Goal: Information Seeking & Learning: Learn about a topic

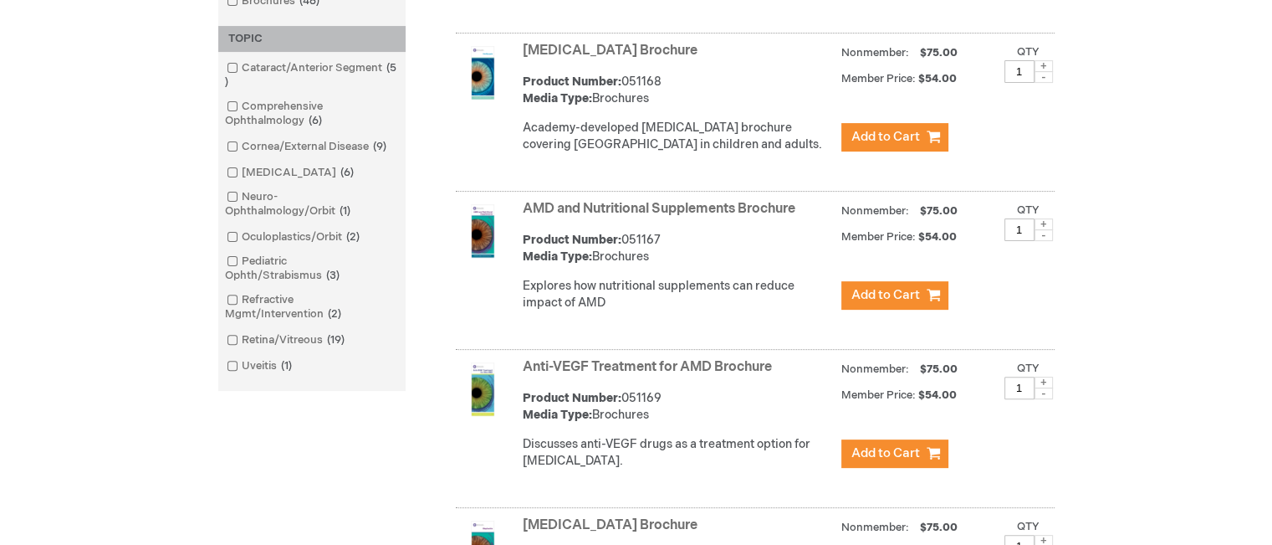
scroll to position [167, 0]
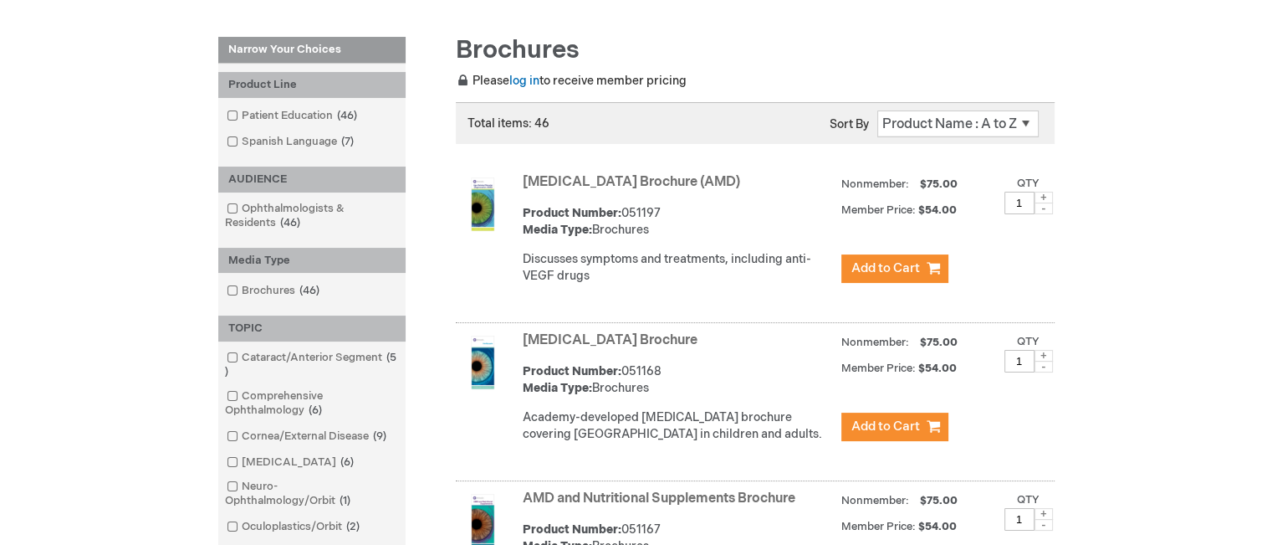
scroll to position [251, 0]
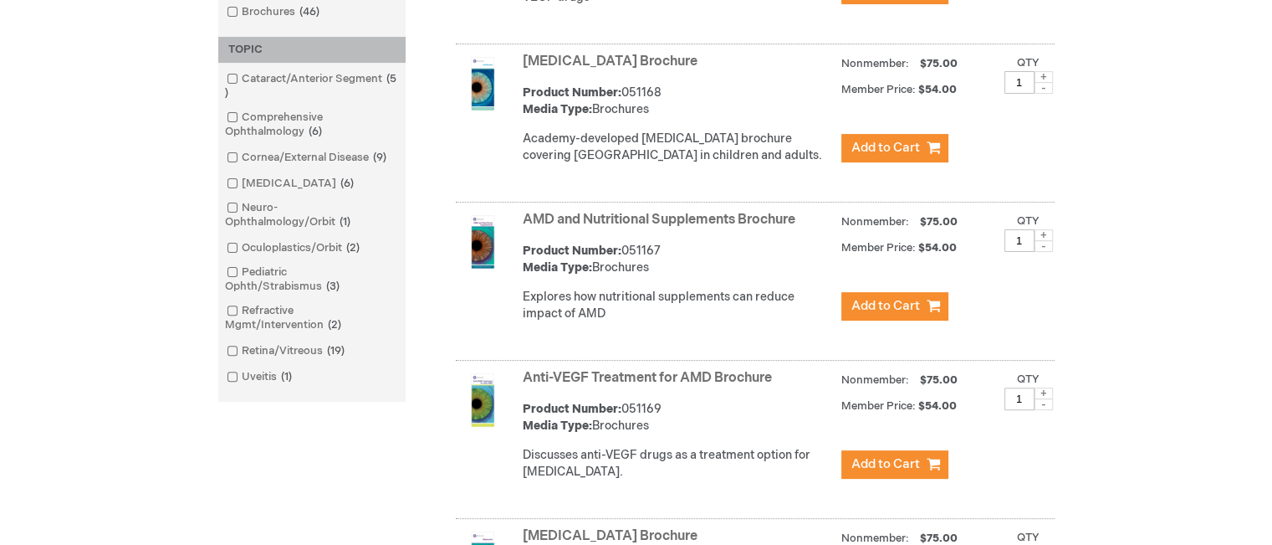
scroll to position [502, 0]
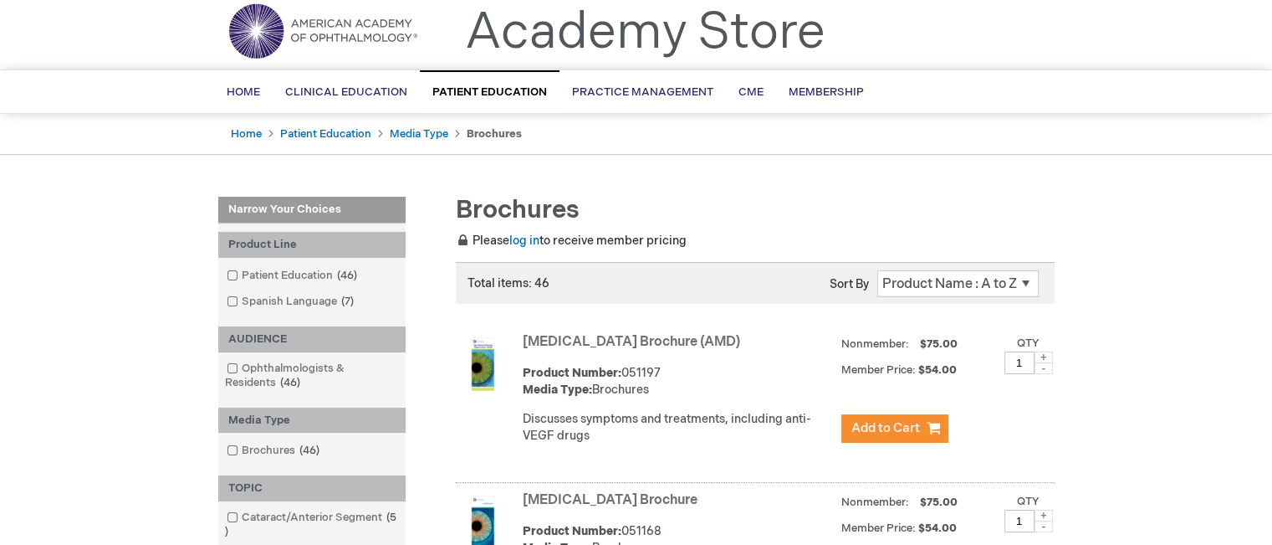
scroll to position [0, 0]
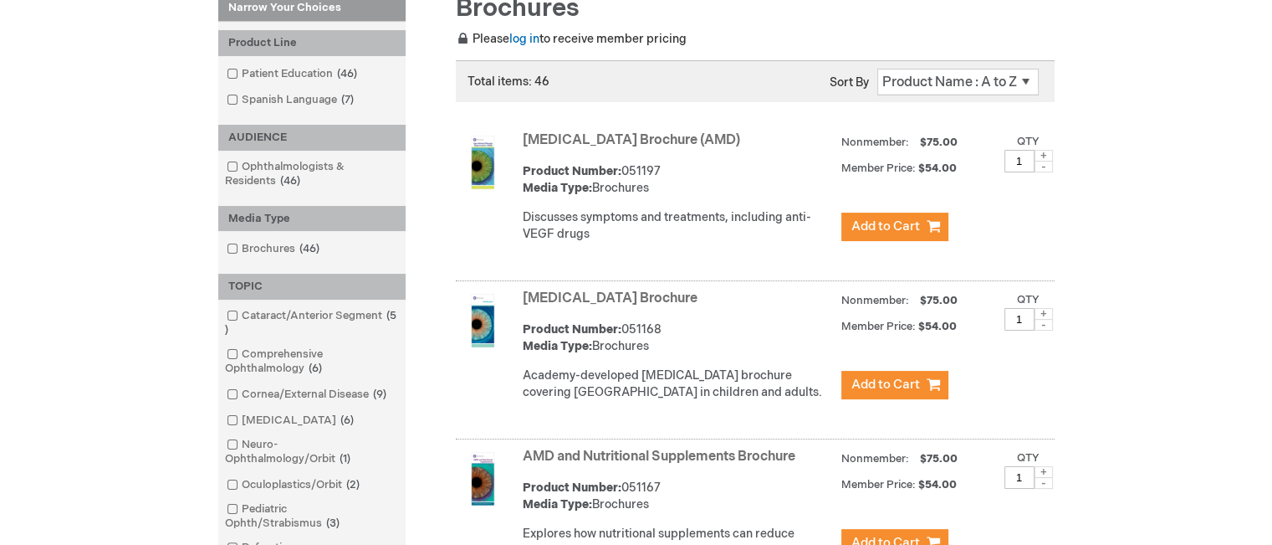
scroll to position [251, 0]
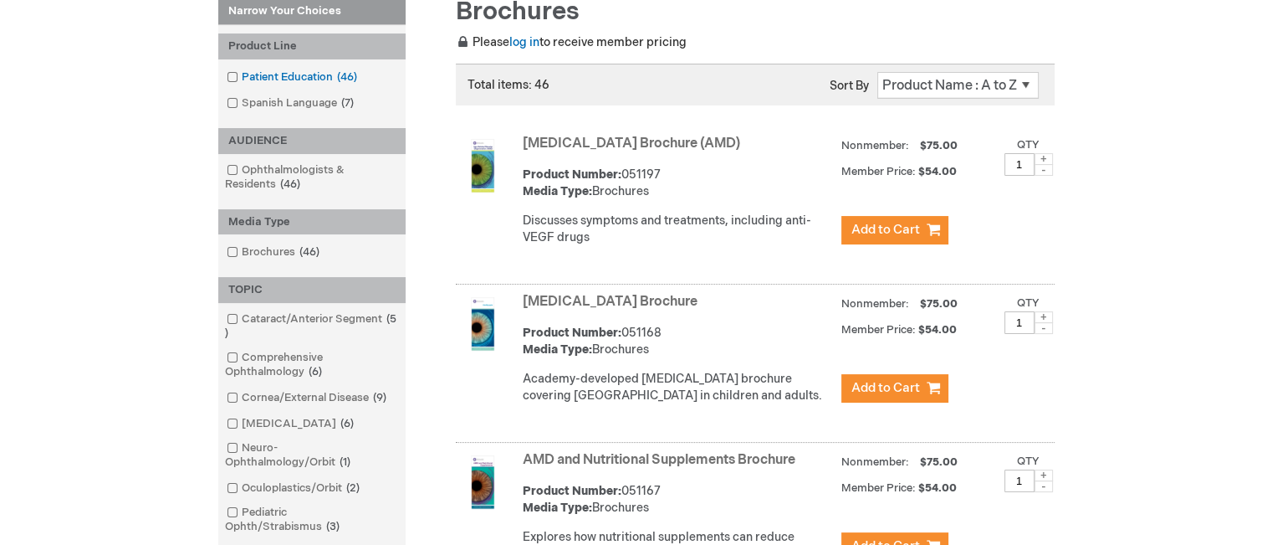
click at [242, 72] on span at bounding box center [242, 76] width 0 height 13
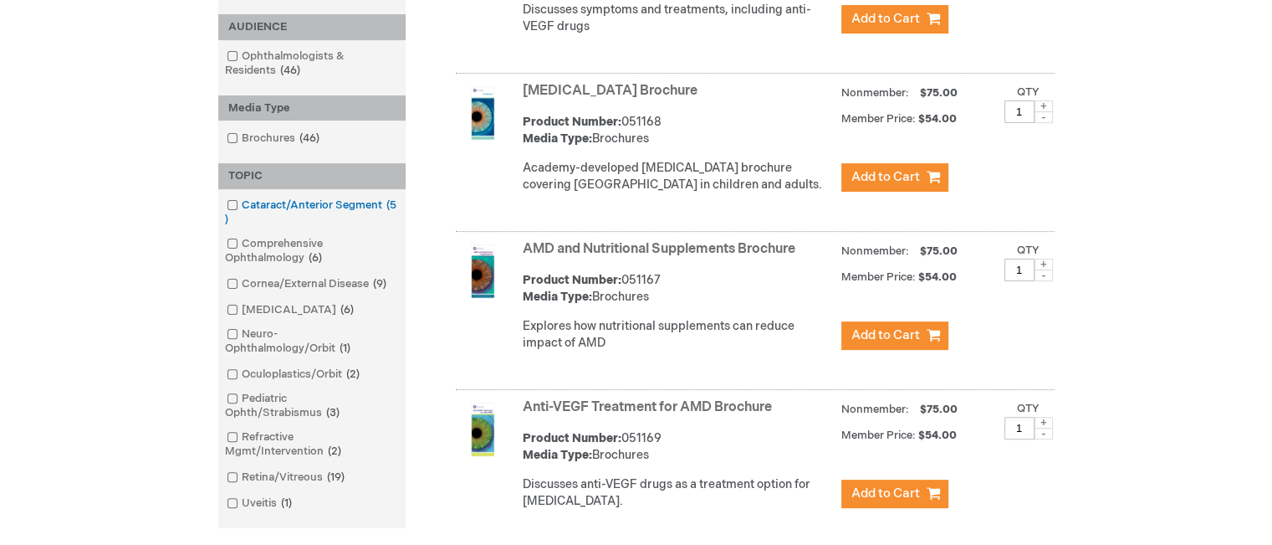
scroll to position [502, 0]
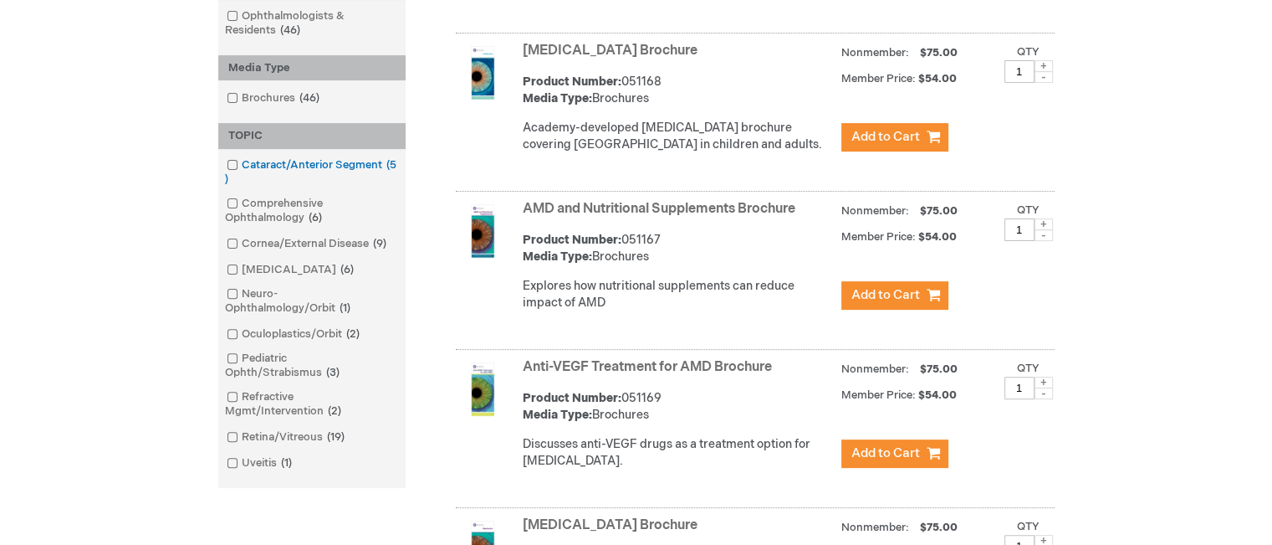
click at [239, 163] on link "Cataract/Anterior Segment 5 items" at bounding box center [312, 172] width 179 height 30
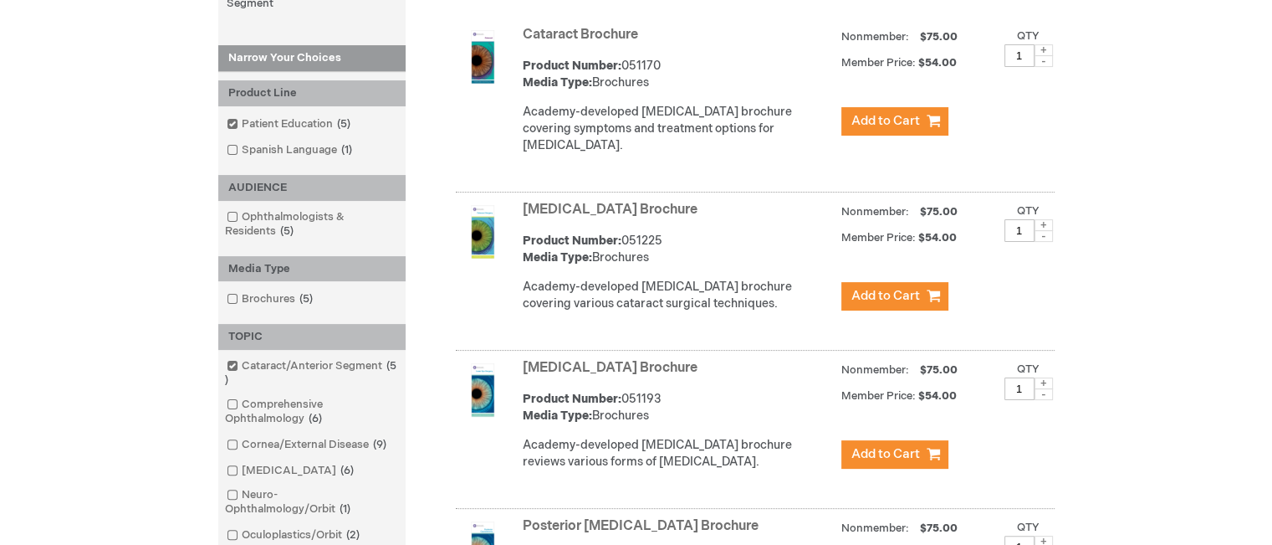
scroll to position [335, 0]
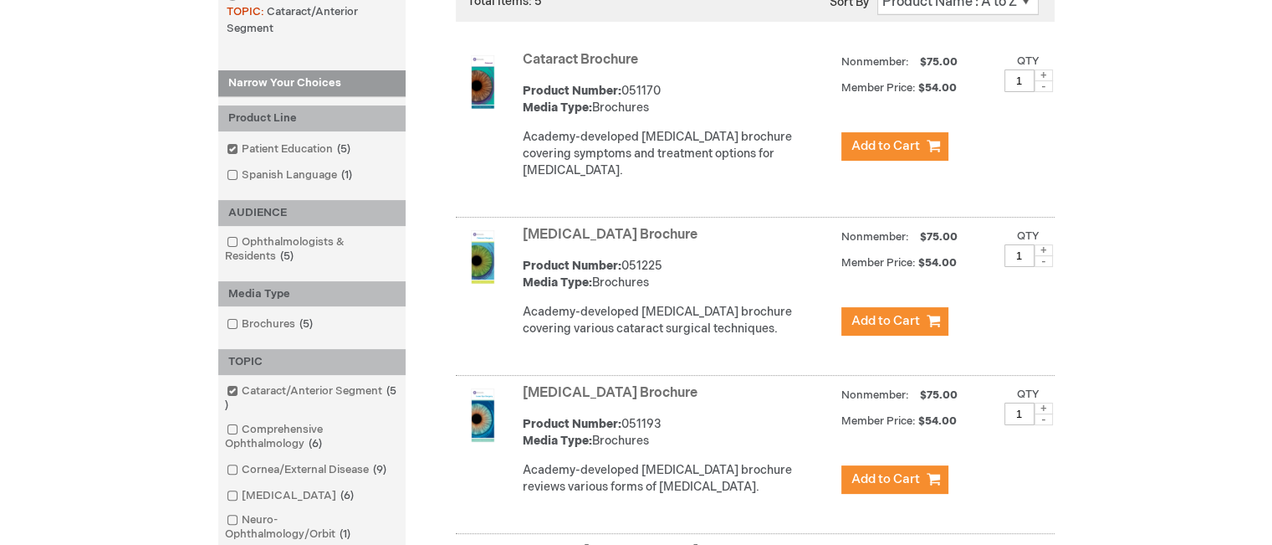
drag, startPoint x: 663, startPoint y: 61, endPoint x: 524, endPoint y: 59, distance: 138.9
click at [524, 59] on strong "Cataract Brochure" at bounding box center [678, 60] width 310 height 19
copy link "Cataract Brochure"
drag, startPoint x: 713, startPoint y: 233, endPoint x: 525, endPoint y: 240, distance: 187.5
click at [525, 240] on strong "Cataract Surgery Brochure" at bounding box center [678, 235] width 310 height 19
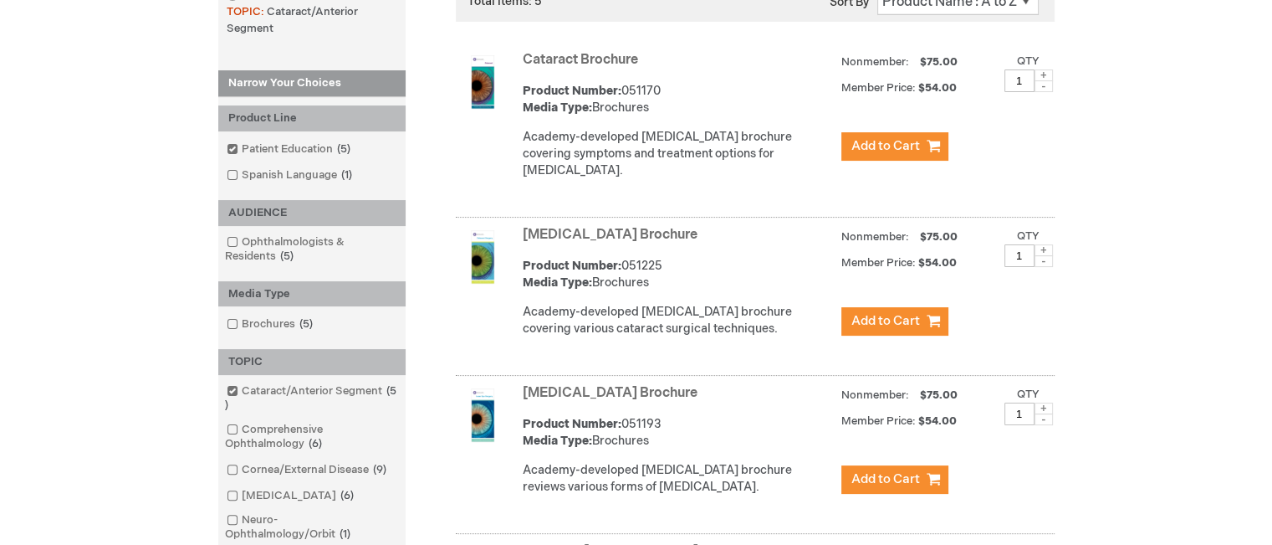
copy link "Cataract Surgery Brochure"
drag, startPoint x: 668, startPoint y: 384, endPoint x: 522, endPoint y: 394, distance: 145.9
click at [523, 394] on strong "Laser Eye Surgery Brochure" at bounding box center [678, 393] width 310 height 19
copy link "Laser Eye Surgery Brochure"
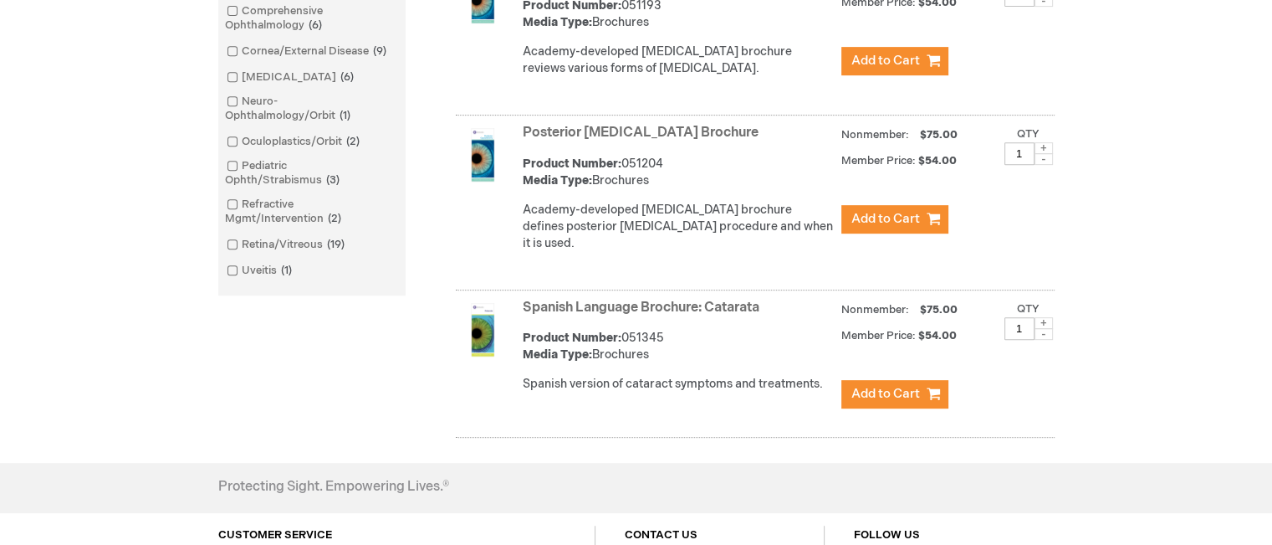
scroll to position [669, 0]
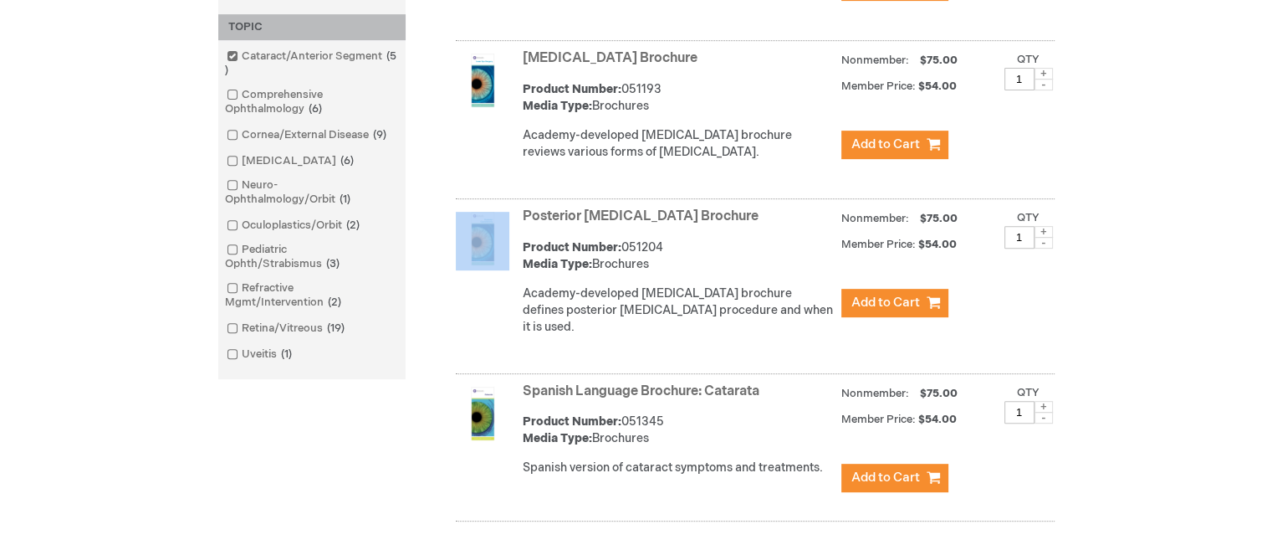
drag, startPoint x: 509, startPoint y: 207, endPoint x: 519, endPoint y: 210, distance: 10.6
click at [519, 210] on div "Posterior Capsulotomy Brochure Product Number: 051204 Media Type: Brochures Aca…" at bounding box center [755, 288] width 599 height 171
click at [547, 215] on link "Posterior [MEDICAL_DATA] Brochure" at bounding box center [641, 216] width 236 height 16
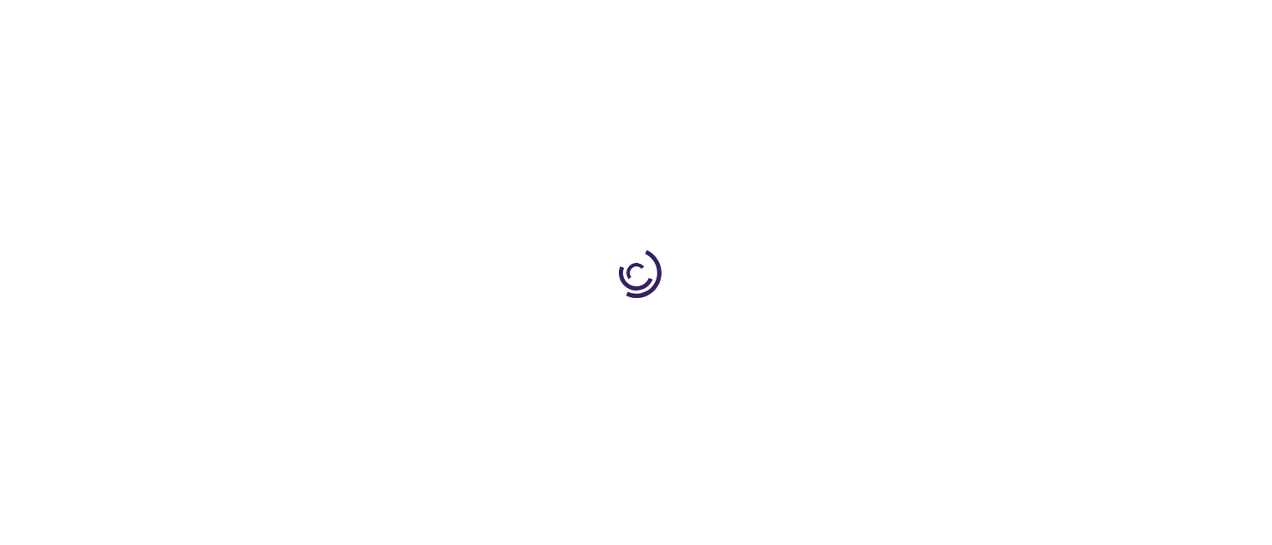
type input "1"
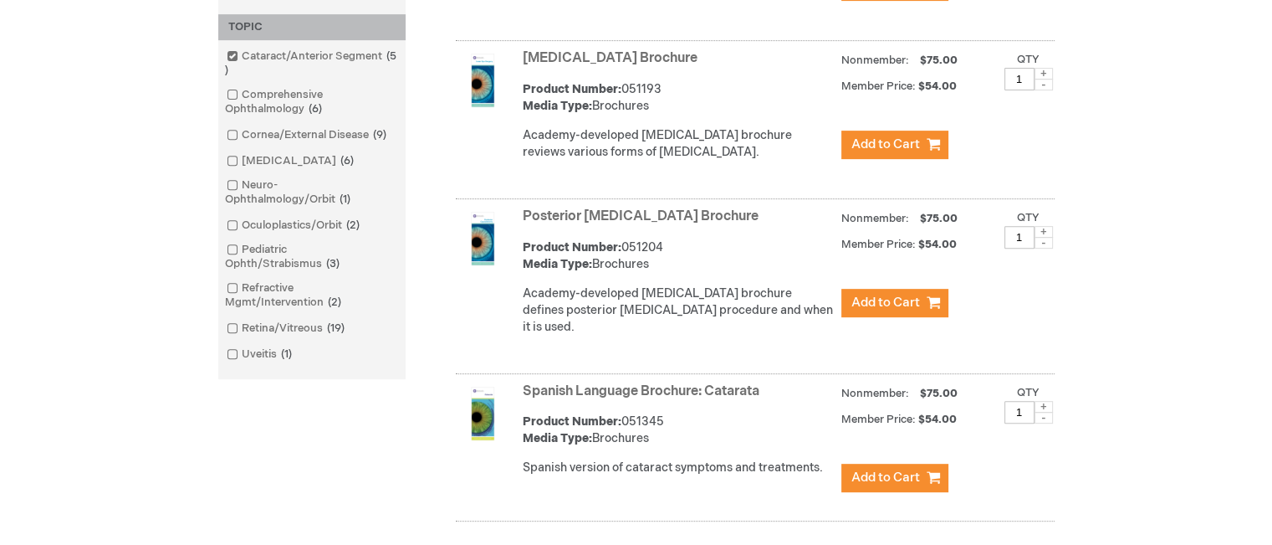
drag, startPoint x: 740, startPoint y: 209, endPoint x: 515, endPoint y: 211, distance: 225.1
click at [515, 211] on div "Posterior Capsulotomy Brochure Product Number: 051204 Media Type: Brochures Aca…" at bounding box center [755, 288] width 599 height 171
copy div "Posterior [MEDICAL_DATA] Brochure"
click at [1104, 230] on div "Log In Search My Cart CLOSE RECENTLY ADDED ITEM(S) Close There are no items in …" at bounding box center [636, 71] width 1272 height 1480
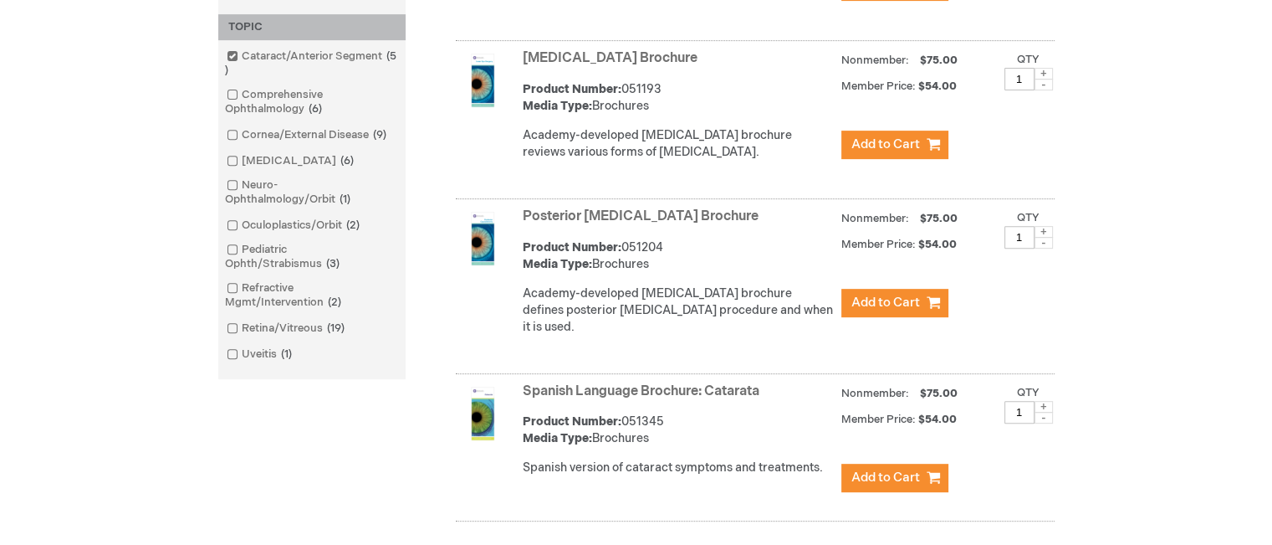
click at [1129, 227] on div "Log In Search My Cart CLOSE RECENTLY ADDED ITEM(S) Close There are no items in …" at bounding box center [636, 71] width 1272 height 1480
drag, startPoint x: 760, startPoint y: 213, endPoint x: 525, endPoint y: 213, distance: 235.1
click at [525, 213] on strong "Posterior [MEDICAL_DATA] Brochure" at bounding box center [678, 216] width 310 height 19
copy link "Posterior [MEDICAL_DATA] Brochure"
click at [656, 253] on div "Product Number: 051204 Media Type: Brochures" at bounding box center [678, 255] width 310 height 33
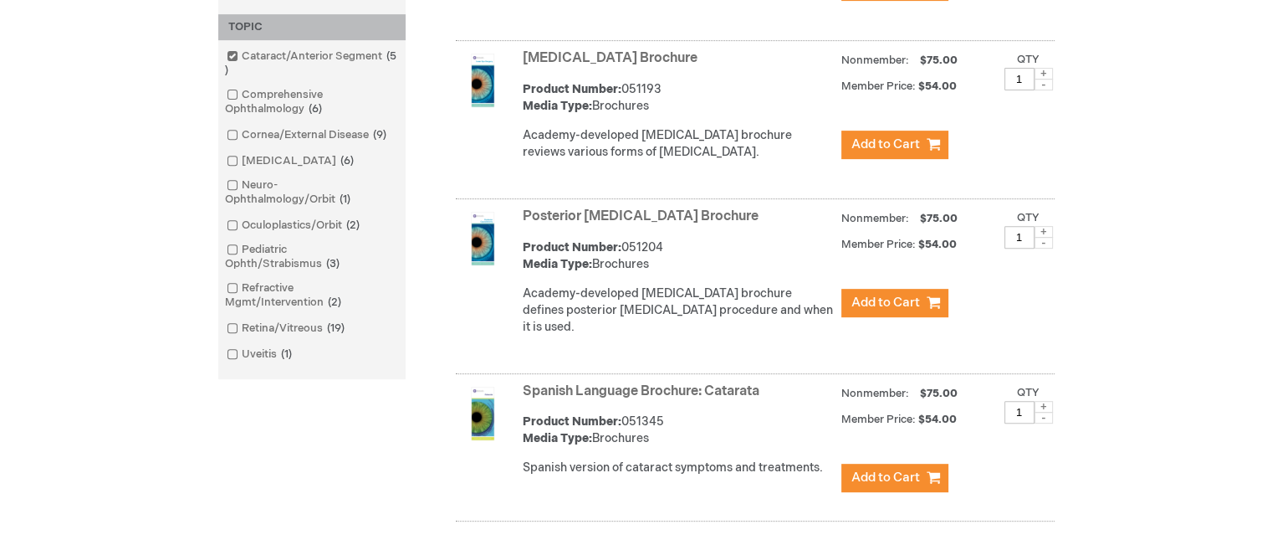
click at [666, 267] on div "Product Number: 051204 Media Type: Brochures" at bounding box center [678, 255] width 310 height 33
drag, startPoint x: 520, startPoint y: 210, endPoint x: 734, endPoint y: 217, distance: 214.3
click at [734, 217] on div "Posterior Capsulotomy Brochure Product Number: 051204 Media Type: Brochures Aca…" at bounding box center [755, 288] width 599 height 171
copy link "Posterior [MEDICAL_DATA] Brochure"
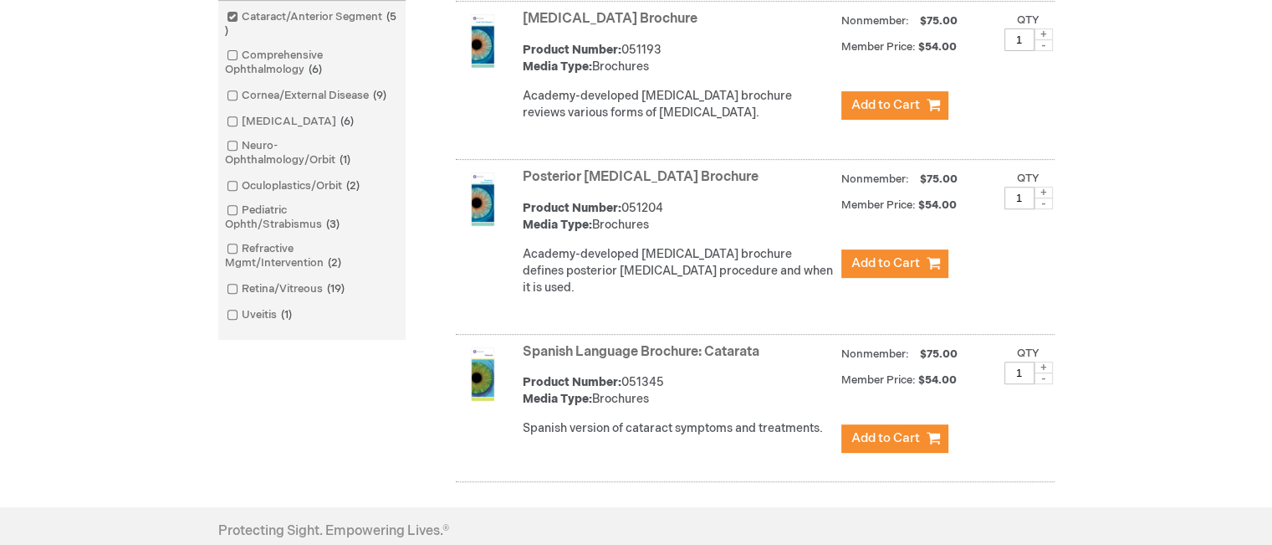
scroll to position [669, 0]
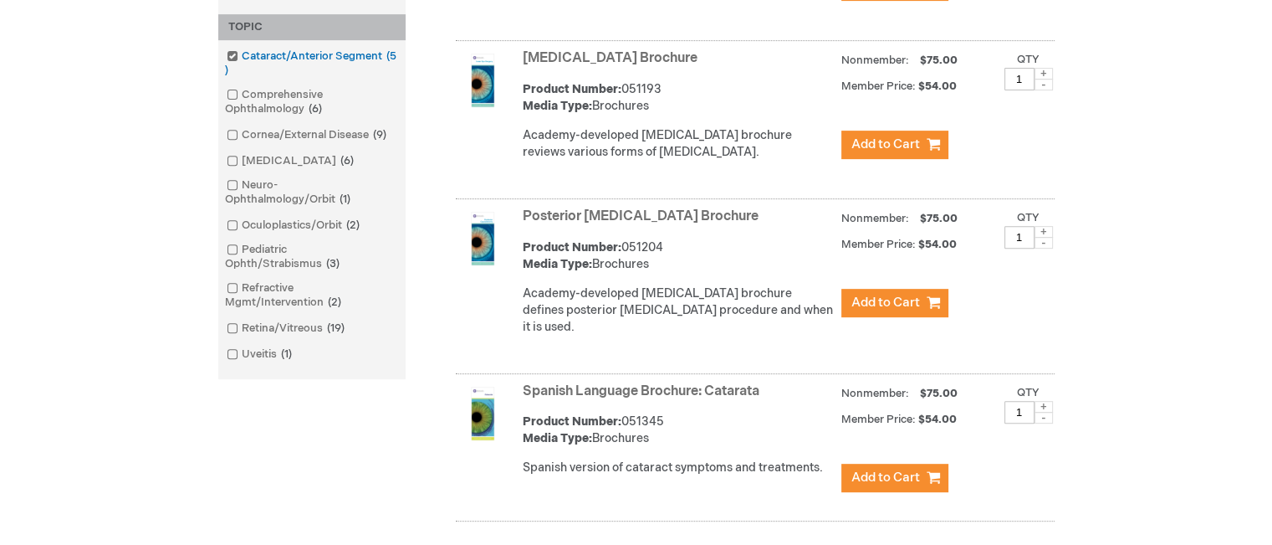
click at [242, 55] on span at bounding box center [242, 55] width 0 height 13
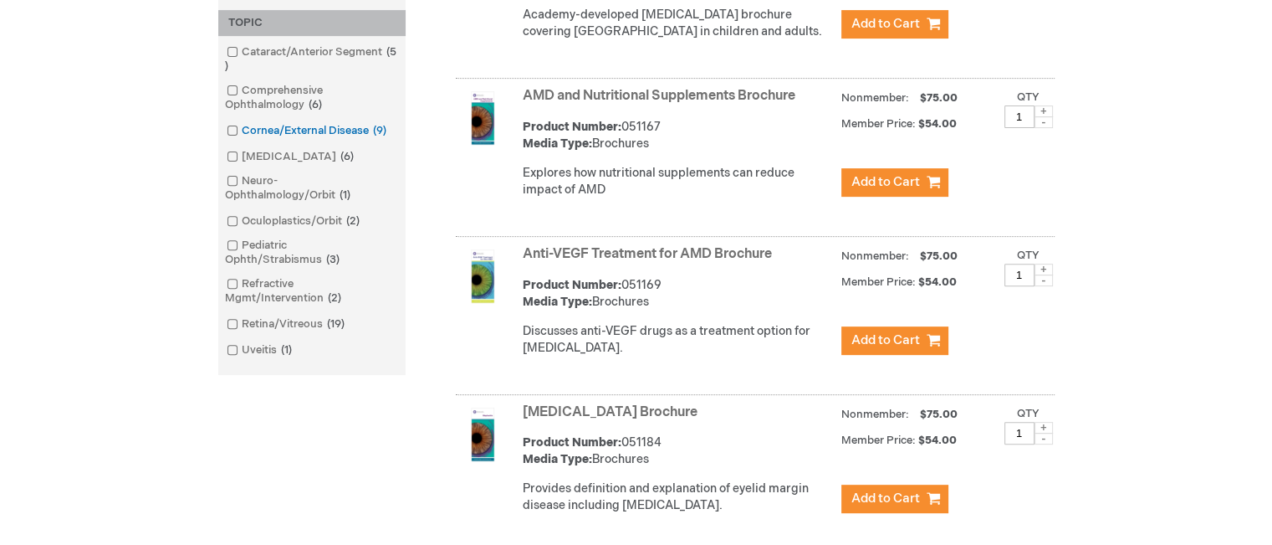
scroll to position [586, 0]
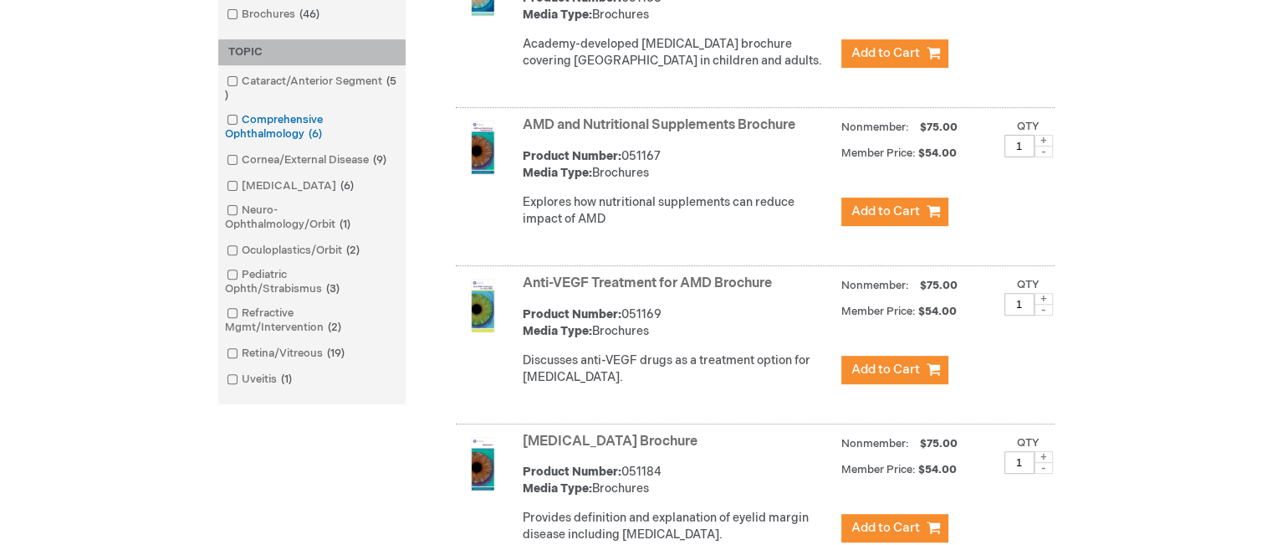
click at [242, 120] on span at bounding box center [242, 119] width 0 height 13
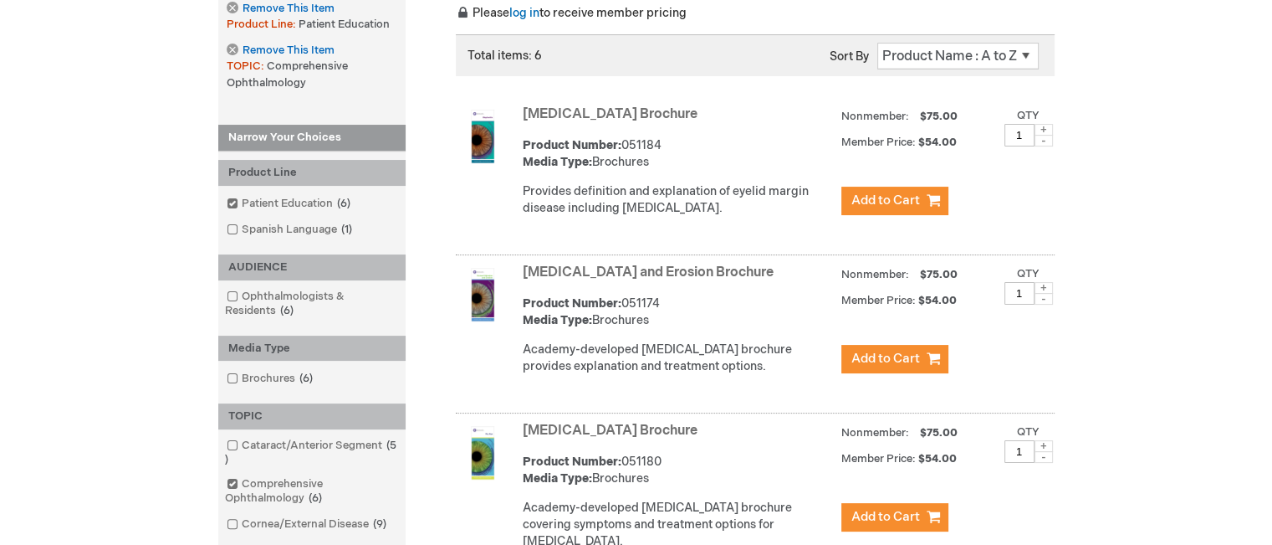
scroll to position [251, 0]
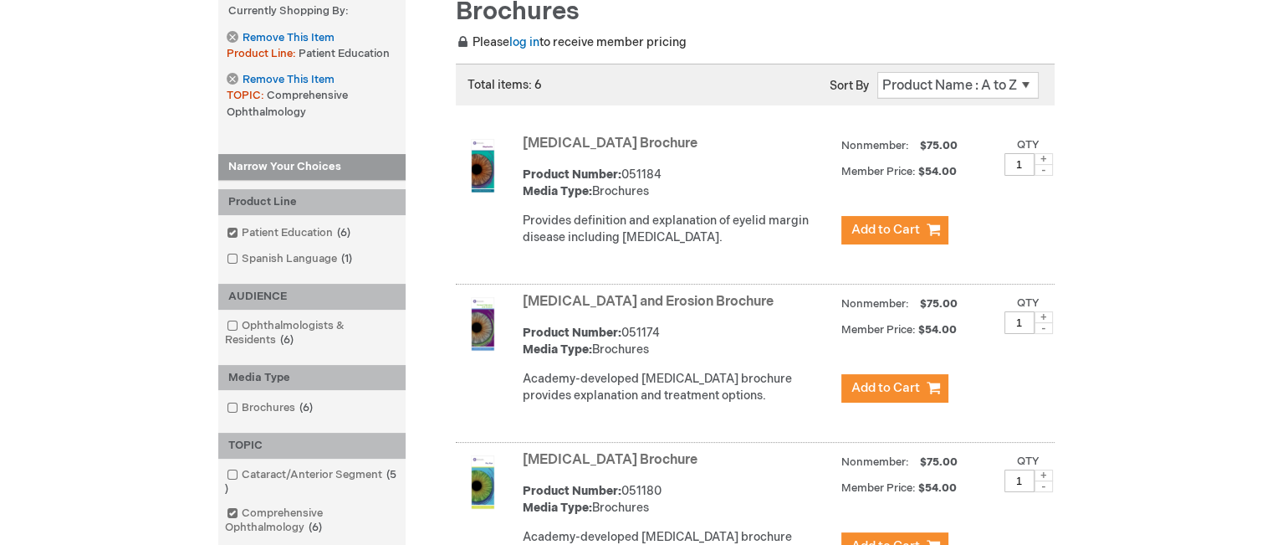
drag, startPoint x: 517, startPoint y: 141, endPoint x: 658, endPoint y: 146, distance: 140.6
click at [658, 146] on div "Blepharitis Brochure Product Number: 051184 Media Type: Brochures Provides defi…" at bounding box center [755, 208] width 599 height 154
copy link "Blepharitis Brochure"
drag, startPoint x: 781, startPoint y: 297, endPoint x: 516, endPoint y: 300, distance: 265.2
click at [516, 300] on div "Corneal Abrasion and Erosion Brochure Product Number: 051174 Media Type: Brochu…" at bounding box center [755, 366] width 599 height 154
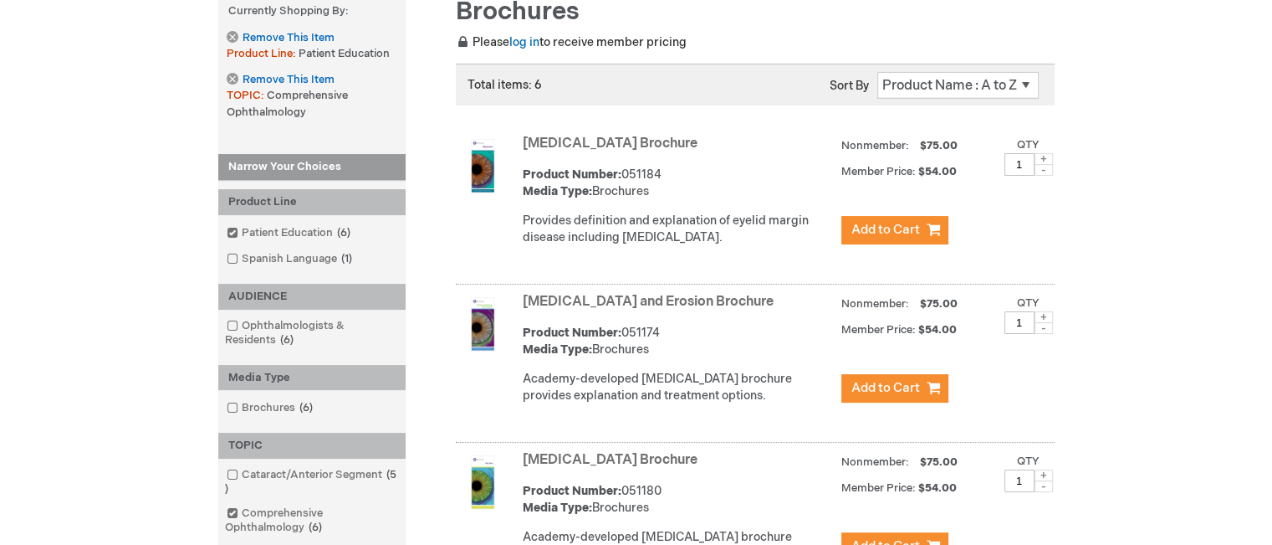
copy link "Corneal Abrasion and Erosion Brochure"
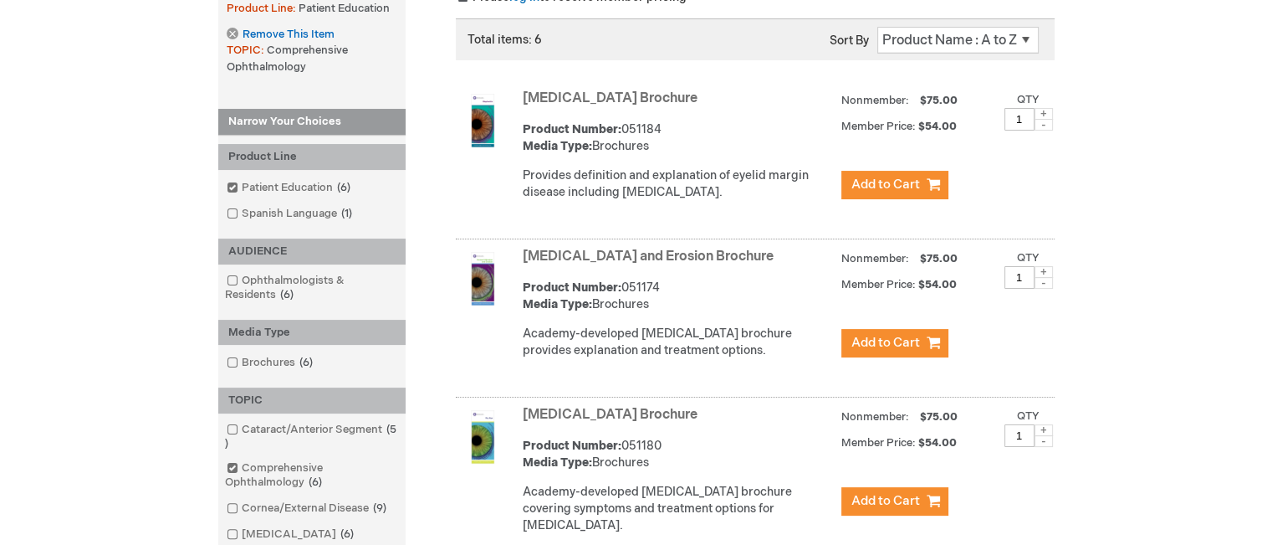
scroll to position [418, 0]
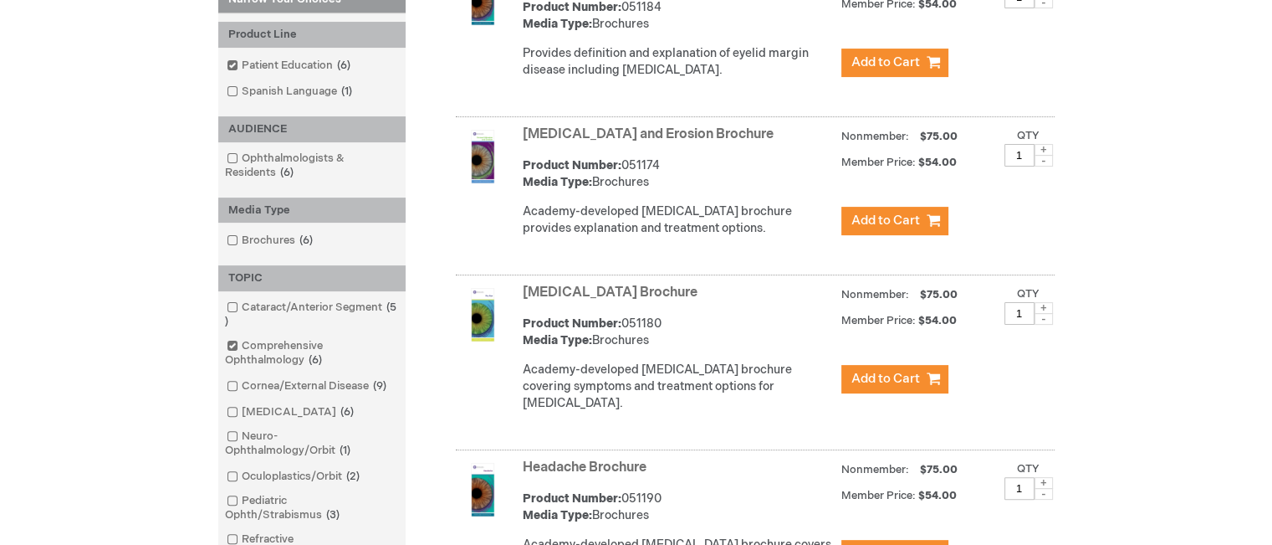
drag, startPoint x: 638, startPoint y: 292, endPoint x: 520, endPoint y: 296, distance: 118.9
click at [520, 296] on div "Dry Eye Brochure Product Number: 051180 Media Type: Brochures Academy-developed…" at bounding box center [755, 364] width 599 height 171
copy link "Dry Eye Brochure"
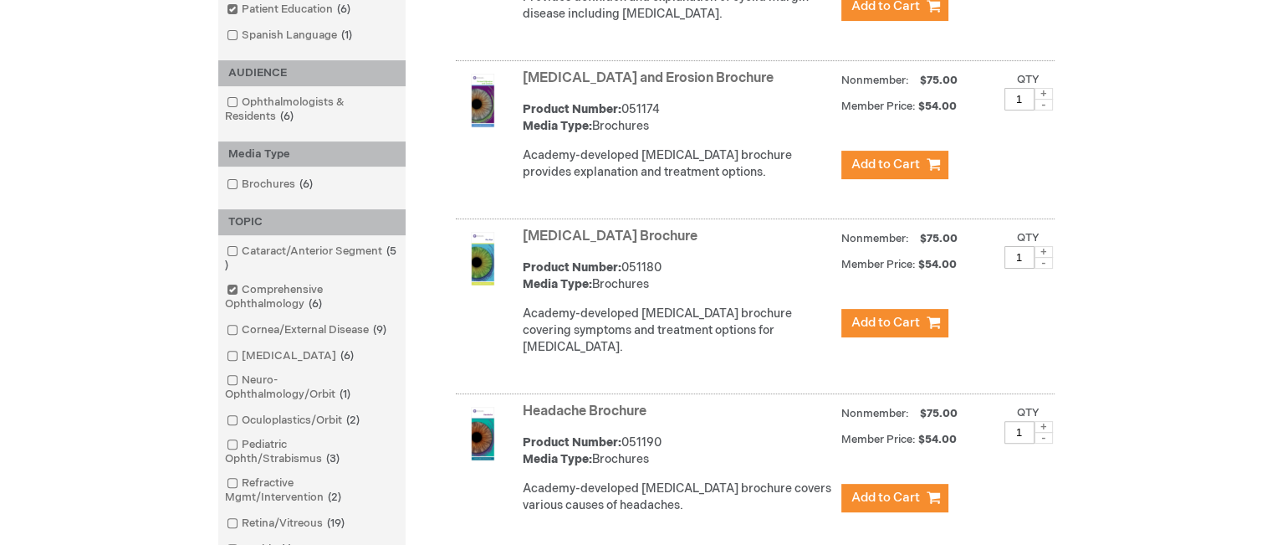
scroll to position [586, 0]
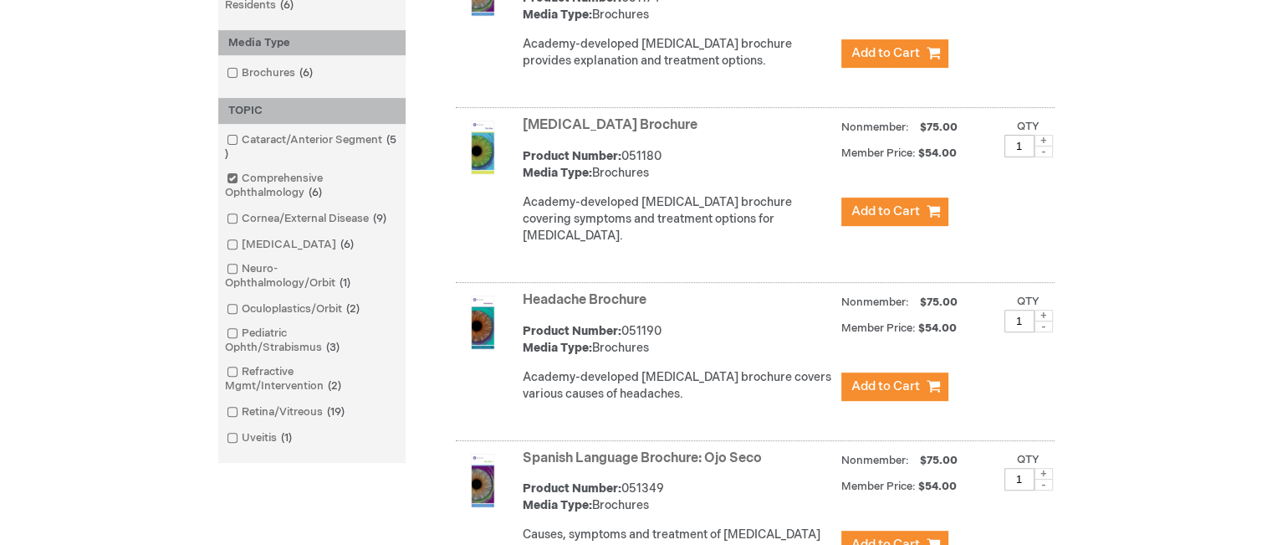
drag, startPoint x: 654, startPoint y: 278, endPoint x: 519, endPoint y: 284, distance: 135.7
click at [519, 287] on div "Headache Brochure Product Number: 051190 Media Type: Brochures Academy-develope…" at bounding box center [755, 364] width 599 height 154
copy link "Headache Brochure"
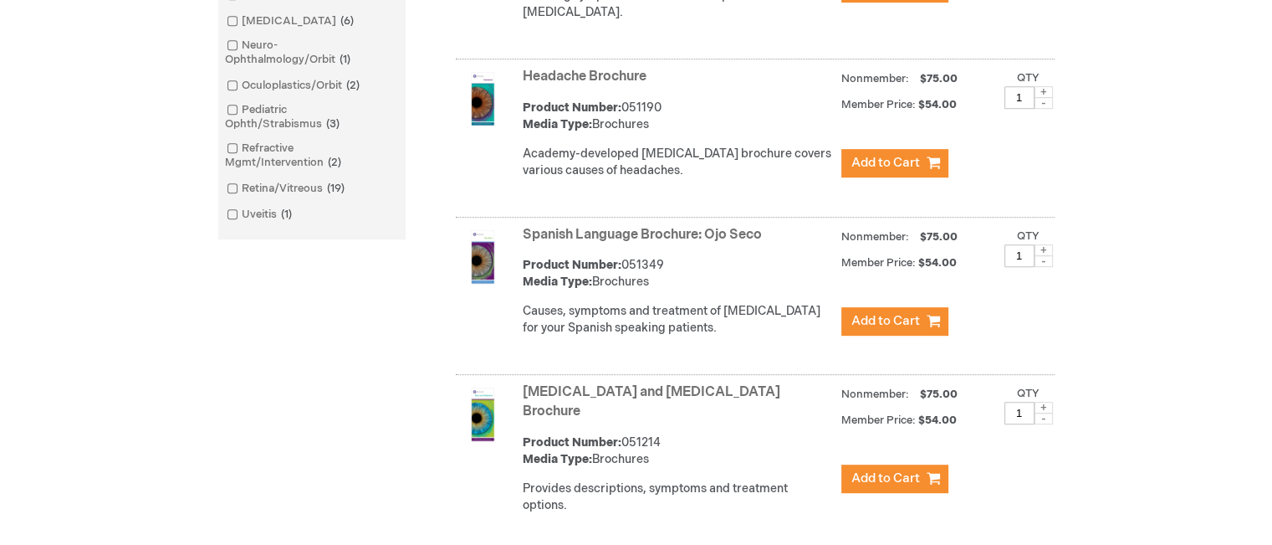
scroll to position [837, 0]
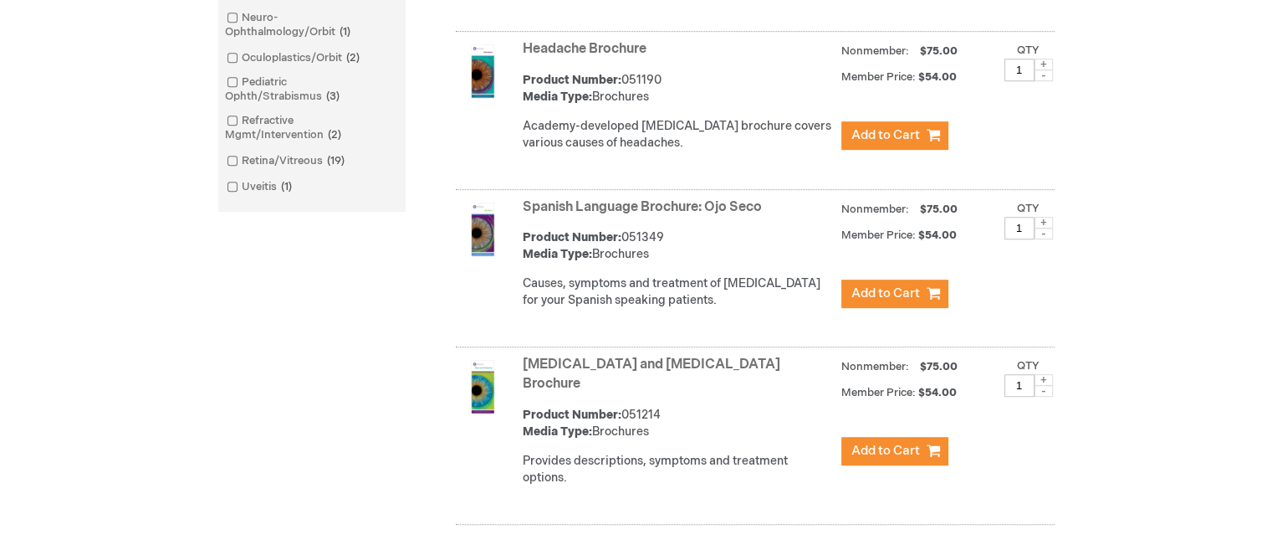
drag, startPoint x: 732, startPoint y: 341, endPoint x: 525, endPoint y: 342, distance: 206.7
click at [525, 356] on strong "Stye and Chalazion Brochure" at bounding box center [678, 375] width 310 height 38
copy link "Stye and Chalazion Brochure"
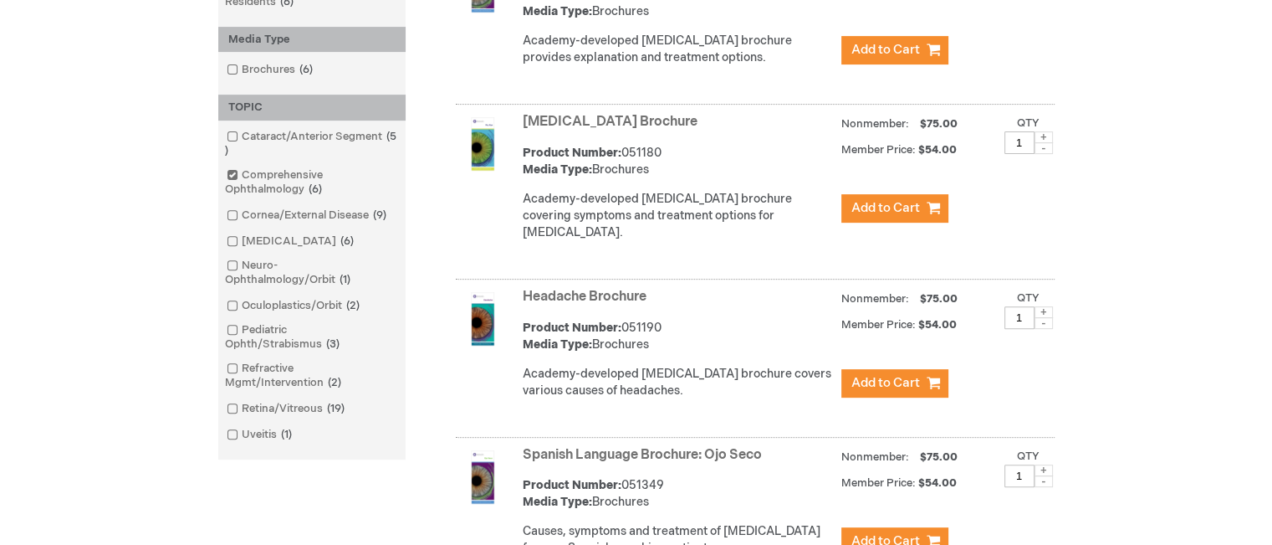
scroll to position [586, 0]
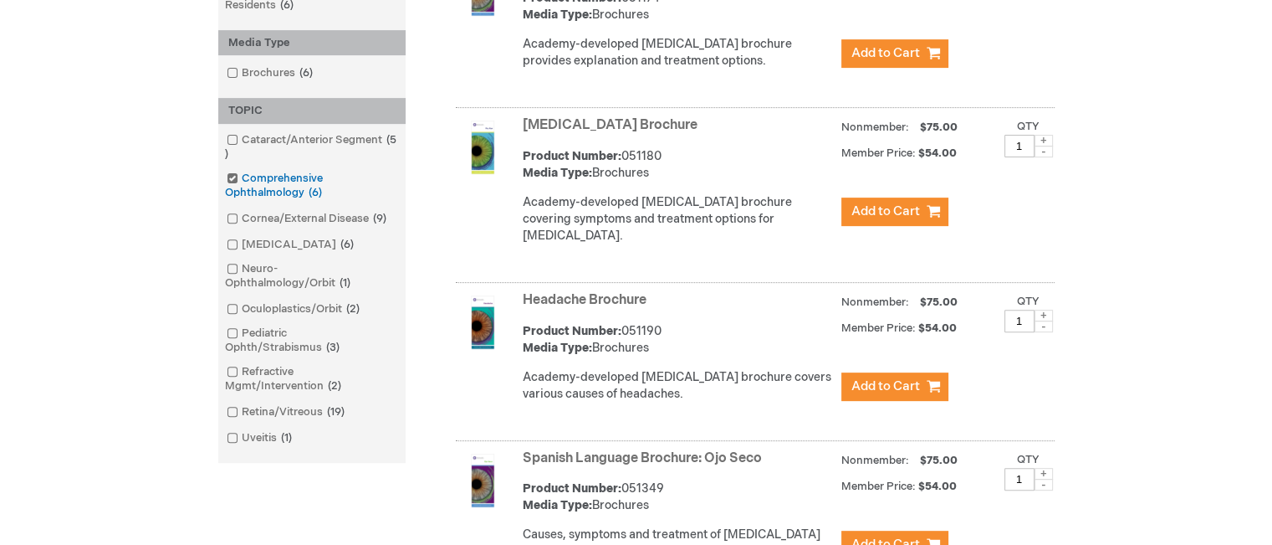
click at [224, 181] on input "checkbox" at bounding box center [225, 176] width 11 height 11
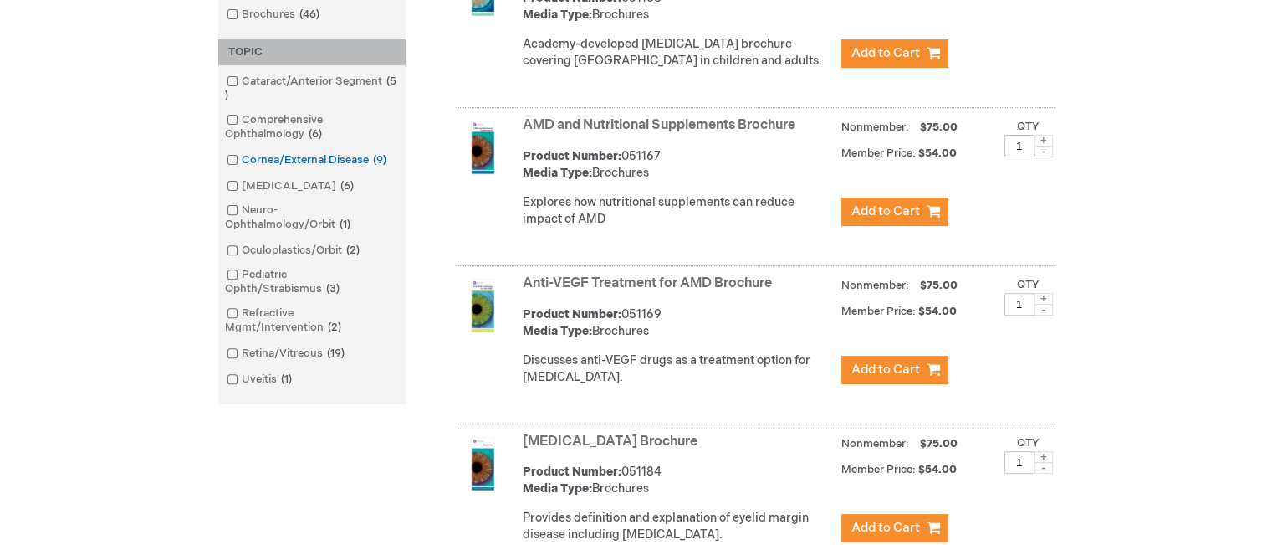
click at [242, 156] on span at bounding box center [242, 159] width 0 height 13
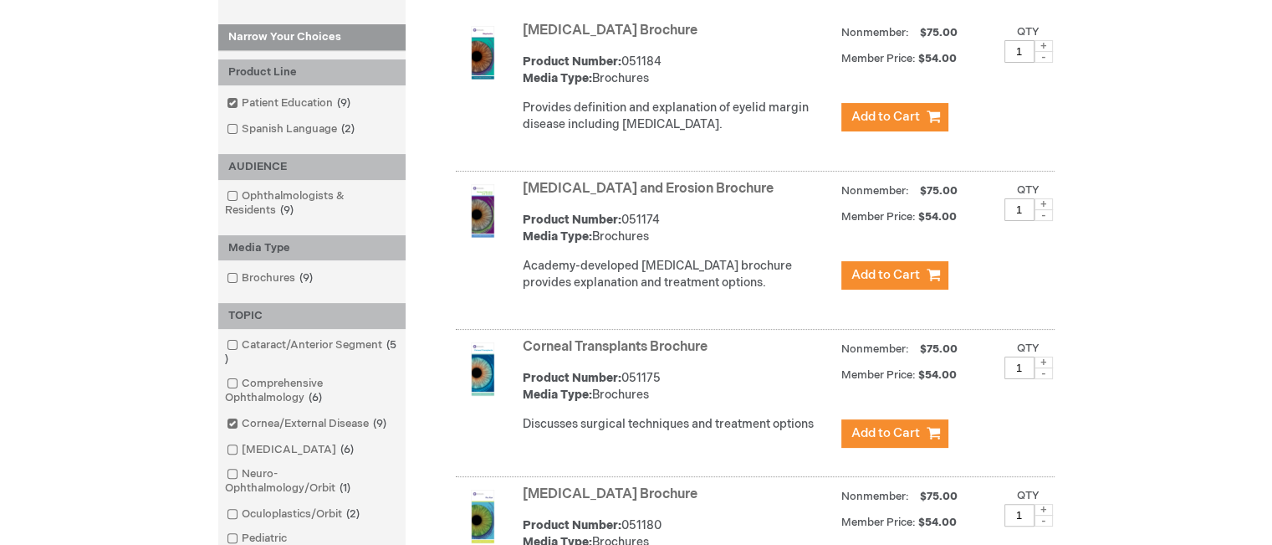
scroll to position [335, 0]
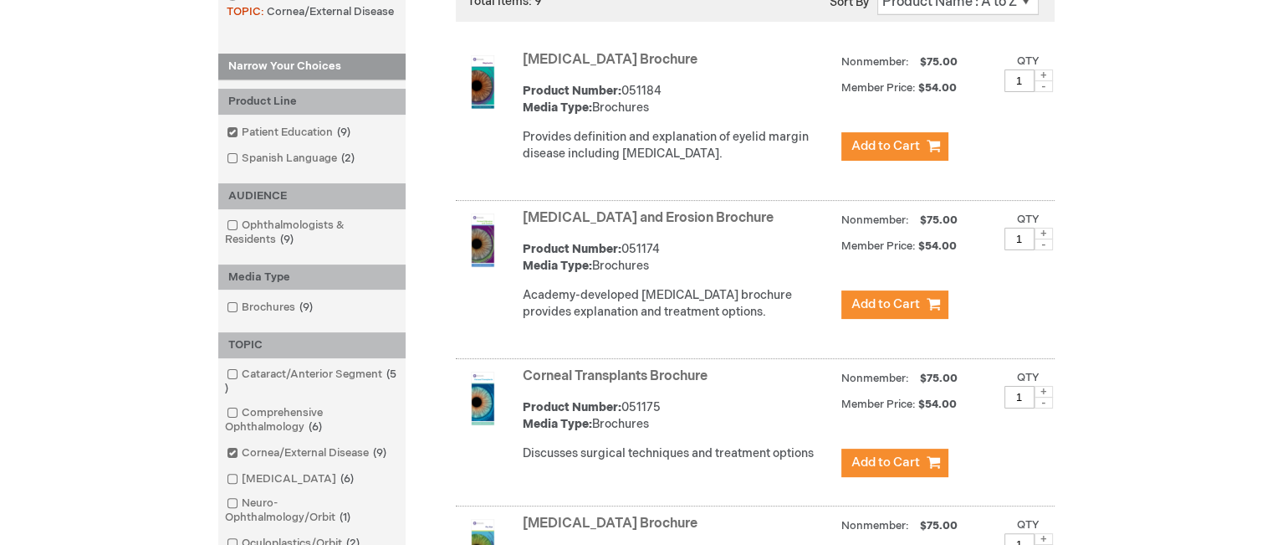
drag, startPoint x: 684, startPoint y: 61, endPoint x: 525, endPoint y: 56, distance: 159.0
click at [525, 56] on strong "Blepharitis Brochure" at bounding box center [678, 60] width 310 height 19
copy link "Blepharitis Brochure"
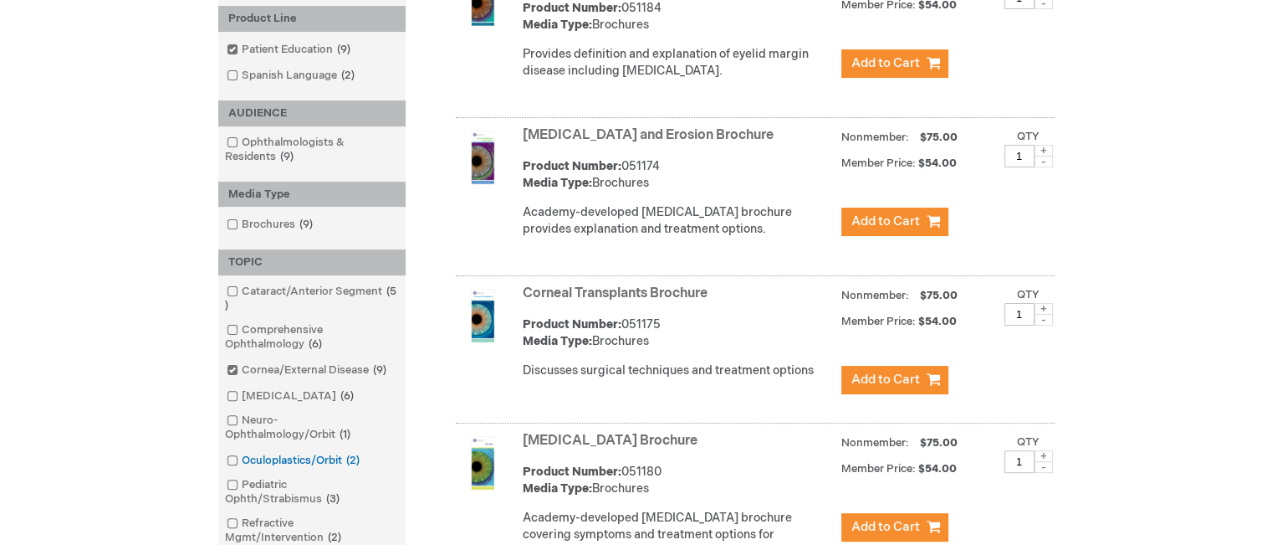
scroll to position [418, 0]
drag, startPoint x: 722, startPoint y: 289, endPoint x: 527, endPoint y: 290, distance: 194.9
click at [527, 290] on strong "Corneal Transplants Brochure" at bounding box center [678, 293] width 310 height 19
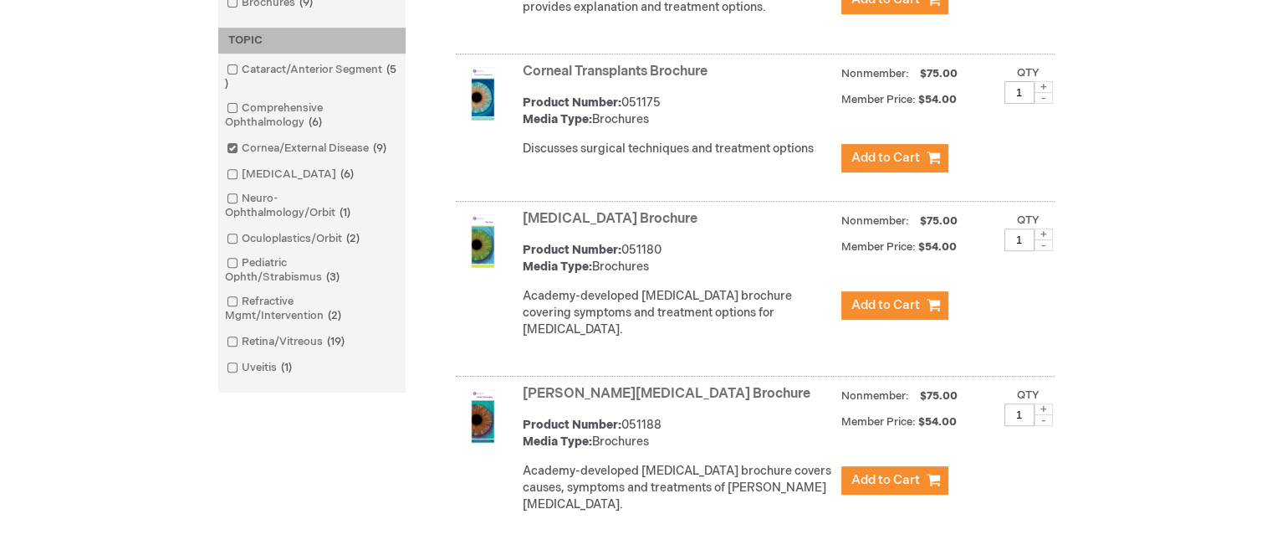
scroll to position [669, 0]
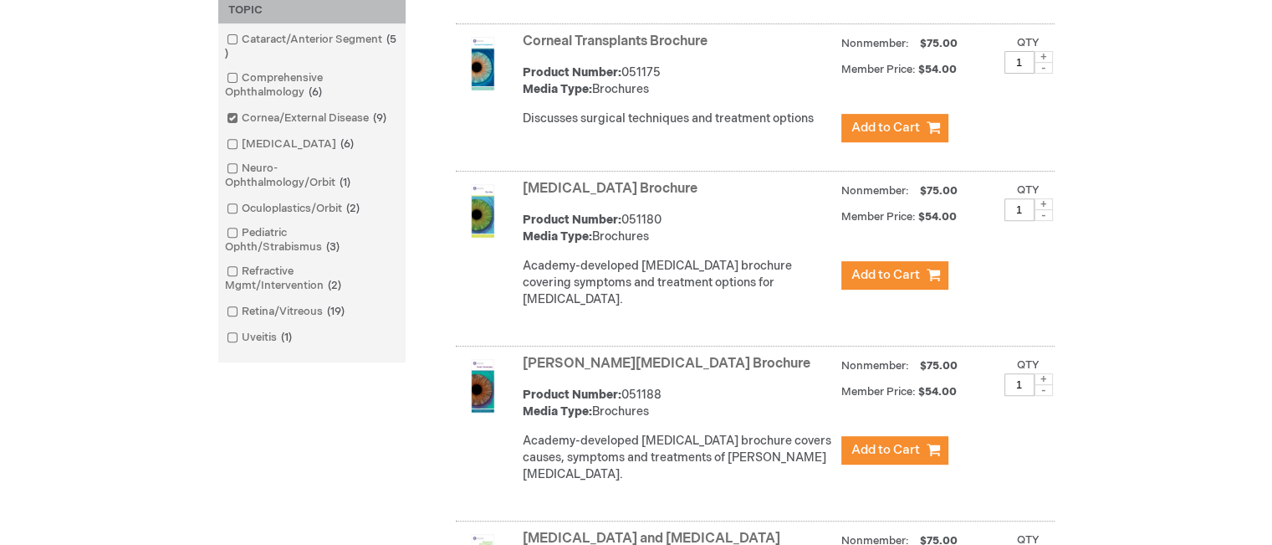
drag, startPoint x: 713, startPoint y: 343, endPoint x: 505, endPoint y: 347, distance: 207.5
click at [504, 351] on div "Fuchs' Dystrophy Brochure Product Number: 051188 Media Type: Brochures Academy-…" at bounding box center [755, 436] width 599 height 171
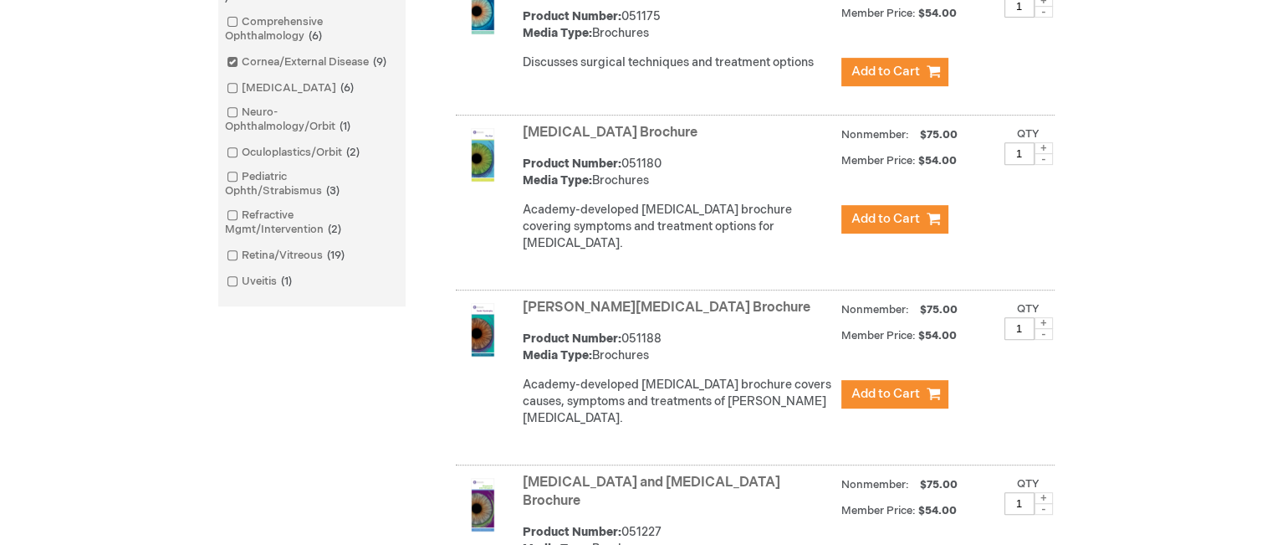
scroll to position [837, 0]
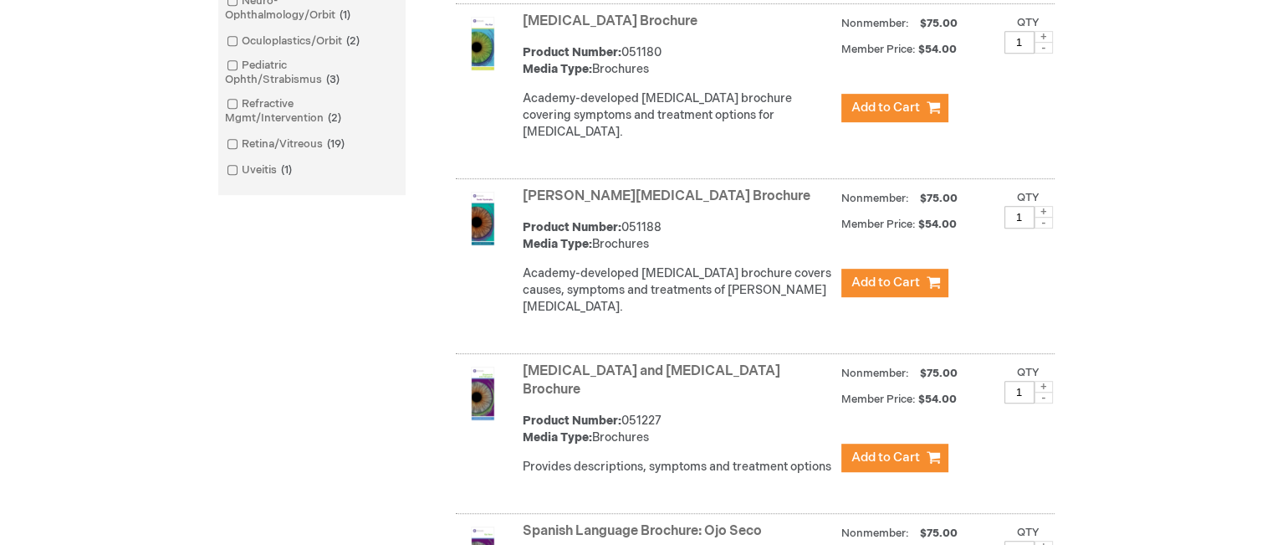
drag, startPoint x: 757, startPoint y: 336, endPoint x: 525, endPoint y: 336, distance: 231.7
click at [525, 362] on strong "Pinguecula and Pterygium Brochure" at bounding box center [678, 381] width 310 height 38
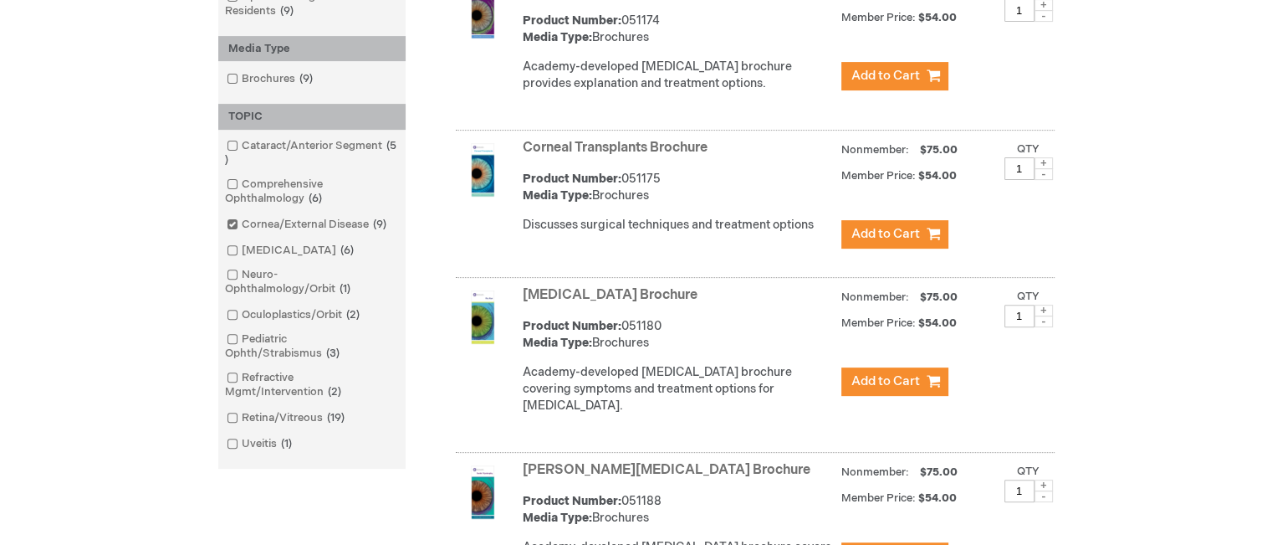
scroll to position [586, 0]
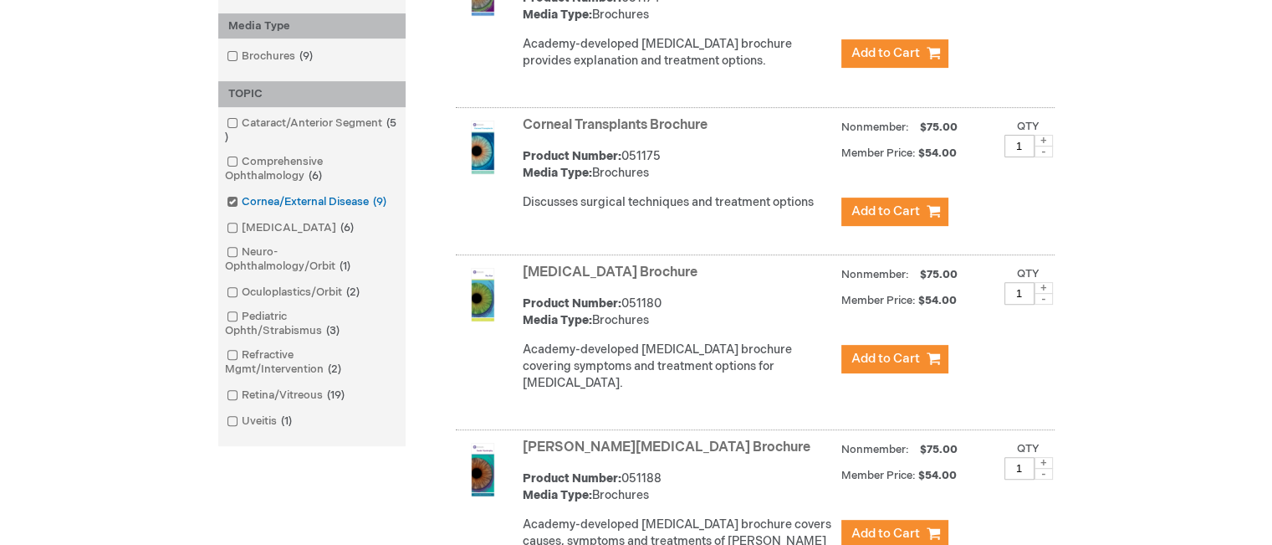
click at [242, 205] on span at bounding box center [242, 201] width 0 height 13
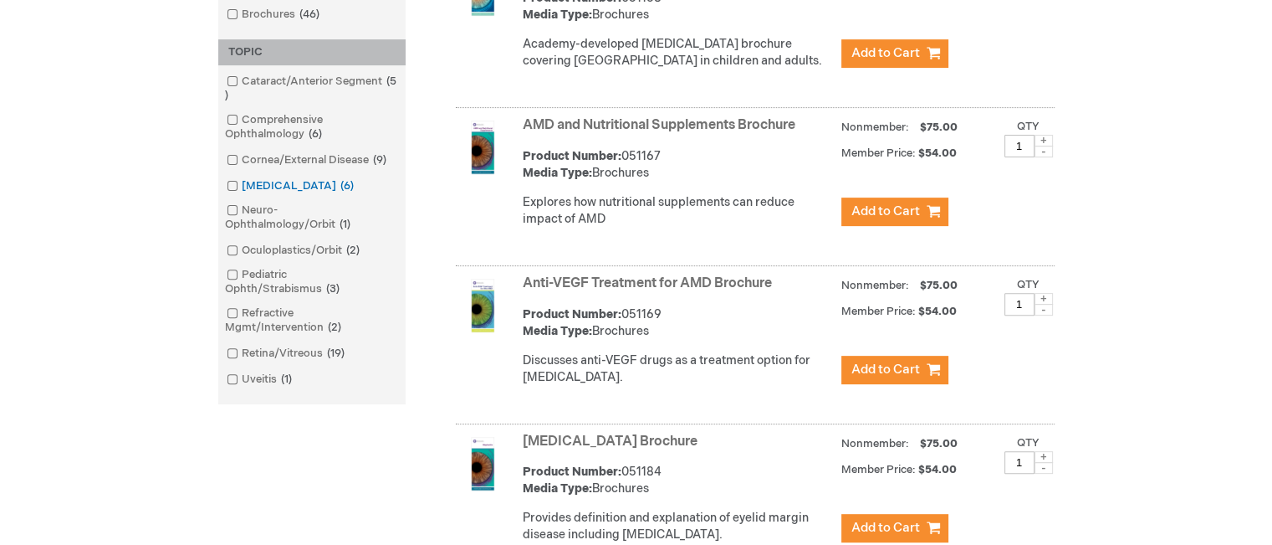
click at [242, 190] on span at bounding box center [242, 185] width 0 height 13
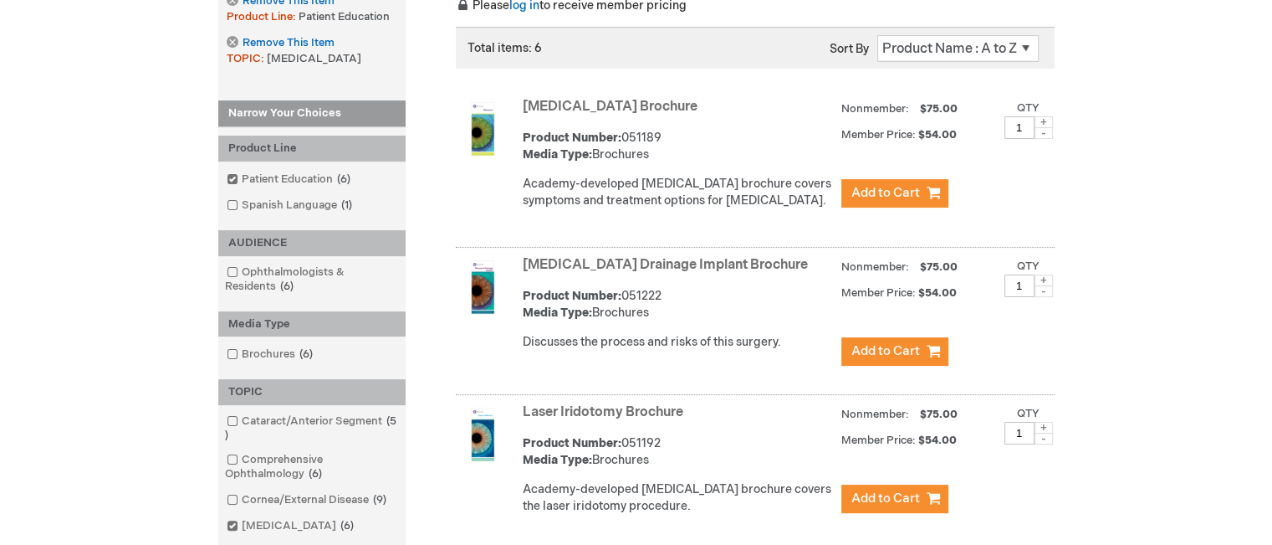
scroll to position [251, 0]
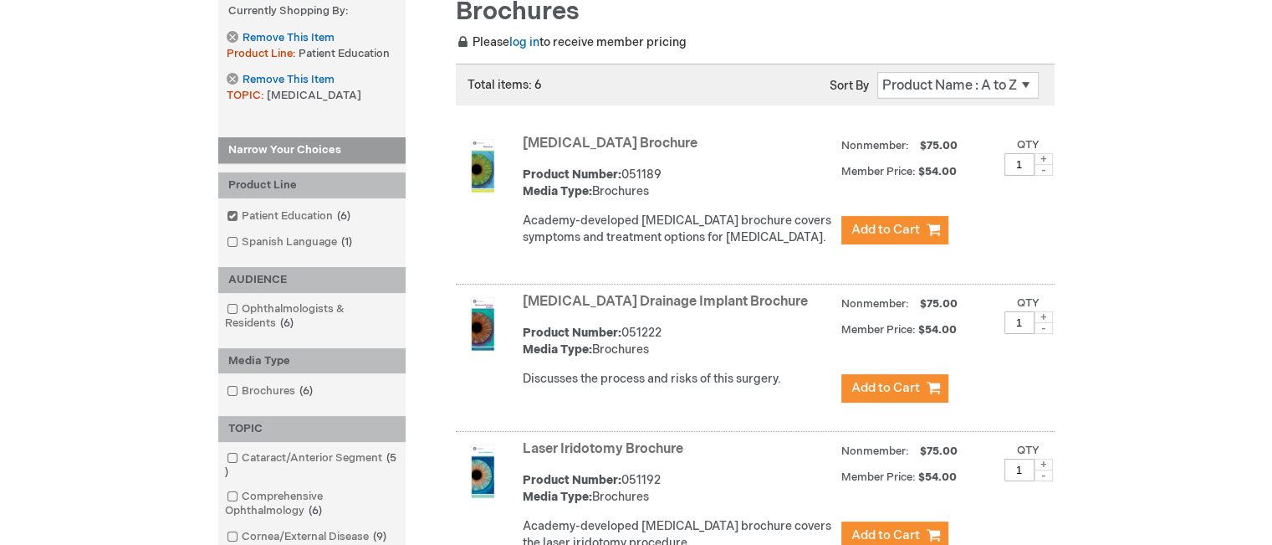
drag, startPoint x: 658, startPoint y: 145, endPoint x: 525, endPoint y: 144, distance: 133.9
click at [525, 144] on strong "Glaucoma Brochure" at bounding box center [678, 144] width 310 height 19
drag, startPoint x: 778, startPoint y: 298, endPoint x: 516, endPoint y: 312, distance: 262.2
click at [516, 312] on div "Glaucoma Drainage Implant Brochure Product Number: 051222 Media Type: Brochures…" at bounding box center [755, 360] width 599 height 143
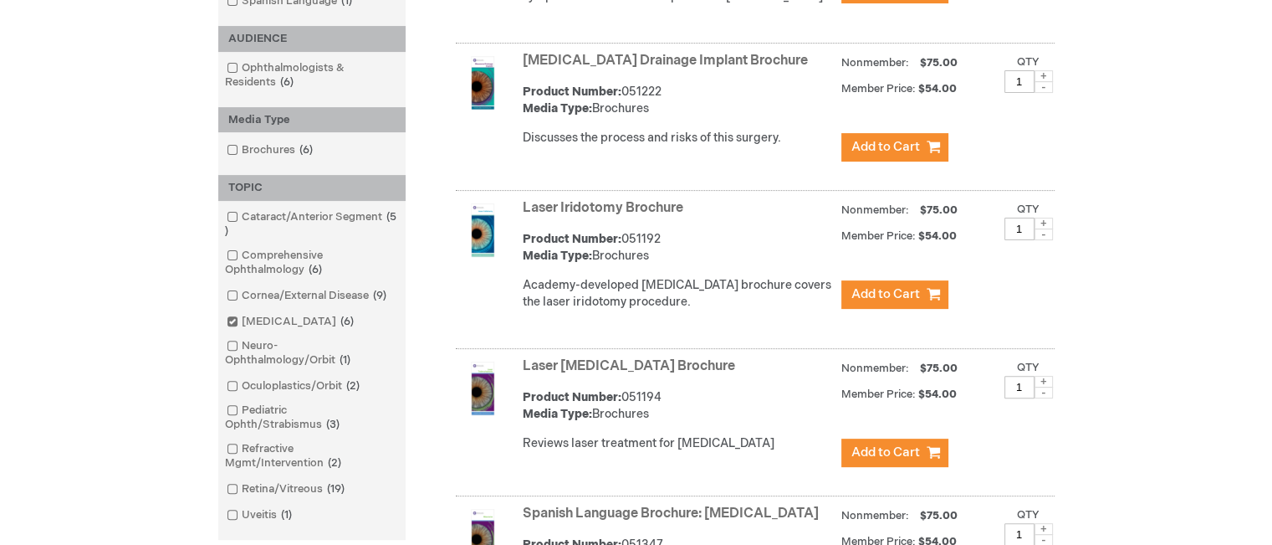
scroll to position [502, 0]
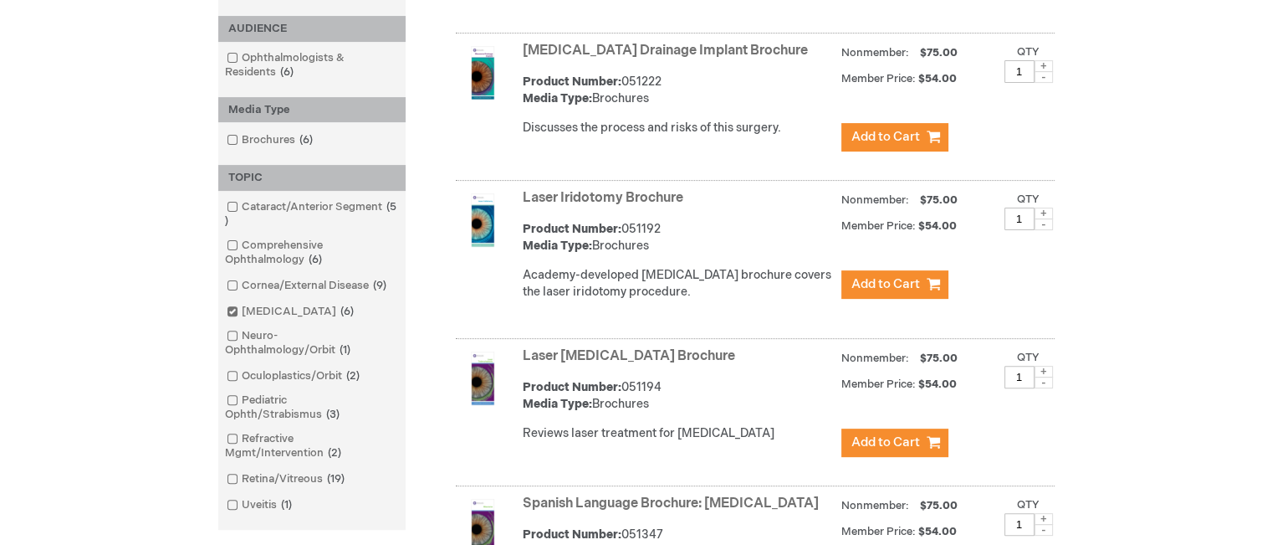
drag, startPoint x: 693, startPoint y: 200, endPoint x: 511, endPoint y: 200, distance: 181.5
click at [500, 200] on div "Laser Iridotomy Brochure Product Number: 051192 Media Type: Brochures Academy-d…" at bounding box center [755, 262] width 599 height 154
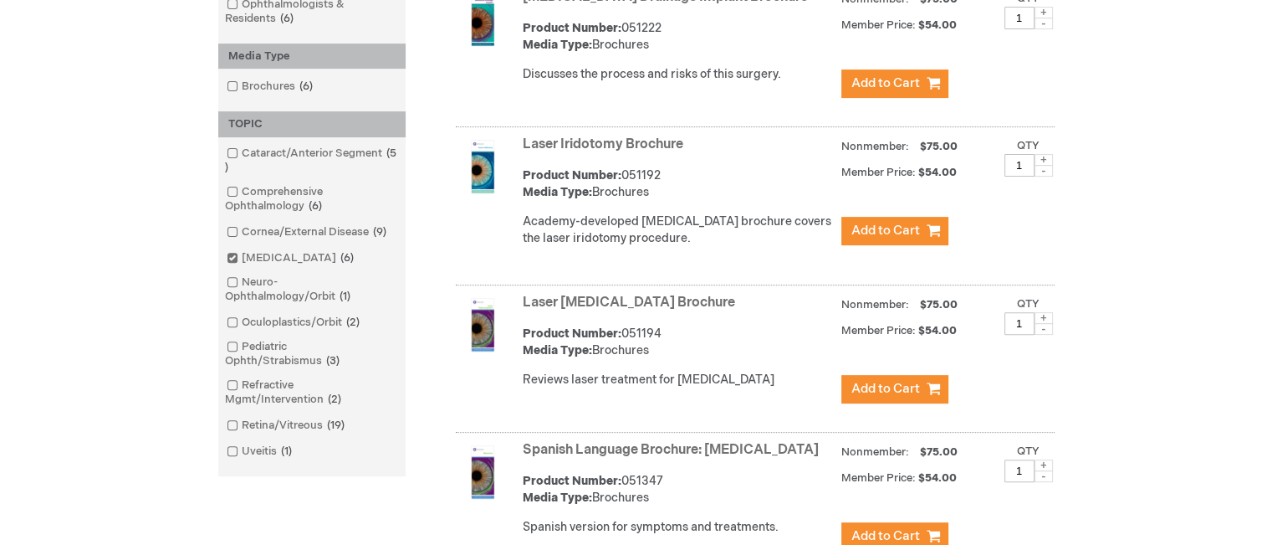
scroll to position [669, 0]
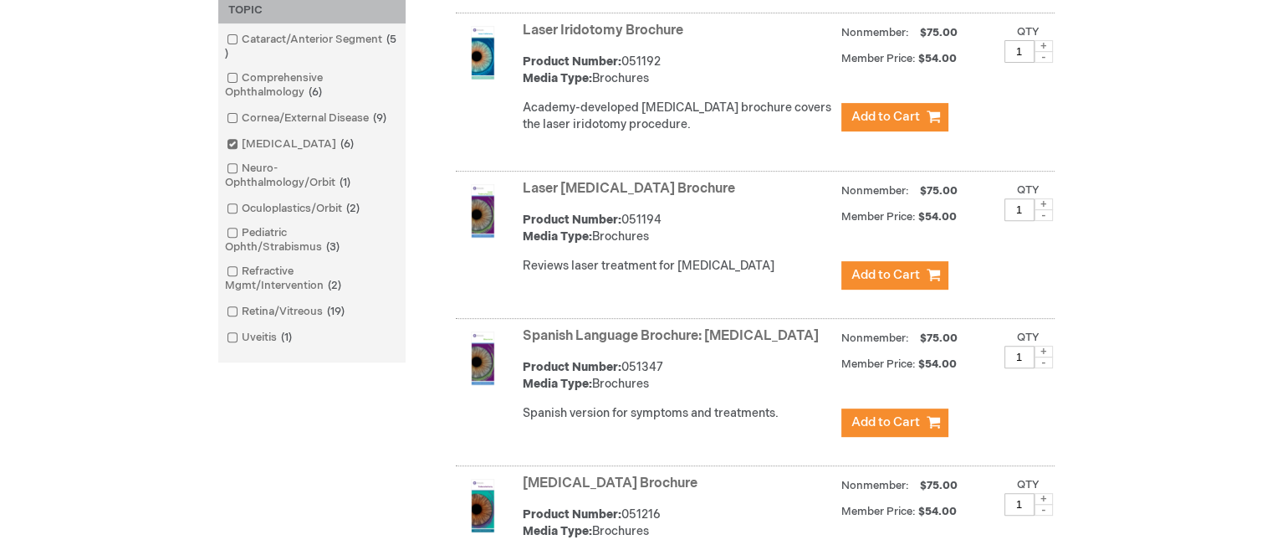
drag, startPoint x: 734, startPoint y: 183, endPoint x: 505, endPoint y: 191, distance: 228.5
click at [505, 191] on div "Laser Trabeculoplasty Brochure Product Number: 051194 Media Type: Brochures Rev…" at bounding box center [755, 247] width 599 height 143
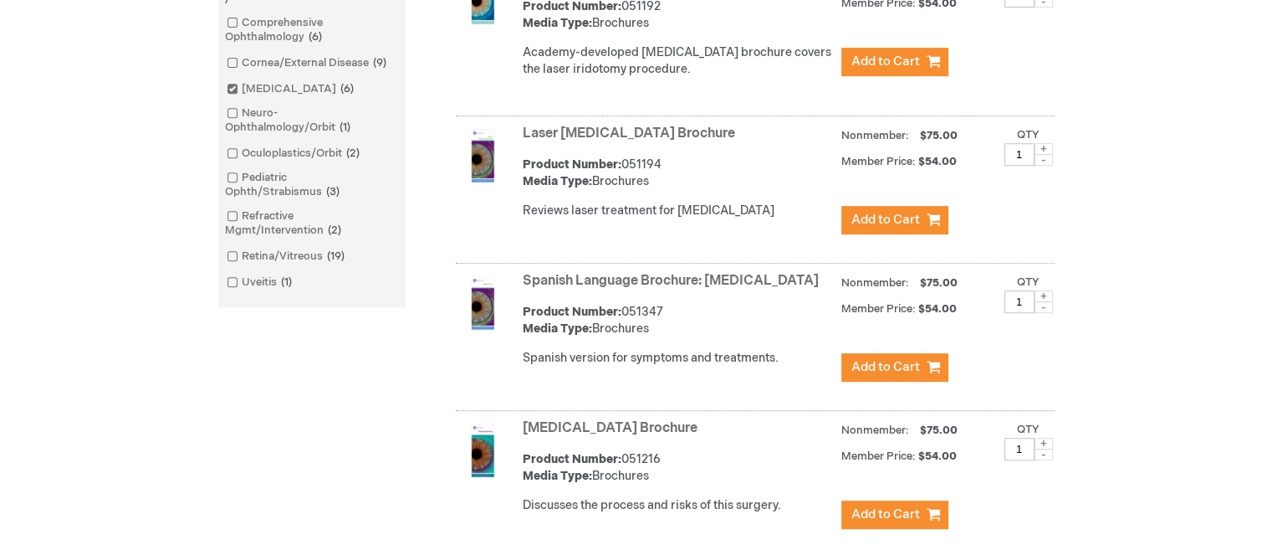
scroll to position [837, 0]
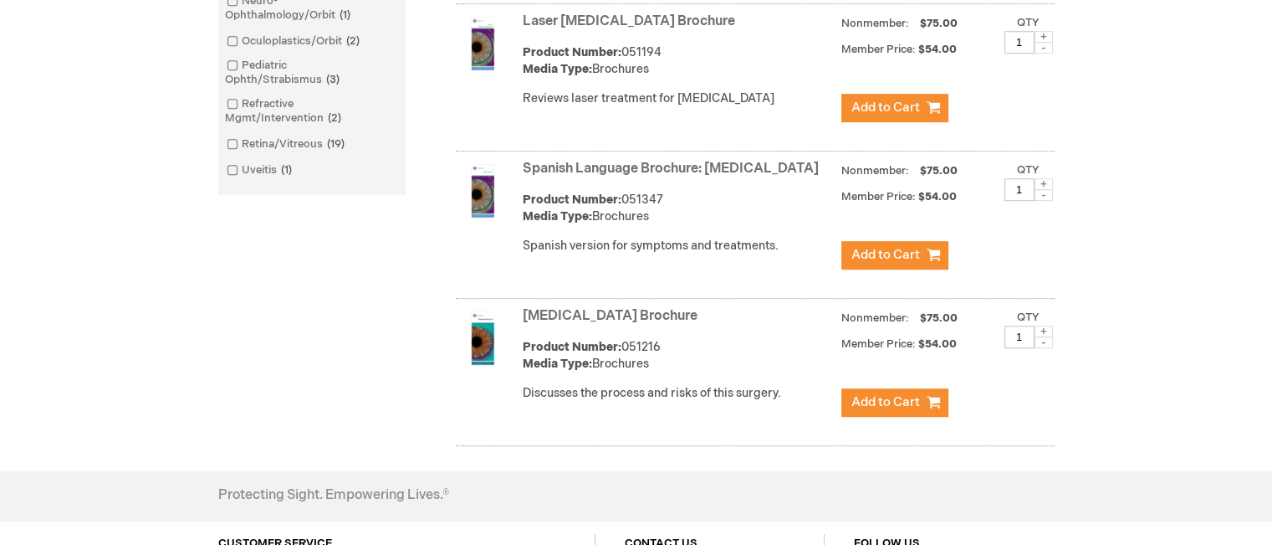
drag, startPoint x: 702, startPoint y: 309, endPoint x: 521, endPoint y: 308, distance: 180.7
click at [521, 308] on div "Trabeculectomy Brochure Product Number: 051216 Media Type: Brochures Discusses …" at bounding box center [755, 374] width 599 height 143
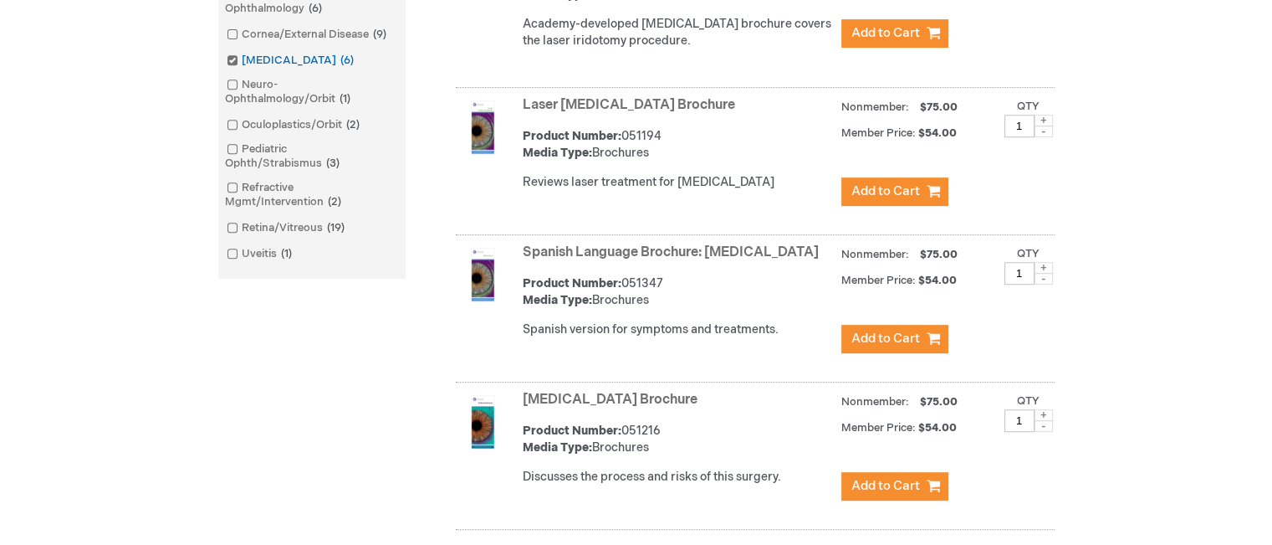
click at [242, 62] on span at bounding box center [242, 60] width 0 height 13
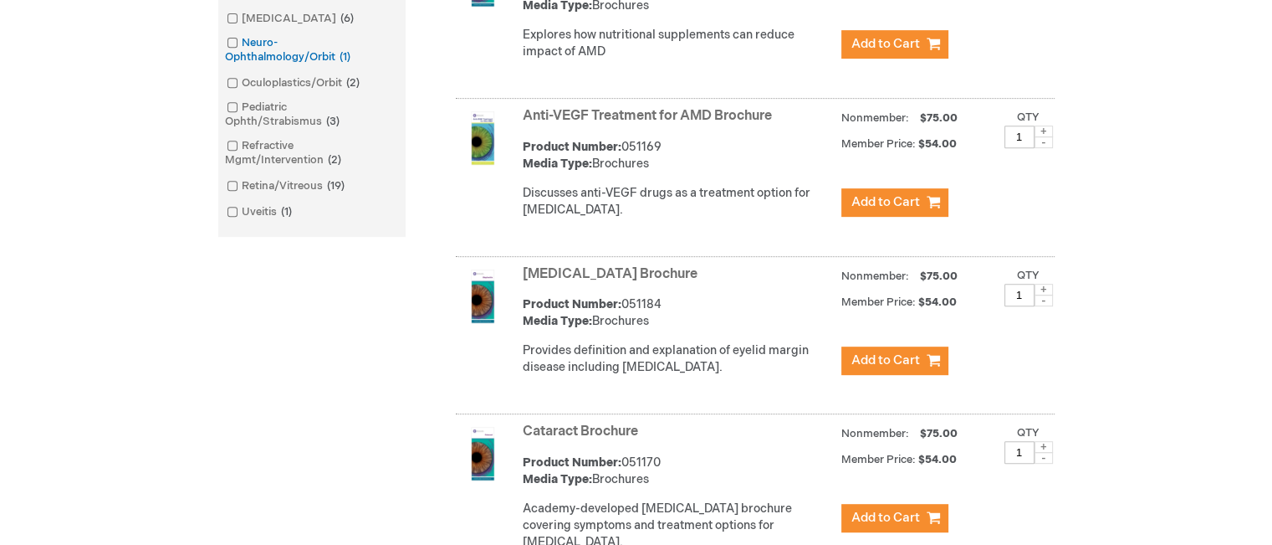
click at [242, 45] on span at bounding box center [242, 42] width 0 height 13
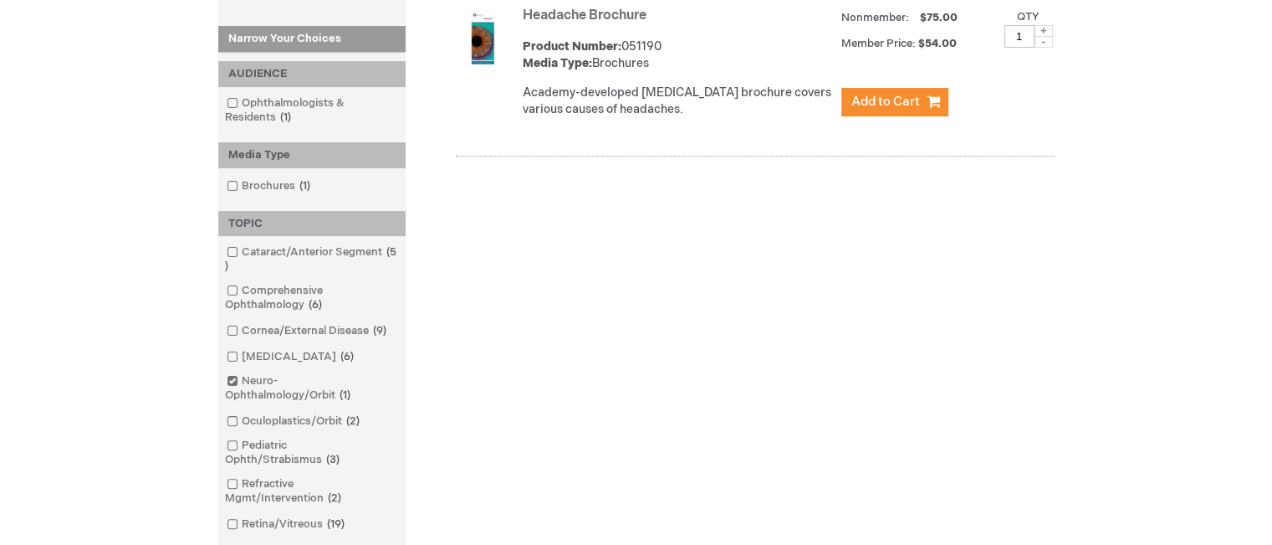
scroll to position [362, 0]
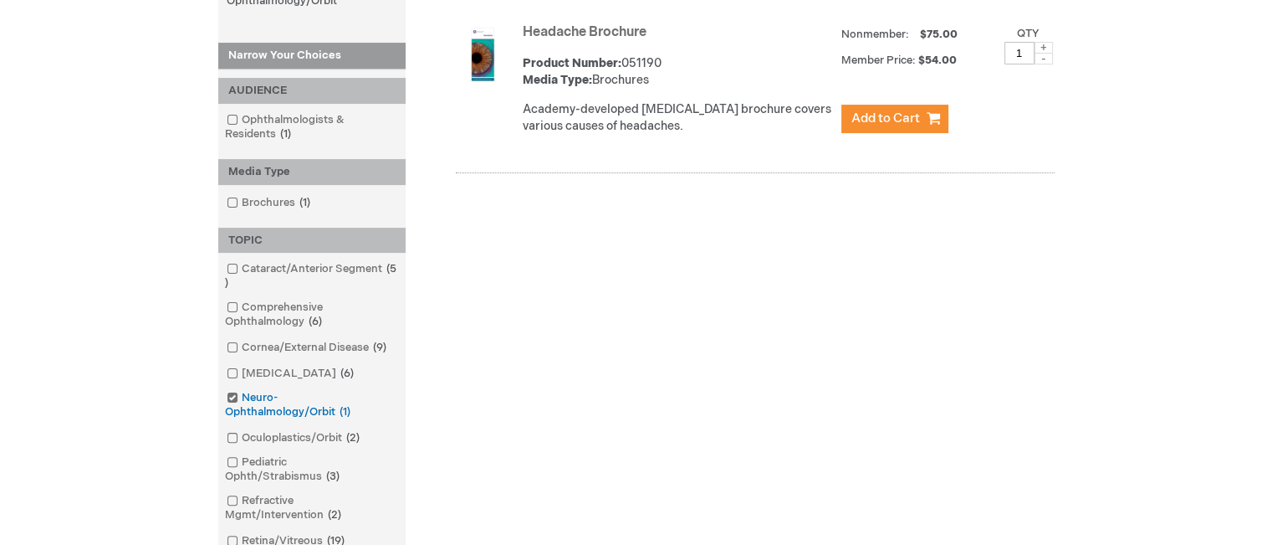
click at [242, 396] on span at bounding box center [242, 397] width 0 height 13
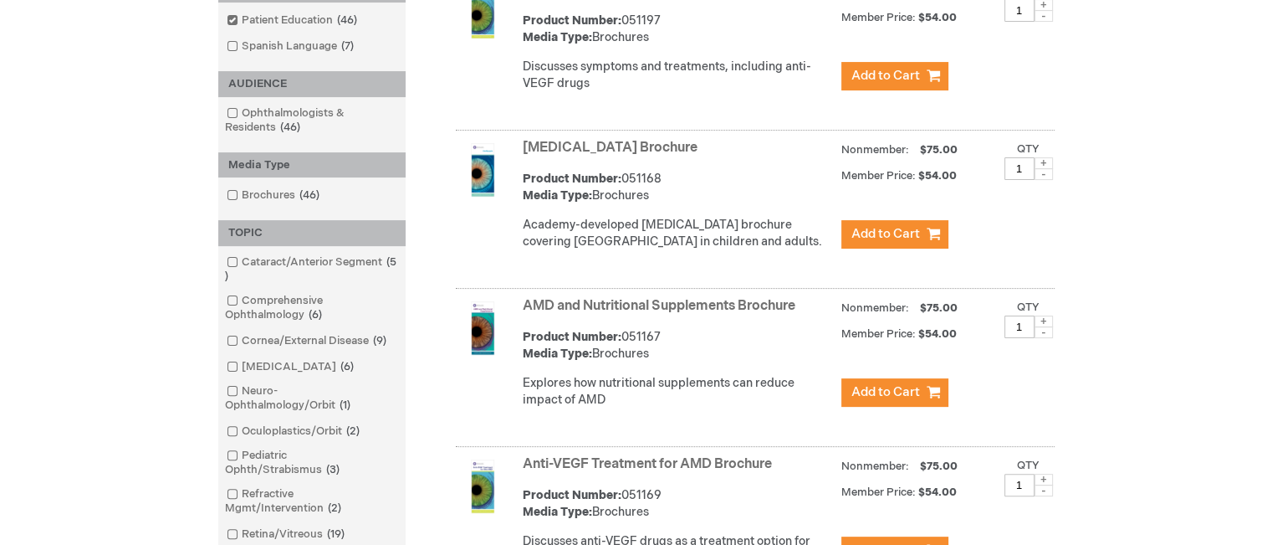
scroll to position [446, 0]
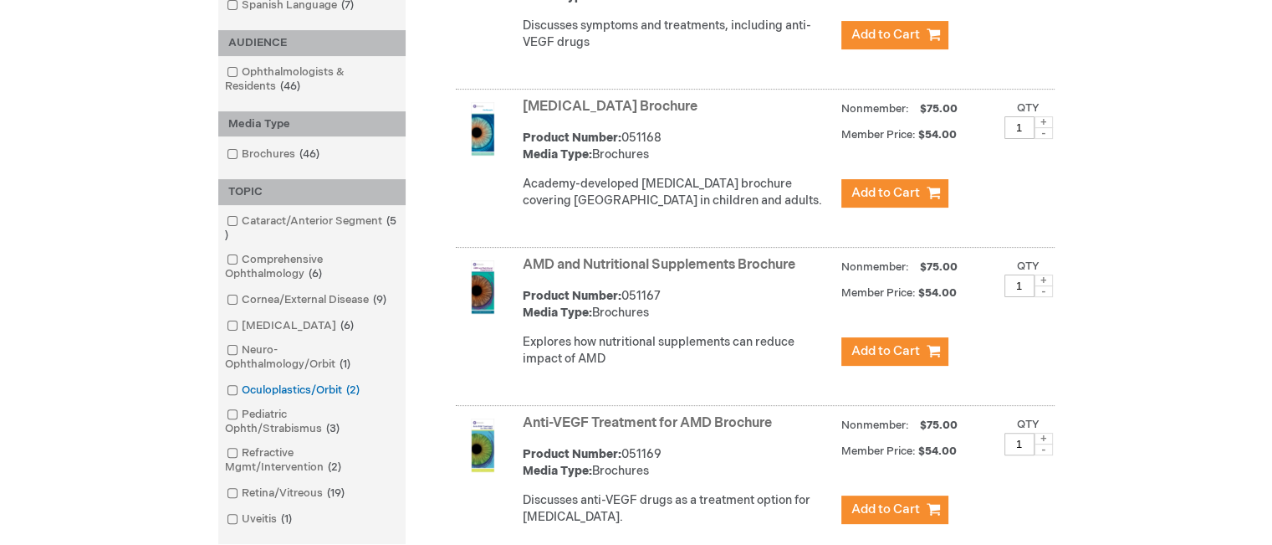
click at [242, 394] on span at bounding box center [242, 389] width 0 height 13
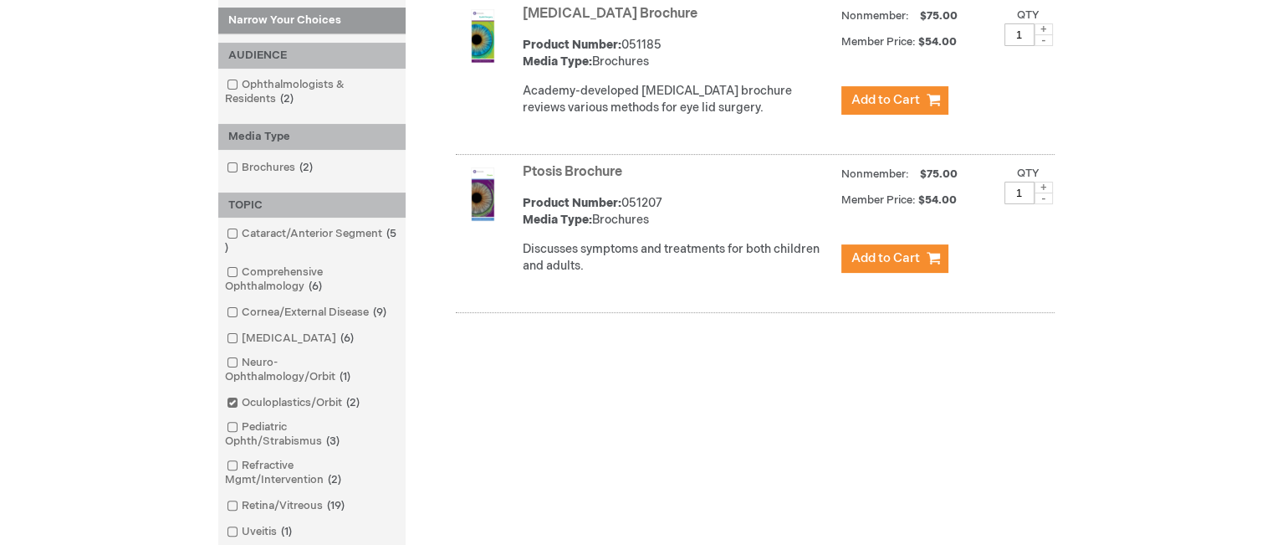
scroll to position [279, 0]
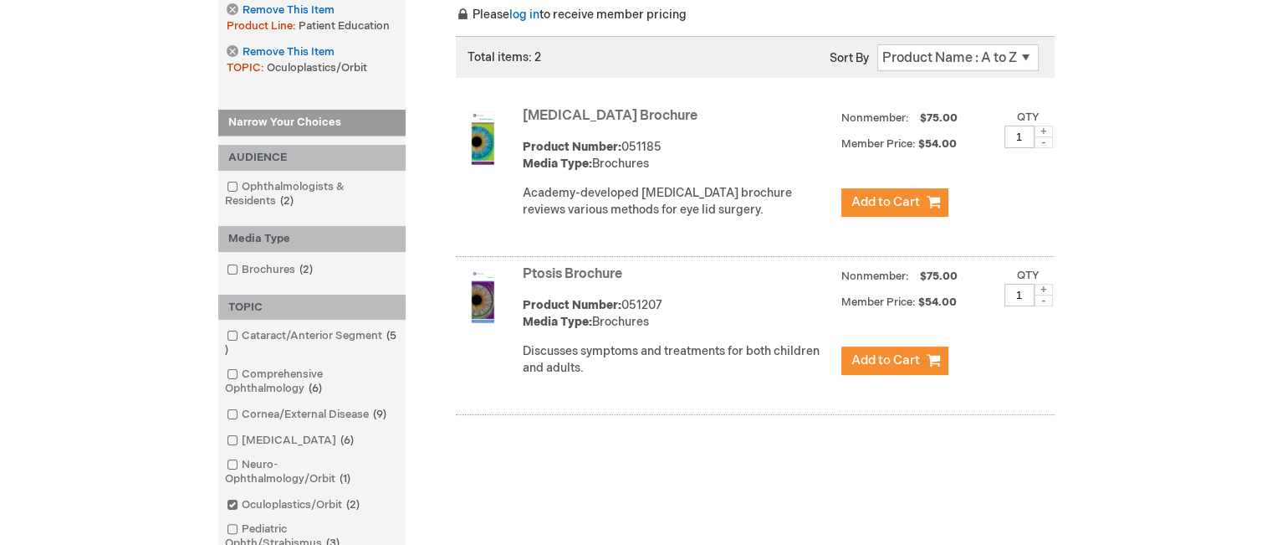
drag, startPoint x: 687, startPoint y: 118, endPoint x: 525, endPoint y: 116, distance: 162.3
click at [525, 116] on strong "Eyelid Surgery Brochure" at bounding box center [678, 116] width 310 height 19
drag, startPoint x: 648, startPoint y: 267, endPoint x: 499, endPoint y: 276, distance: 150.0
click at [499, 276] on div "Ptosis Brochure Product Number: 051207 Media Type: Brochures Discusses symptoms…" at bounding box center [755, 338] width 599 height 154
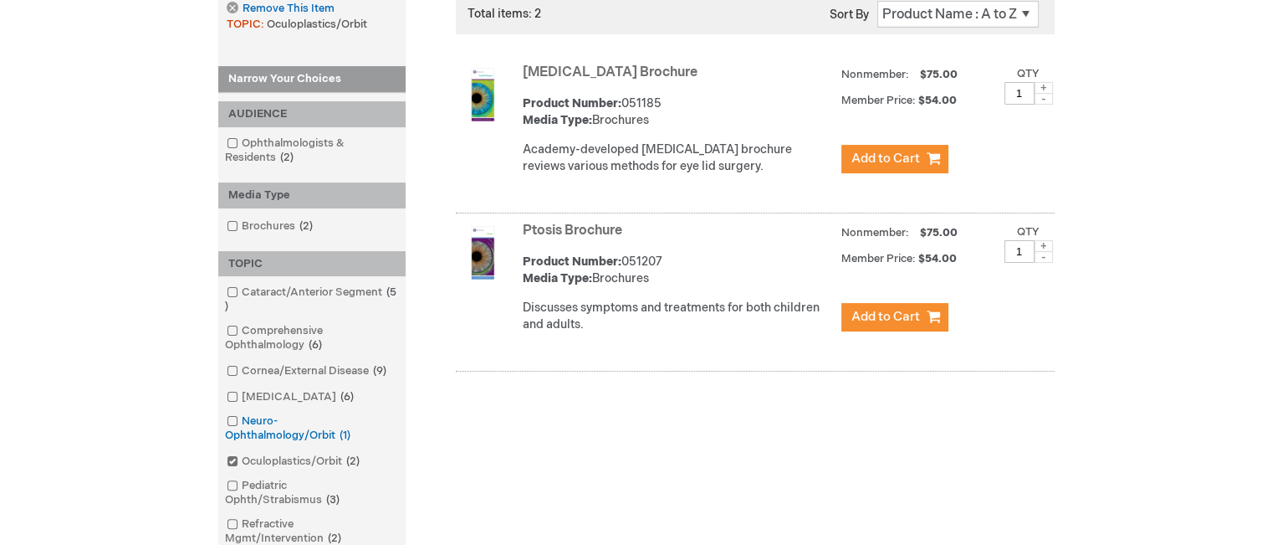
scroll to position [362, 0]
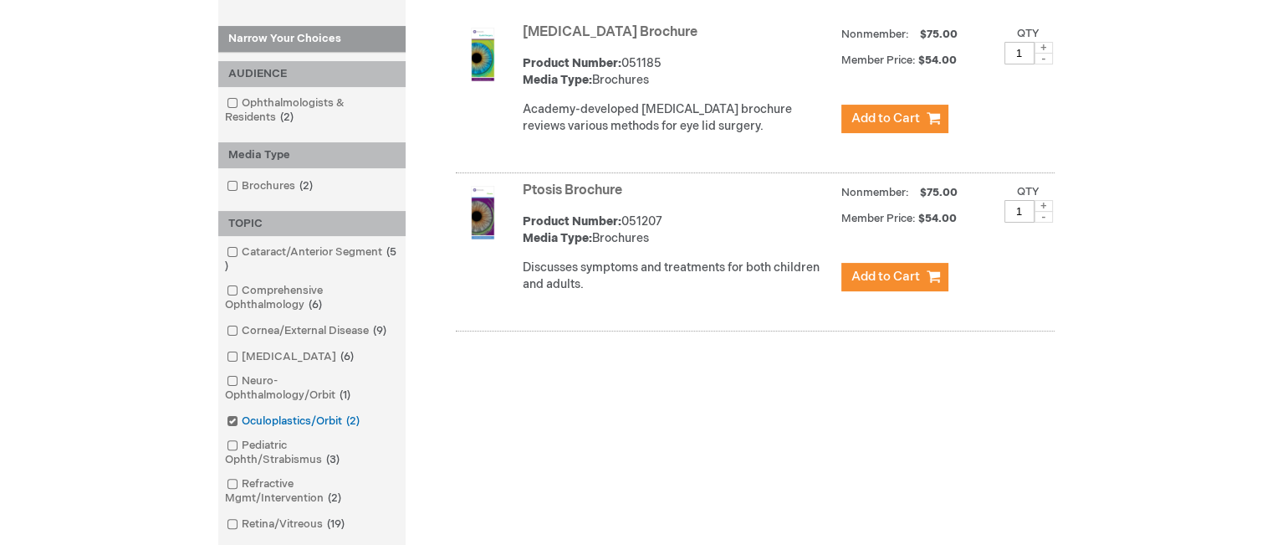
click at [242, 417] on span at bounding box center [242, 420] width 0 height 13
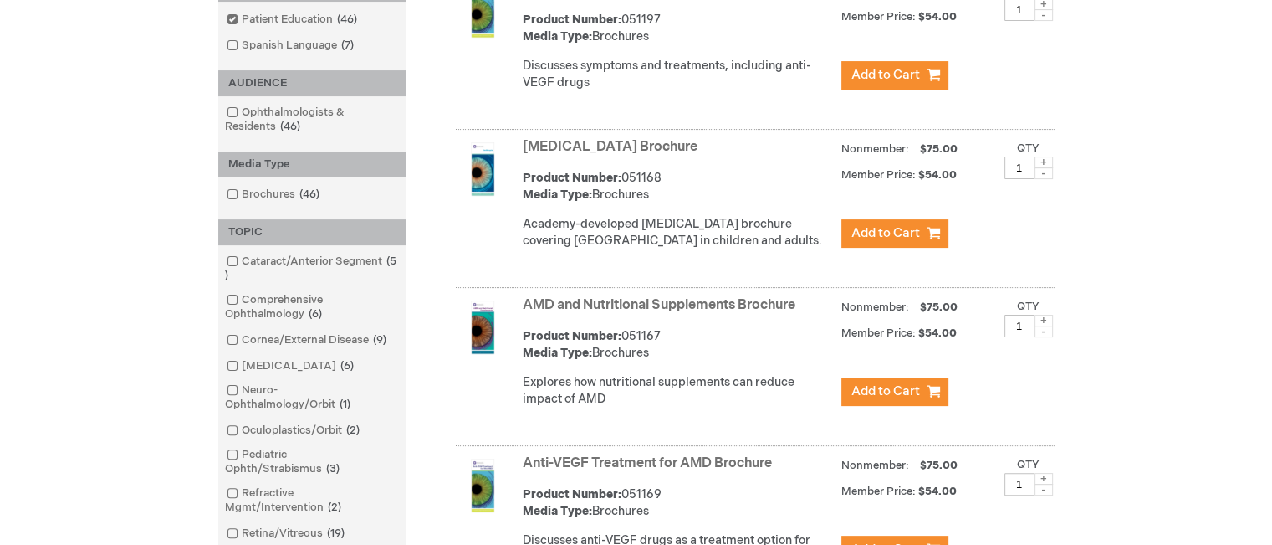
scroll to position [446, 0]
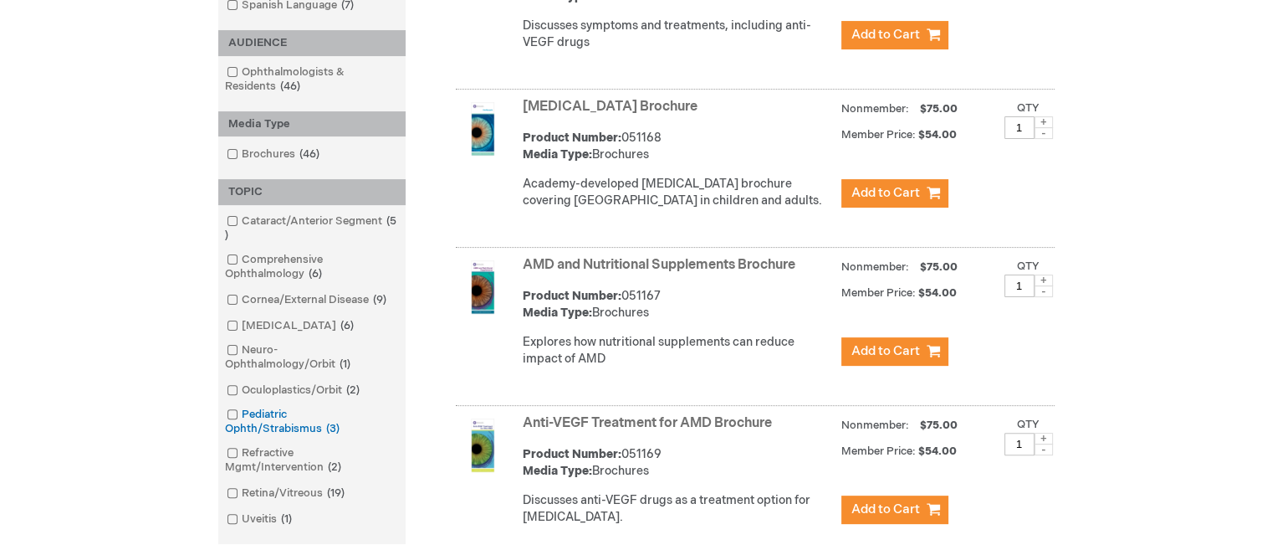
click at [242, 416] on span at bounding box center [242, 413] width 0 height 13
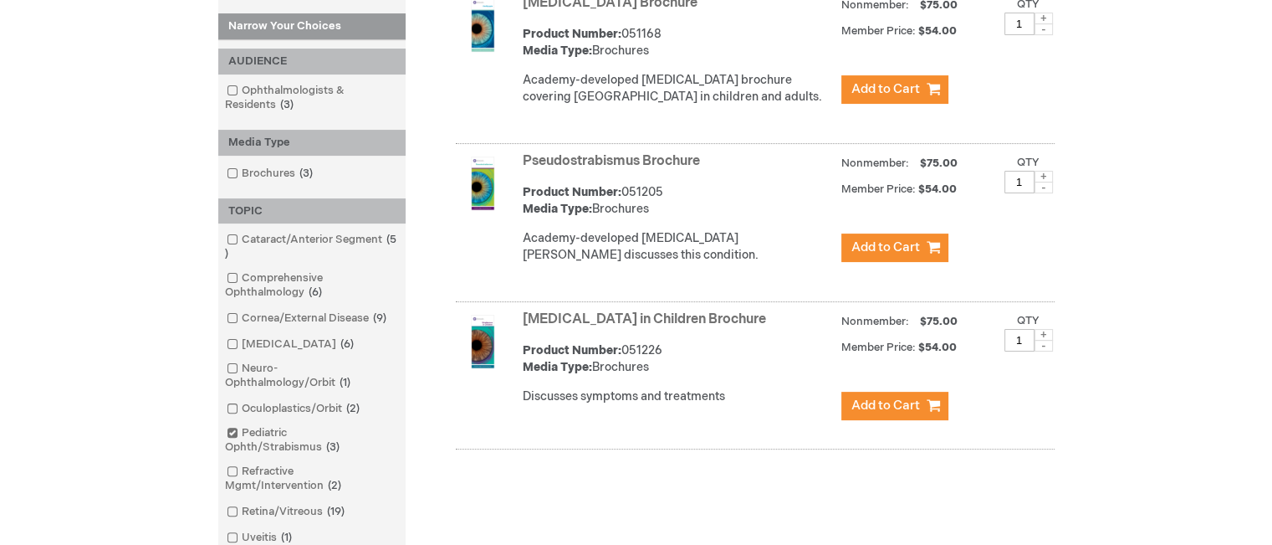
scroll to position [362, 0]
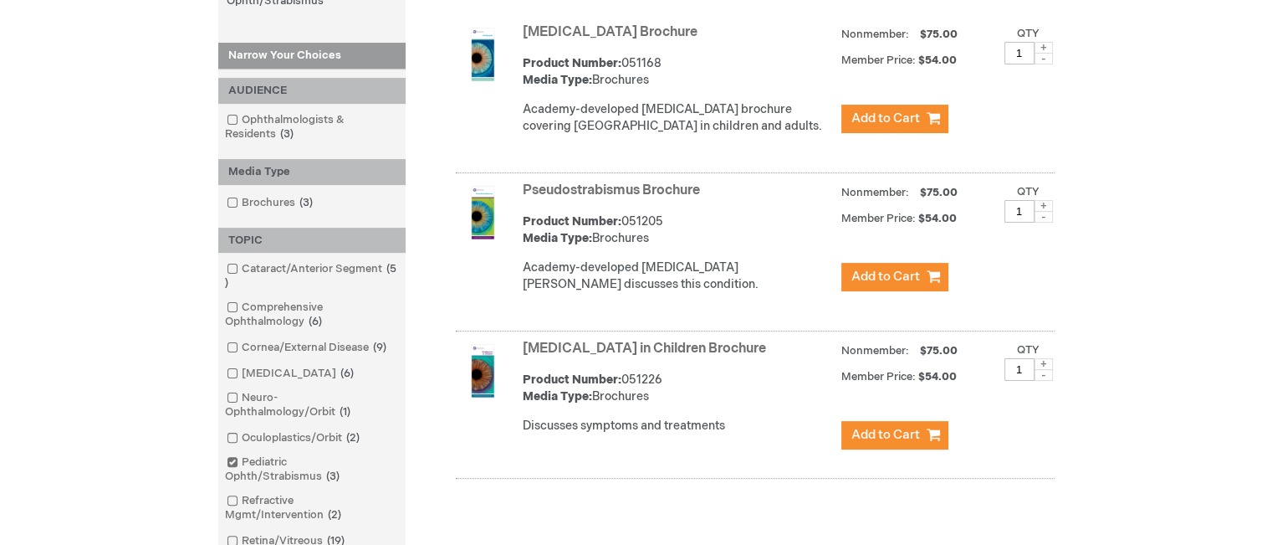
drag, startPoint x: 663, startPoint y: 28, endPoint x: 529, endPoint y: 29, distance: 134.7
click at [515, 29] on div "Amblyopia Brochure Product Number: 051168 Media Type: Brochures Academy-develop…" at bounding box center [755, 96] width 599 height 154
drag, startPoint x: 717, startPoint y: 187, endPoint x: 509, endPoint y: 193, distance: 208.4
click at [509, 193] on div "Pseudostrabismus Brochure Product Number: 051205 Media Type: Brochures Academy-…" at bounding box center [755, 254] width 599 height 154
drag, startPoint x: 733, startPoint y: 343, endPoint x: 525, endPoint y: 348, distance: 207.5
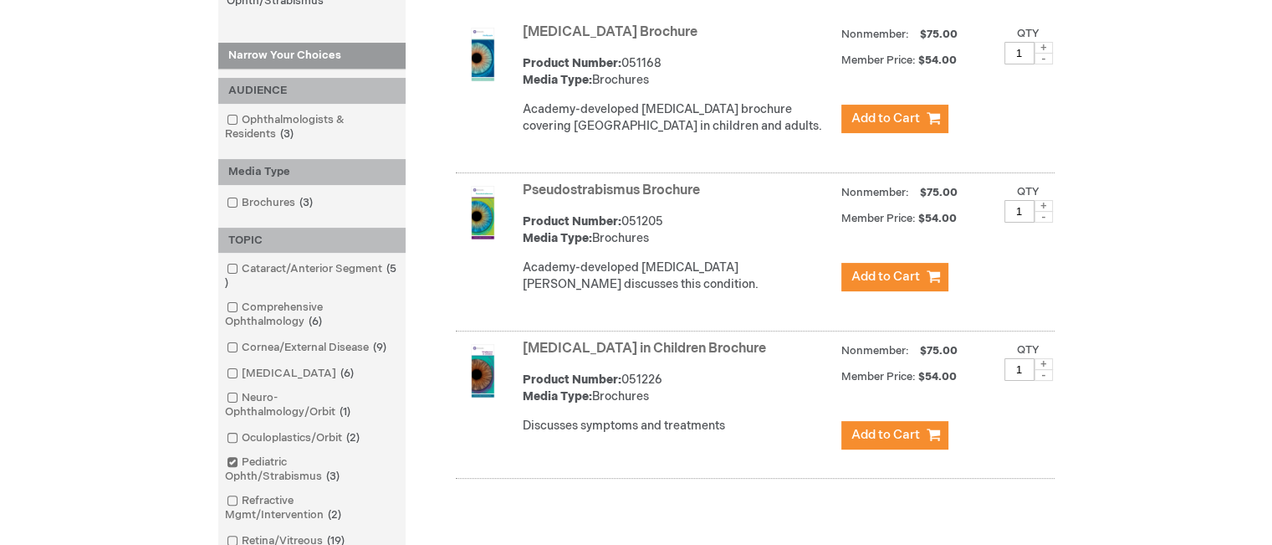
click at [525, 348] on strong "Strabismus in Children Brochure" at bounding box center [678, 349] width 310 height 19
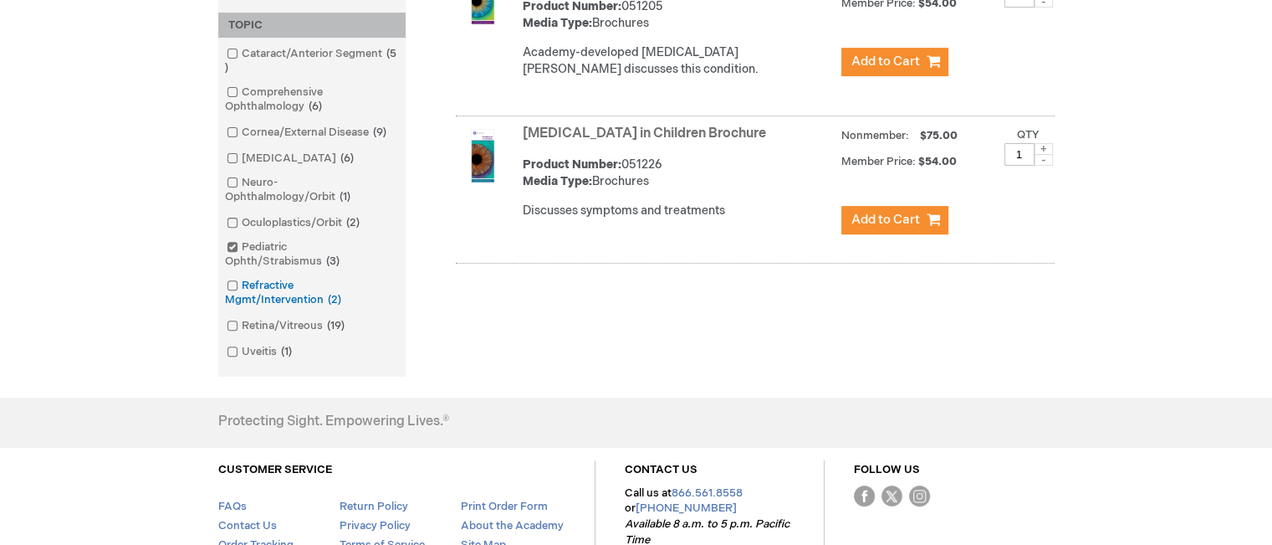
scroll to position [613, 0]
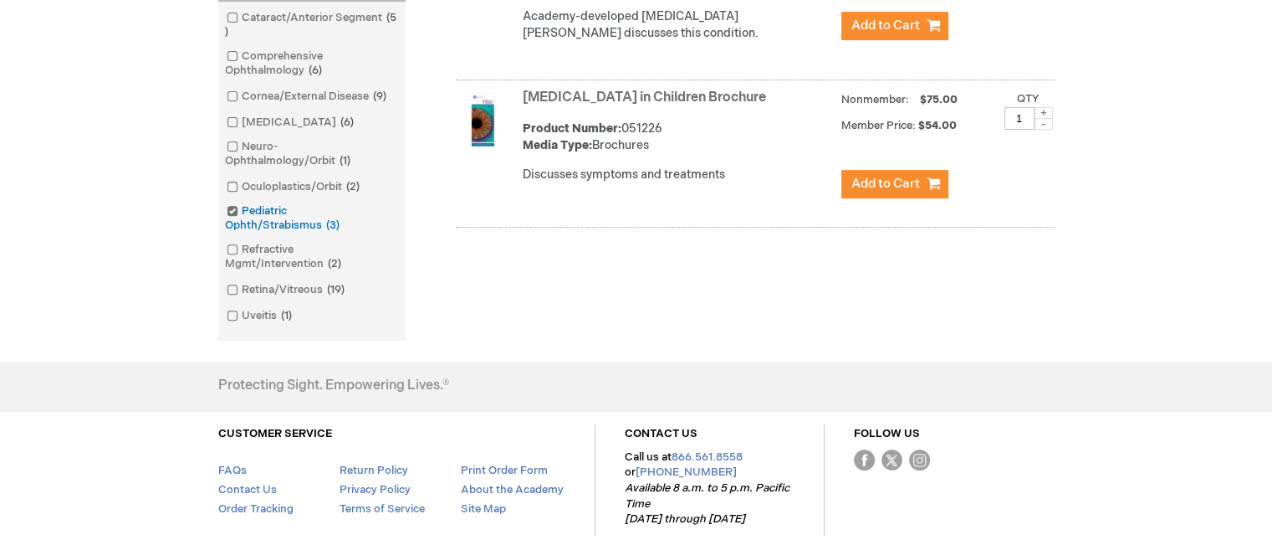
click at [242, 209] on span at bounding box center [242, 210] width 0 height 13
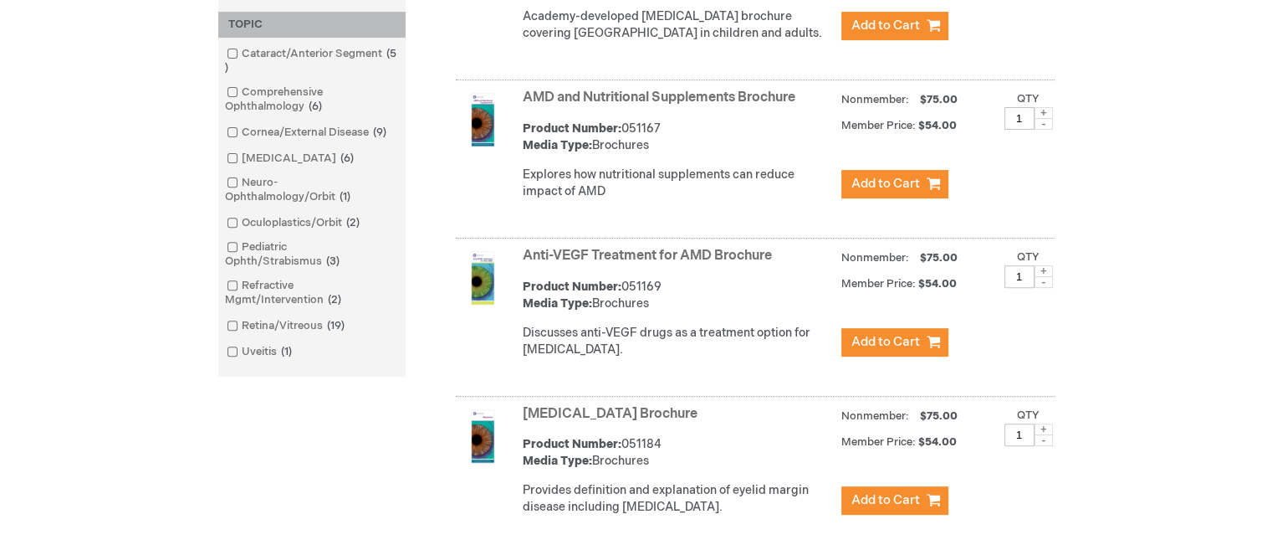
click at [224, 287] on input "checkbox" at bounding box center [225, 283] width 11 height 11
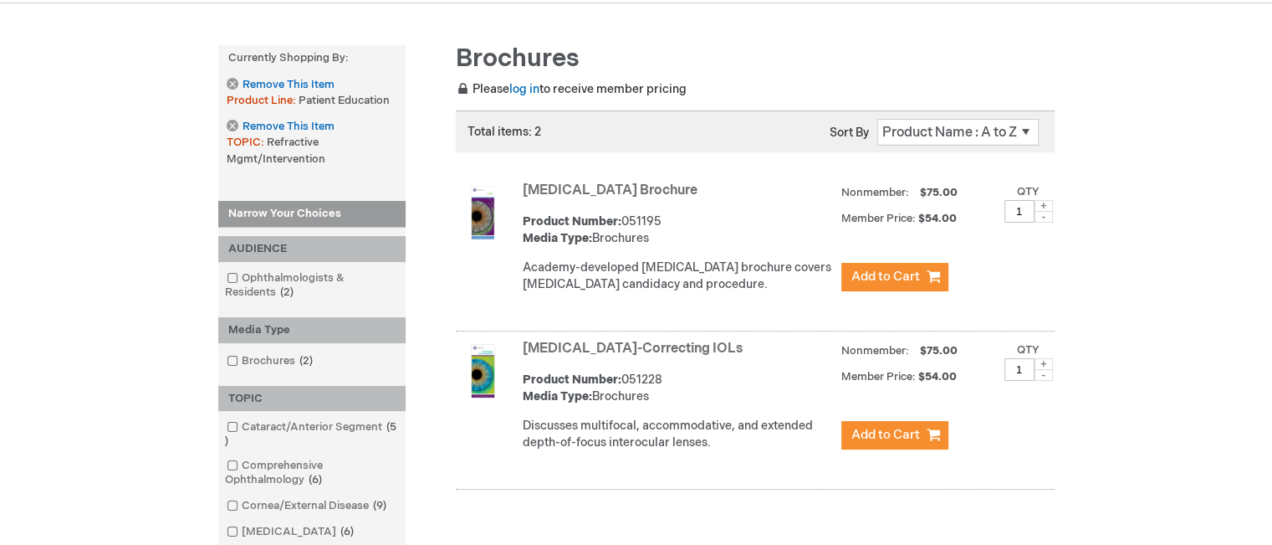
scroll to position [195, 0]
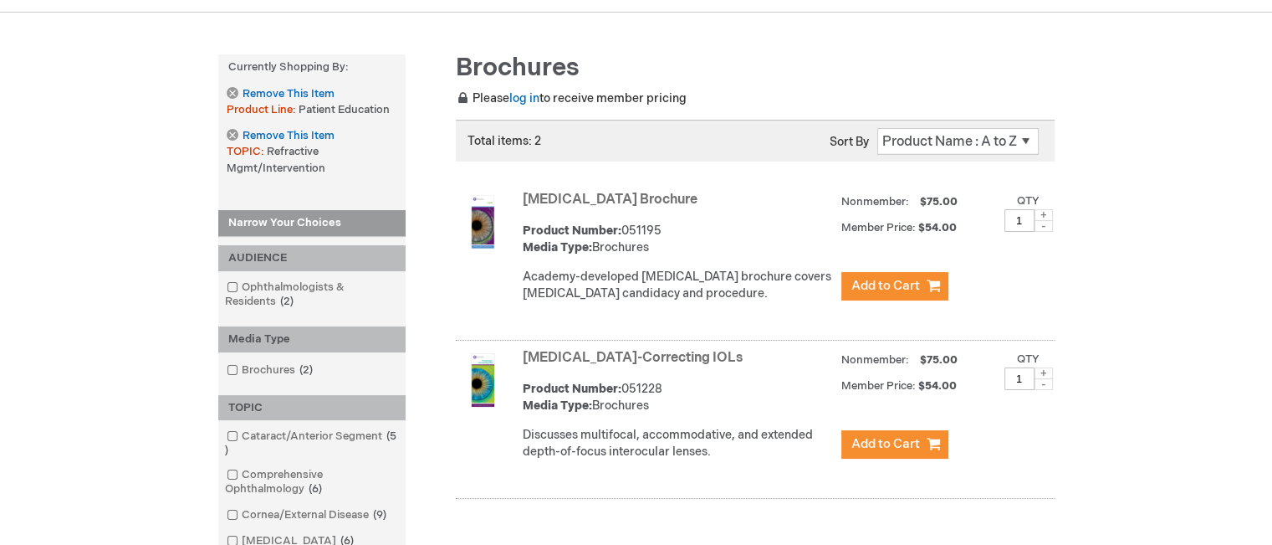
drag, startPoint x: 647, startPoint y: 195, endPoint x: 502, endPoint y: 203, distance: 145.0
click at [502, 203] on div "LASIK Brochure Product Number: 051195 Media Type: Brochures Academy-developed p…" at bounding box center [755, 264] width 599 height 154
drag, startPoint x: 746, startPoint y: 351, endPoint x: 521, endPoint y: 351, distance: 225.1
click at [521, 351] on div "Presbyopia-Correcting IOLs Product Number: 051228 Media Type: Brochures Discuss…" at bounding box center [755, 422] width 599 height 154
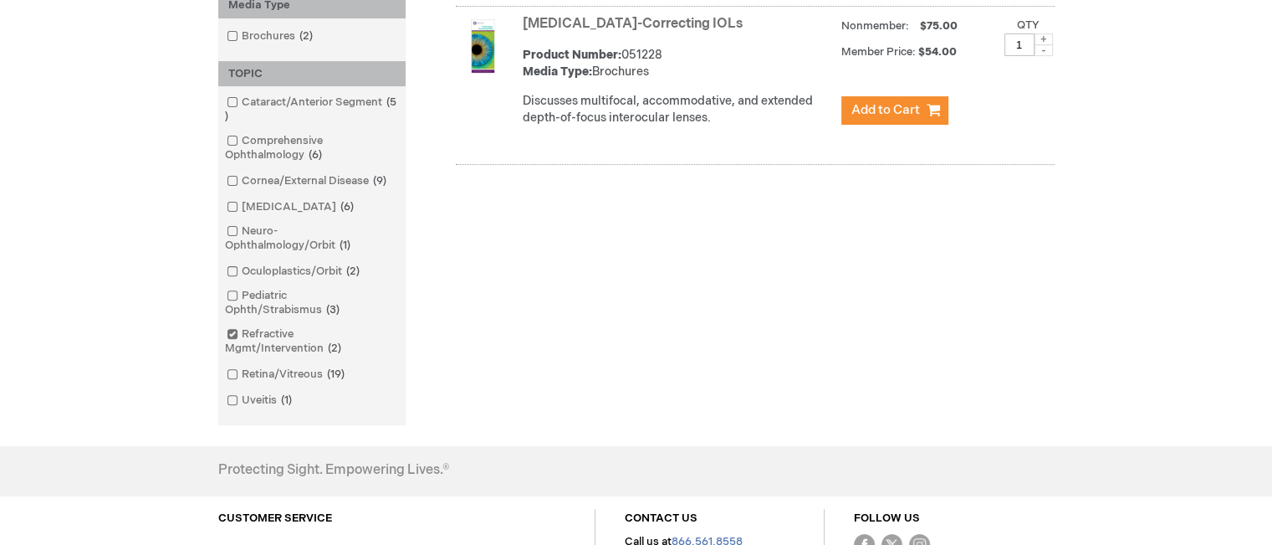
scroll to position [530, 0]
click at [242, 330] on span at bounding box center [242, 332] width 0 height 13
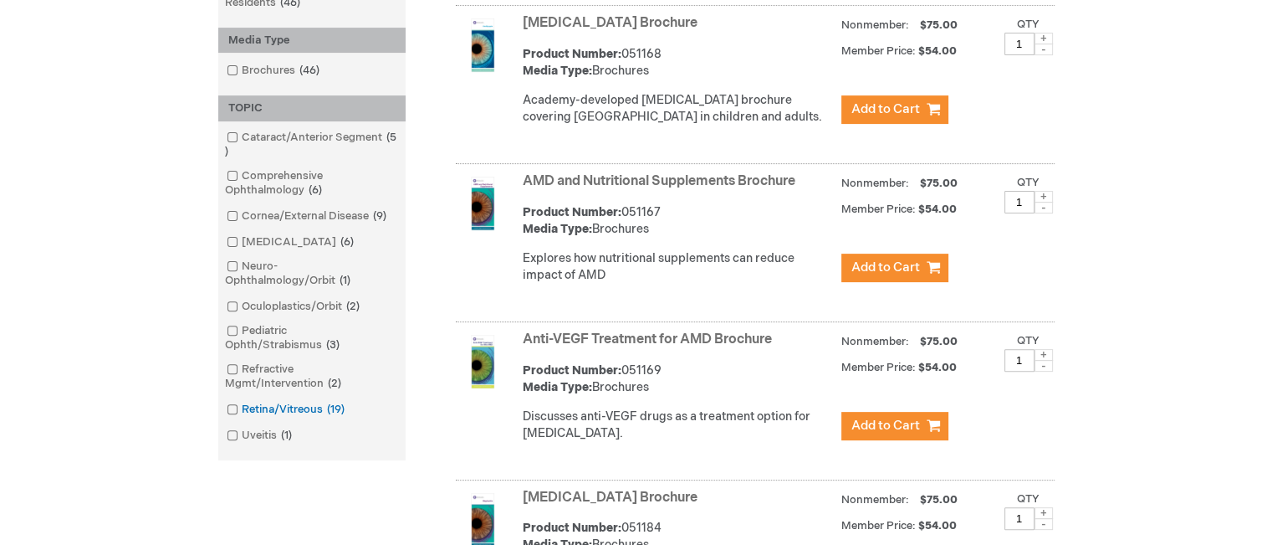
click at [242, 407] on span at bounding box center [242, 408] width 0 height 13
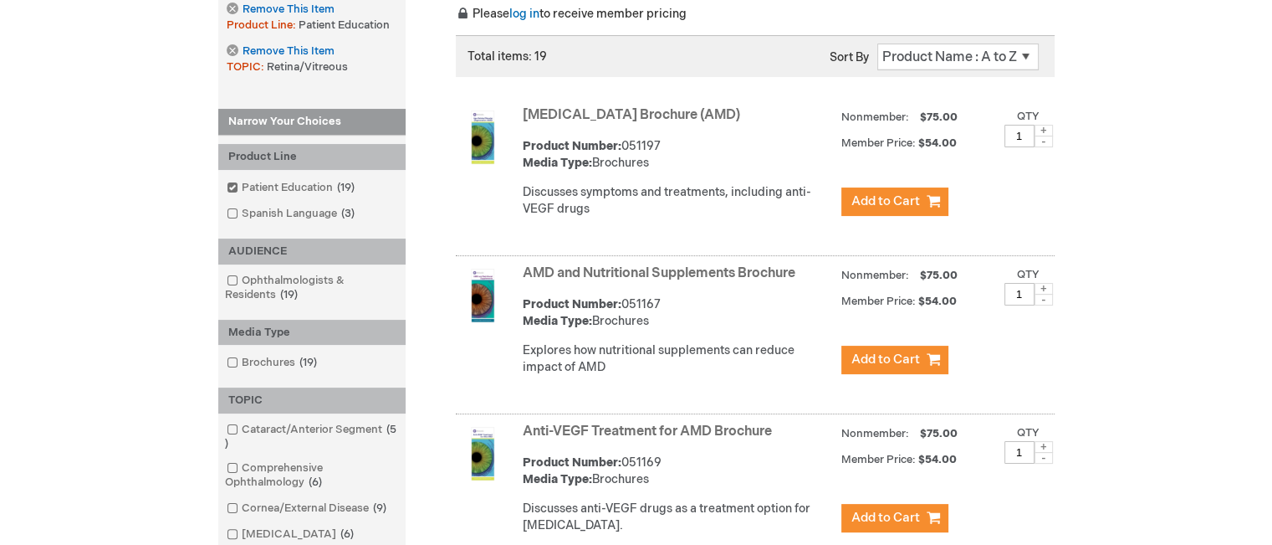
scroll to position [279, 0]
drag, startPoint x: 638, startPoint y: 136, endPoint x: 519, endPoint y: 115, distance: 121.6
click at [519, 115] on div "Age-Related Macular Degeneration Brochure (AMD) Product Number: 051197 Media Ty…" at bounding box center [755, 180] width 599 height 154
drag, startPoint x: 807, startPoint y: 288, endPoint x: 525, endPoint y: 294, distance: 282.0
click at [525, 284] on strong "AMD and Nutritional Supplements Brochure" at bounding box center [678, 274] width 310 height 19
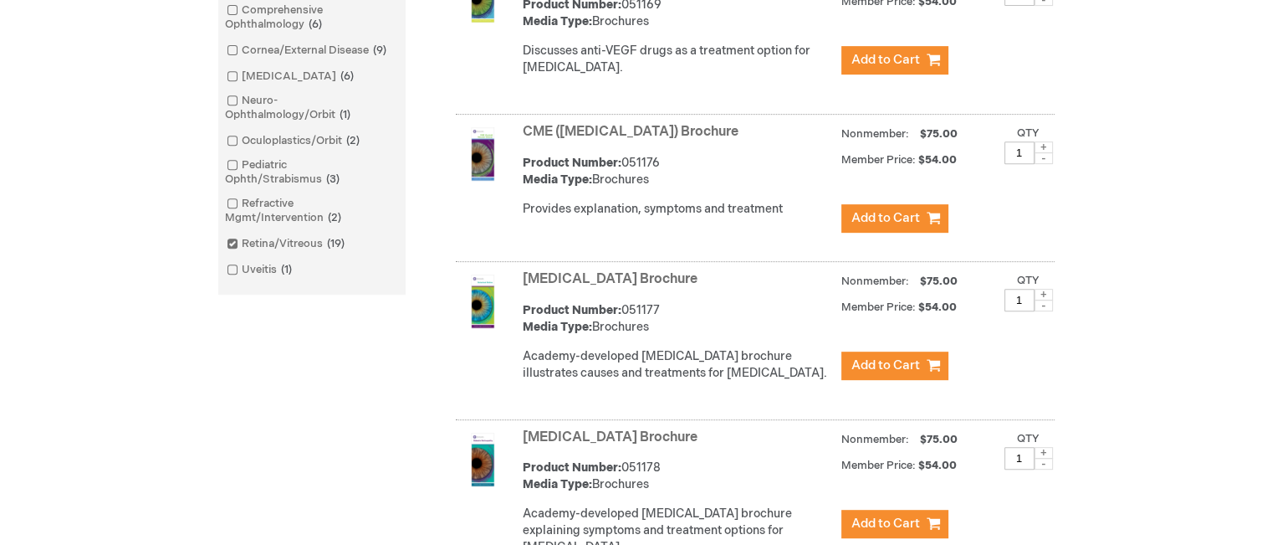
scroll to position [697, 0]
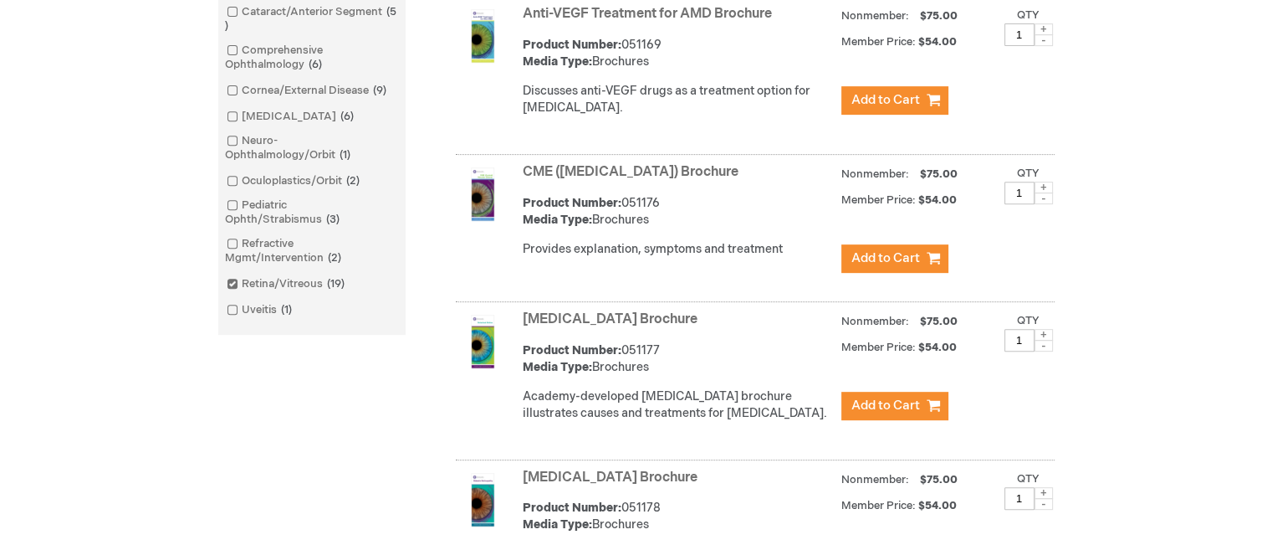
drag, startPoint x: 515, startPoint y: 29, endPoint x: 780, endPoint y: 39, distance: 264.6
click at [780, 39] on div "Anti-VEGF Treatment for AMD Brochure Product Number: 051169 Media Type: Brochur…" at bounding box center [755, 78] width 599 height 154
drag, startPoint x: 783, startPoint y: 190, endPoint x: 524, endPoint y: 183, distance: 259.4
click at [524, 182] on strong "CME (Cystoid Macular Edema) Brochure" at bounding box center [678, 172] width 310 height 19
drag, startPoint x: 713, startPoint y: 335, endPoint x: 510, endPoint y: 341, distance: 203.4
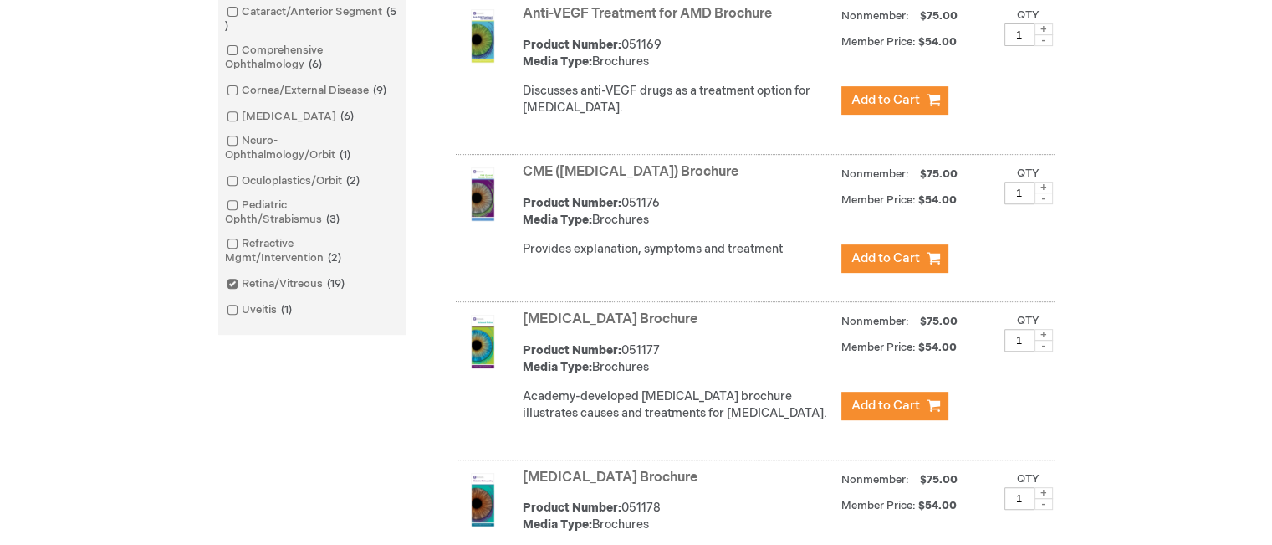
click at [510, 341] on div "Detached Retina Brochure Product Number: 051177 Media Type: Brochures Academy-d…" at bounding box center [755, 383] width 599 height 154
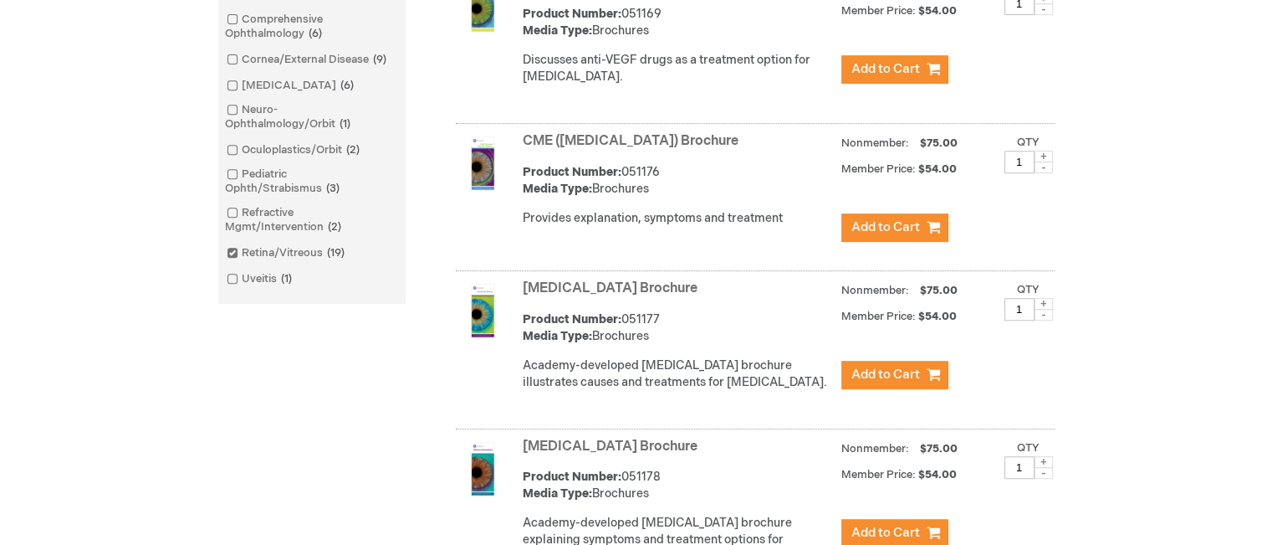
scroll to position [781, 0]
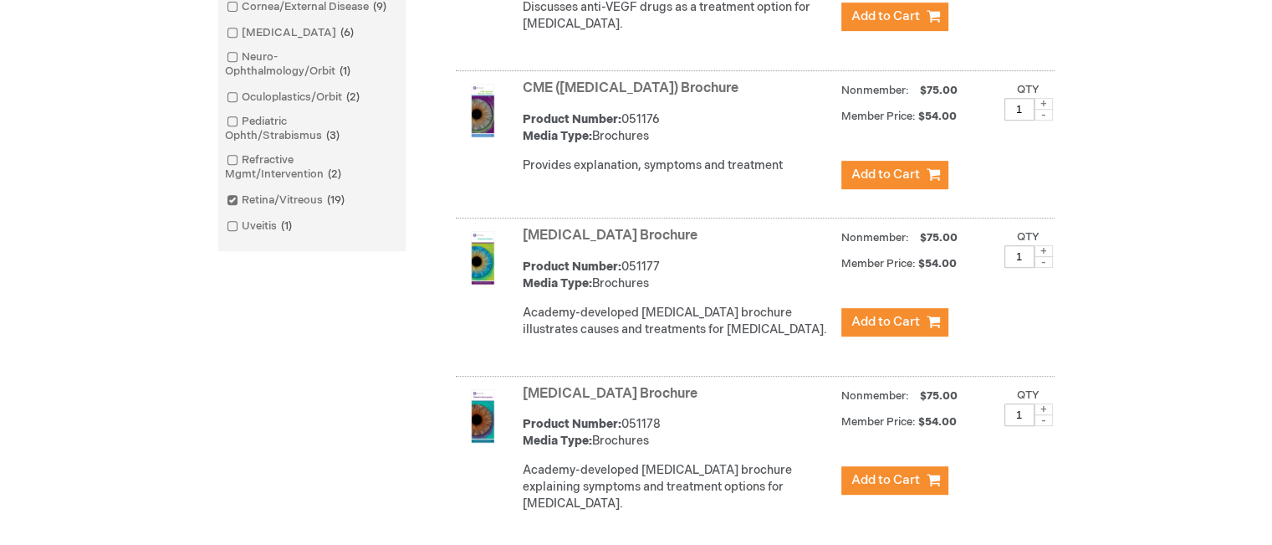
drag, startPoint x: 730, startPoint y: 407, endPoint x: 525, endPoint y: 409, distance: 205.0
click at [525, 404] on strong "Diabetic Retinopathy Brochure" at bounding box center [678, 394] width 310 height 19
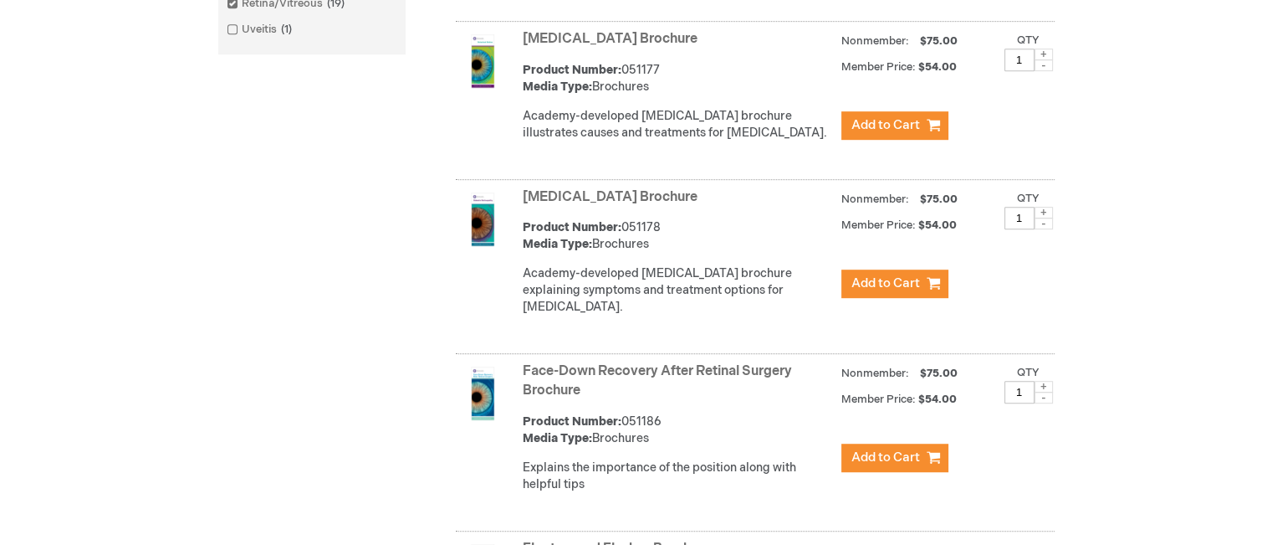
scroll to position [1032, 0]
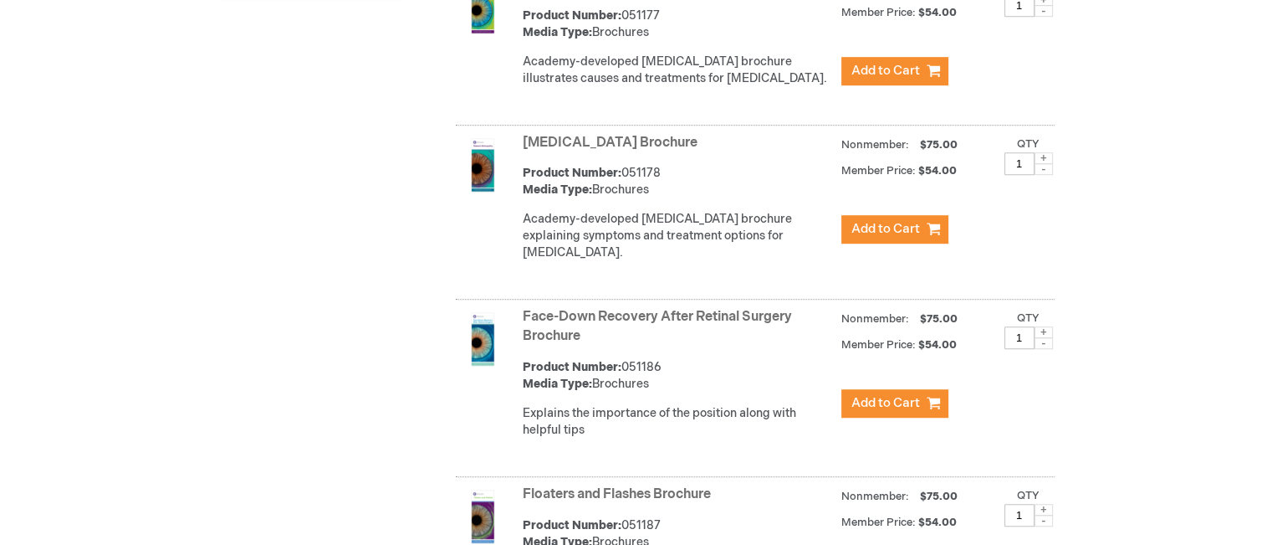
drag, startPoint x: 609, startPoint y: 346, endPoint x: 515, endPoint y: 324, distance: 96.2
click at [515, 324] on div "Face-Down Recovery After Retinal Surgery Brochure Product Number: 051186 Media …" at bounding box center [755, 390] width 599 height 173
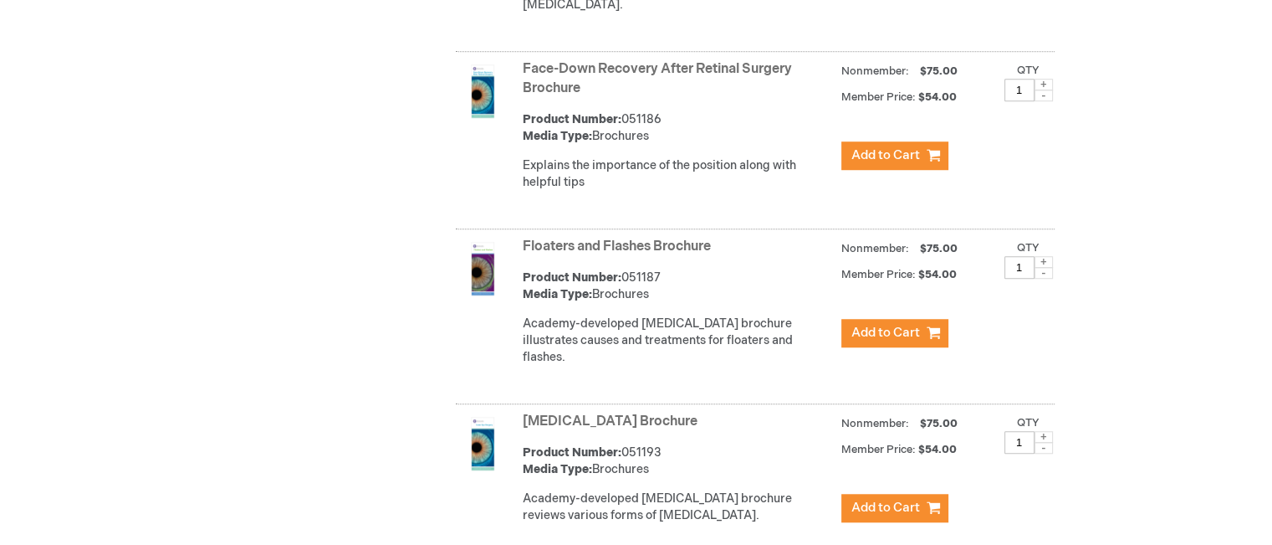
scroll to position [1283, 0]
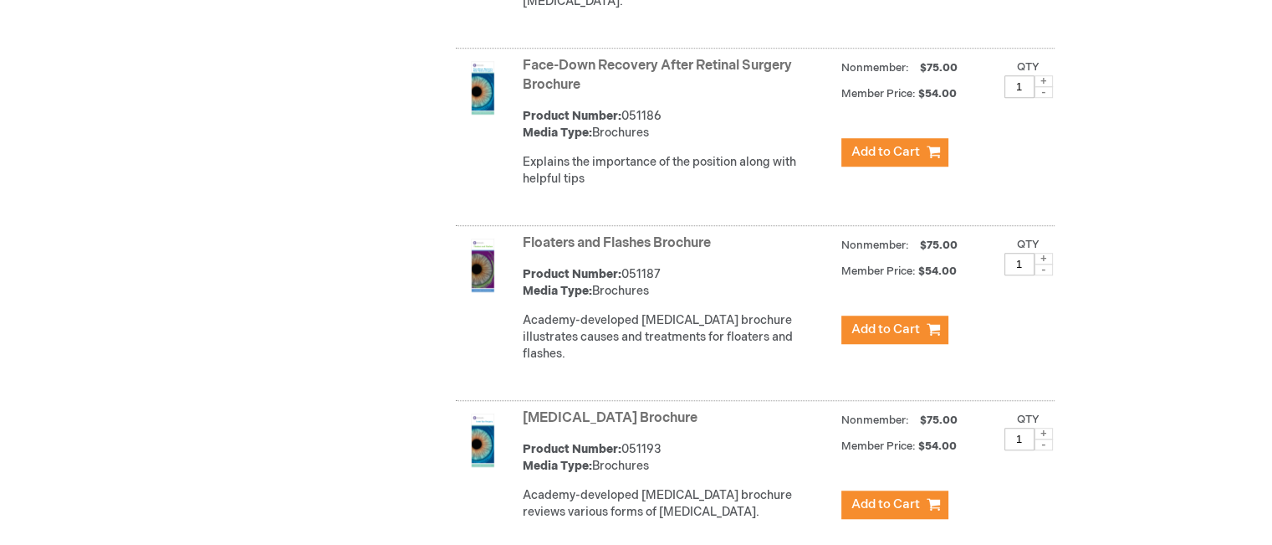
drag, startPoint x: 737, startPoint y: 264, endPoint x: 522, endPoint y: 264, distance: 215.0
click at [523, 253] on strong "Floaters and Flashes Brochure" at bounding box center [678, 243] width 310 height 19
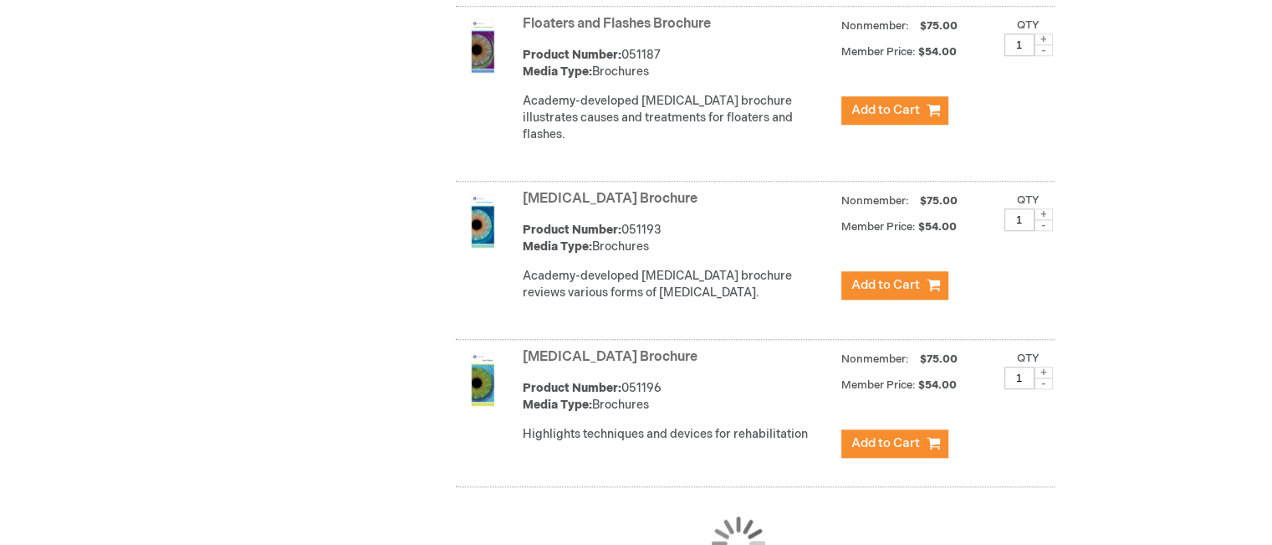
scroll to position [1534, 0]
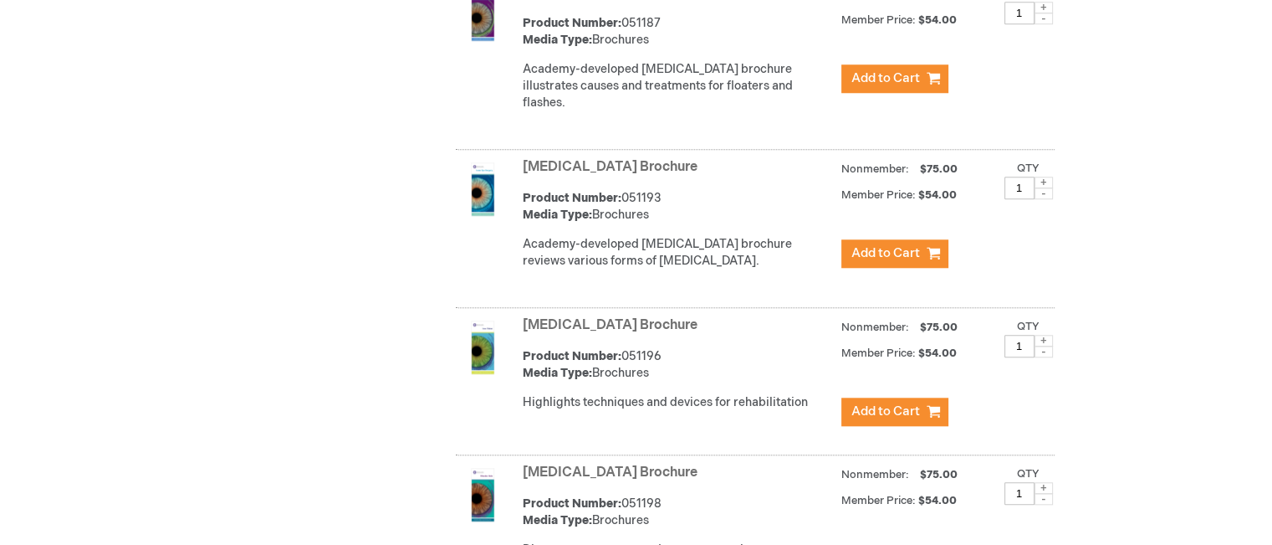
drag, startPoint x: 734, startPoint y: 177, endPoint x: 504, endPoint y: 191, distance: 230.5
click at [504, 191] on div "Laser Eye Surgery Brochure Product Number: 051193 Media Type: Brochures Academy…" at bounding box center [755, 231] width 599 height 154
drag, startPoint x: 675, startPoint y: 336, endPoint x: 515, endPoint y: 340, distance: 160.7
click at [515, 340] on div "Low Vision Brochure Product Number: 051196 Media Type: Brochures Highlights tec…" at bounding box center [755, 383] width 599 height 143
drag, startPoint x: 696, startPoint y: 485, endPoint x: 521, endPoint y: 491, distance: 175.0
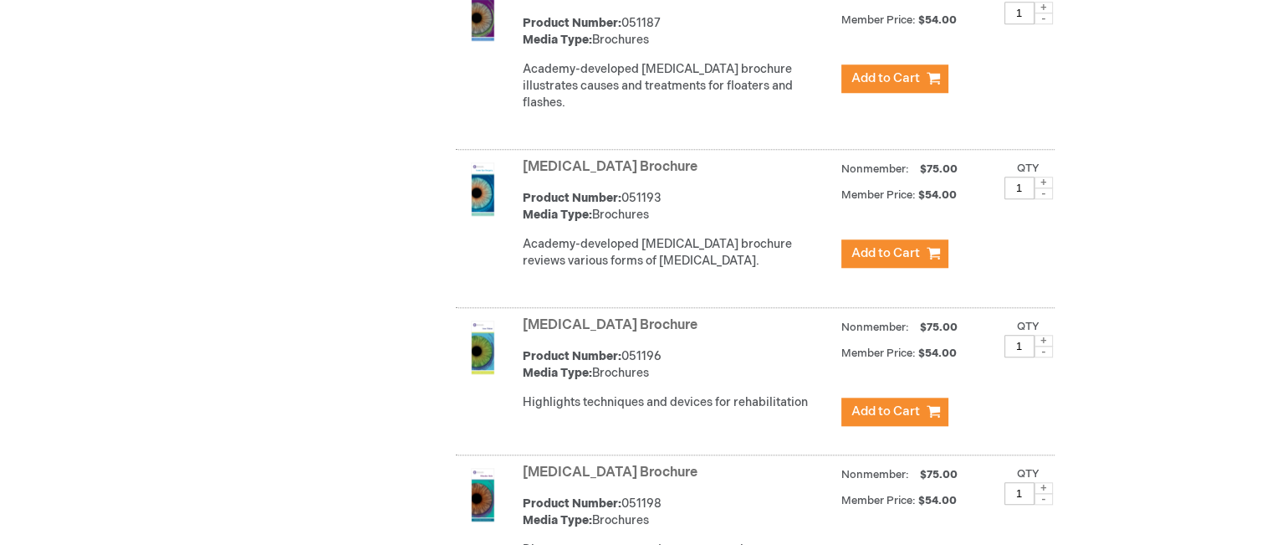
click at [521, 491] on div "Macular Hole Brochure Product Number: 051198 Media Type: Brochures Discusses sy…" at bounding box center [755, 530] width 599 height 143
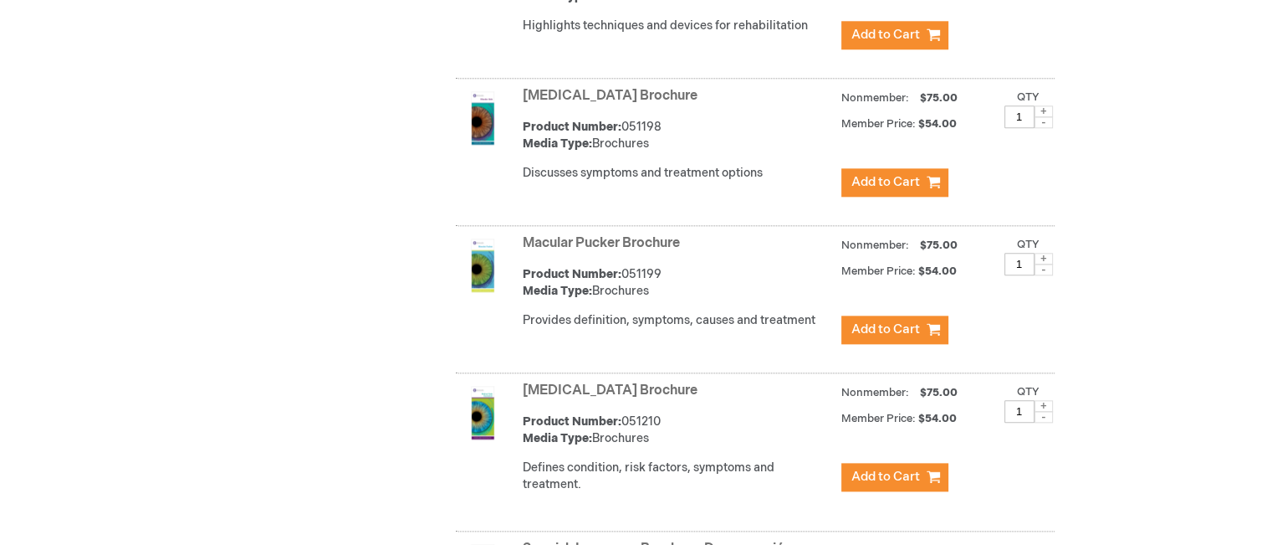
scroll to position [1952, 0]
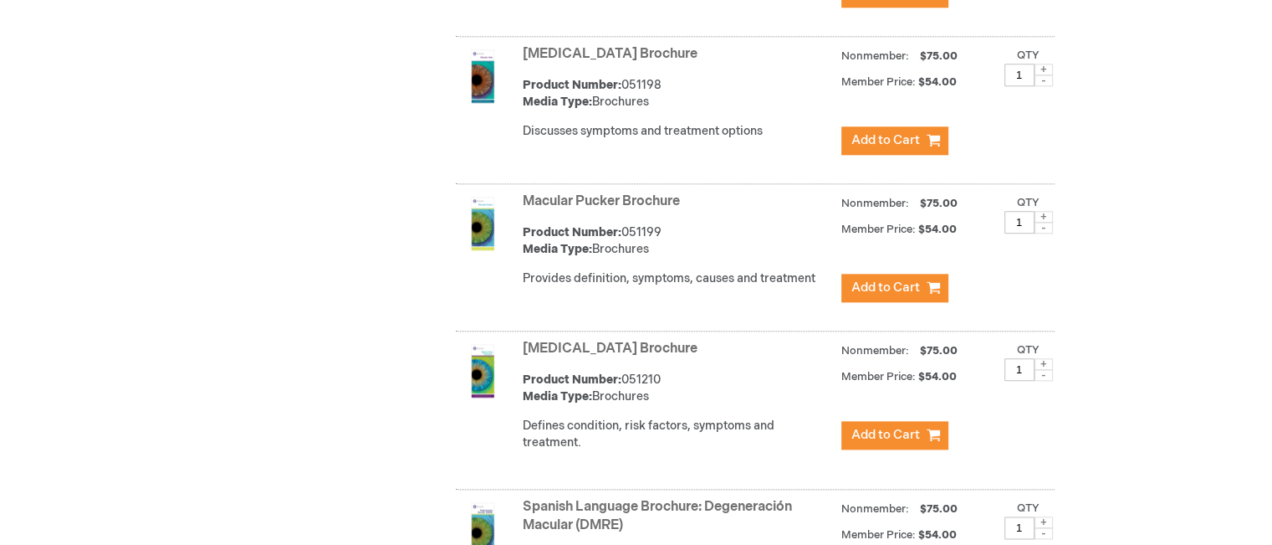
drag, startPoint x: 706, startPoint y: 223, endPoint x: 525, endPoint y: 219, distance: 180.8
click at [525, 212] on strong "Macular Pucker Brochure" at bounding box center [678, 201] width 310 height 19
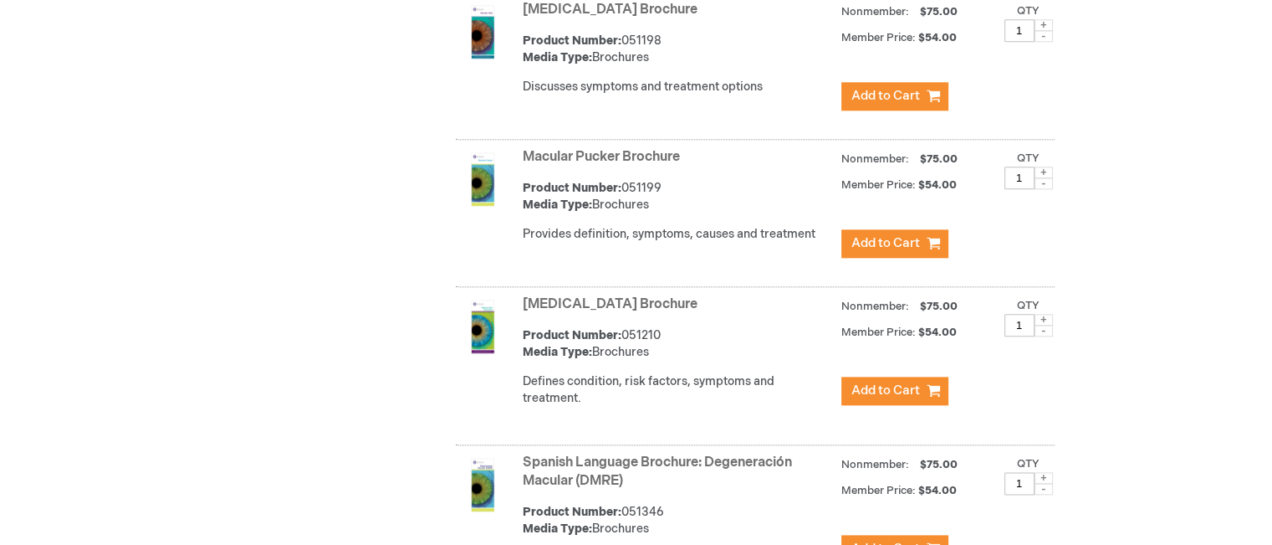
scroll to position [2035, 0]
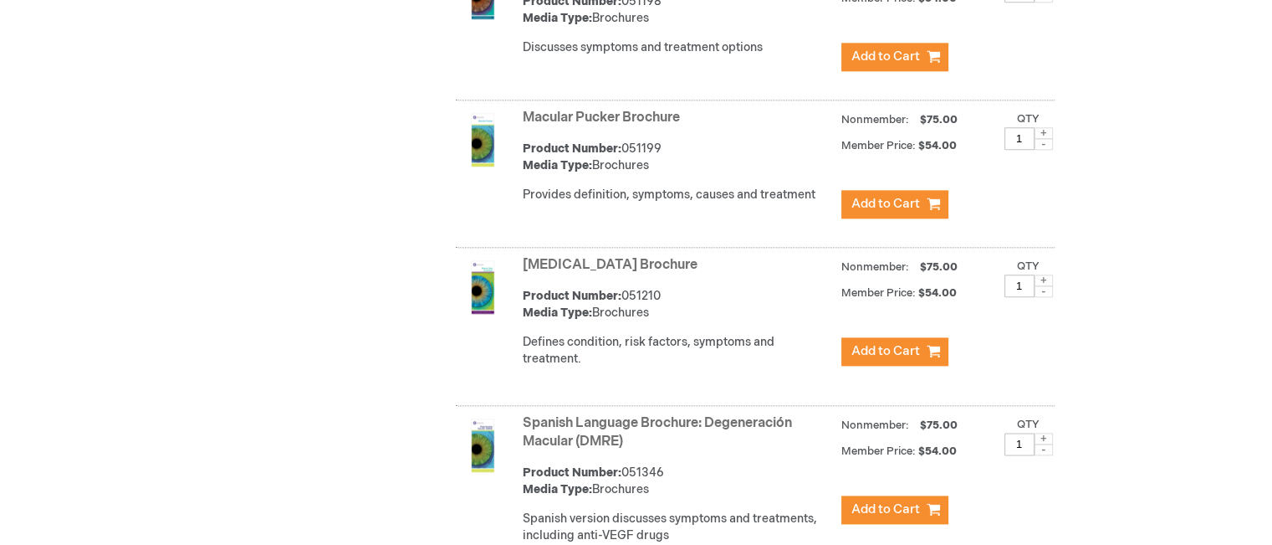
drag, startPoint x: 745, startPoint y: 274, endPoint x: 506, endPoint y: 279, distance: 239.3
click at [506, 279] on div "Retinal Vein Occlusion Brochure Product Number: 051210 Media Type: Brochures De…" at bounding box center [755, 329] width 599 height 154
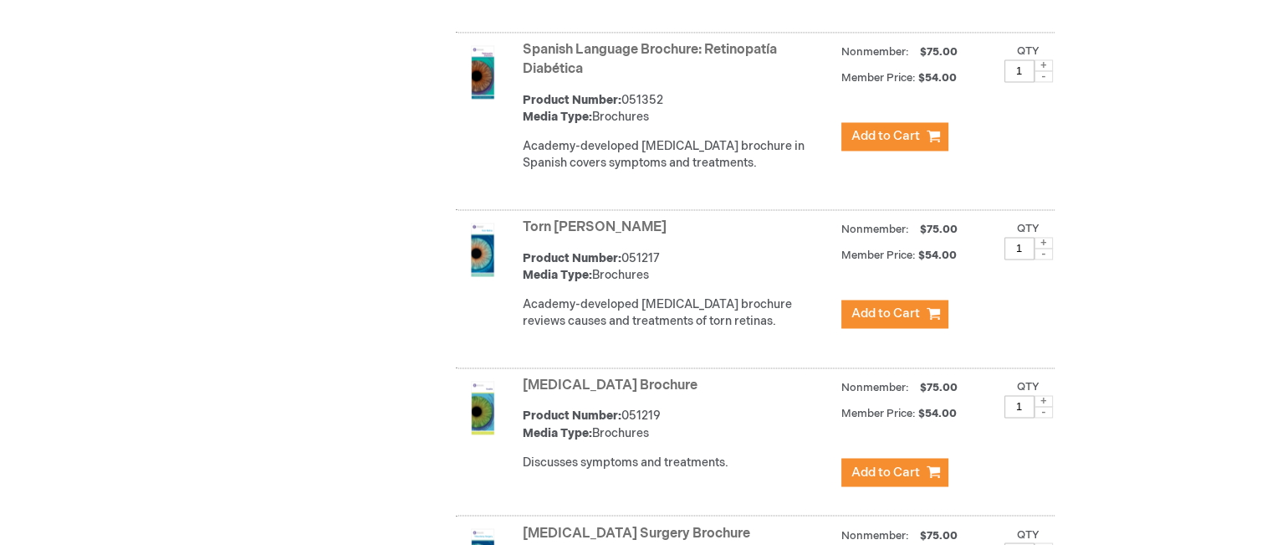
scroll to position [2788, 0]
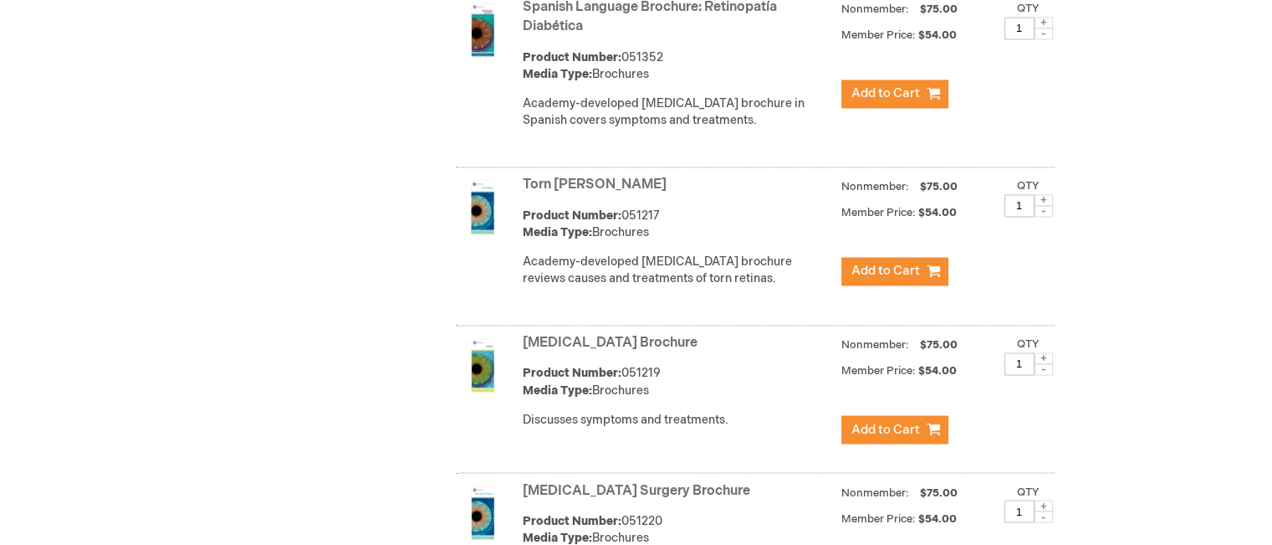
drag, startPoint x: 643, startPoint y: 197, endPoint x: 515, endPoint y: 202, distance: 128.1
click at [515, 202] on div "Torn Retina Brochure Product Number: 051217 Media Type: Brochures Academy-devel…" at bounding box center [755, 249] width 599 height 154
drag, startPoint x: 655, startPoint y: 354, endPoint x: 520, endPoint y: 351, distance: 134.7
click at [520, 351] on div "Uveitis Brochure Product Number: 051219 Media Type: Brochures Discusses symptom…" at bounding box center [755, 401] width 599 height 143
drag, startPoint x: 520, startPoint y: 351, endPoint x: 717, endPoint y: 376, distance: 198.3
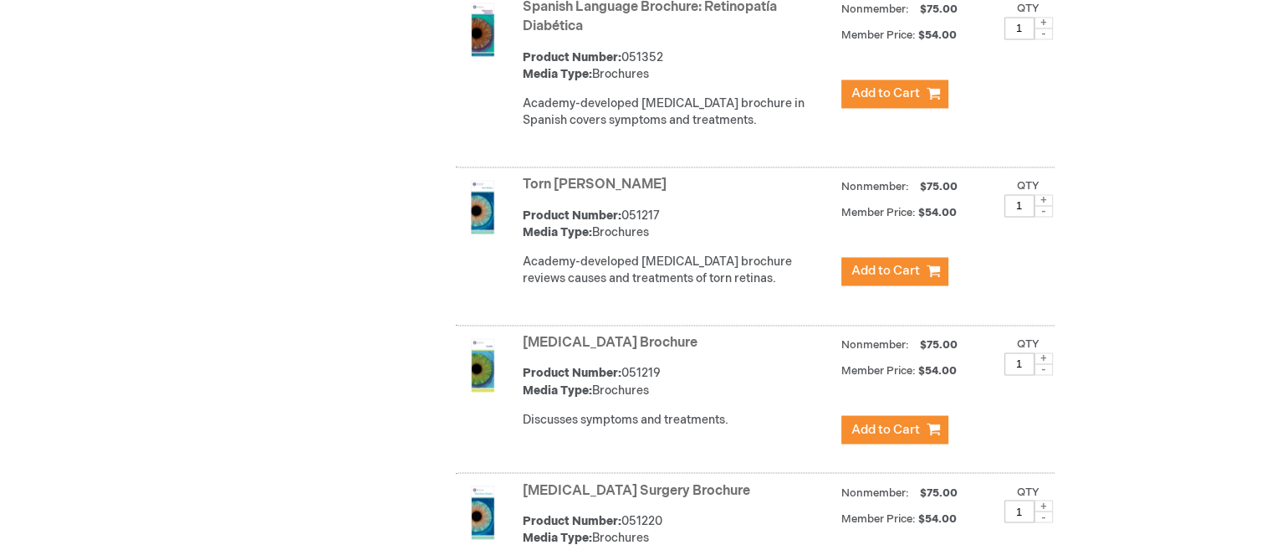
click at [718, 376] on div "Uveitis Brochure Product Number: 051219 Media Type: Brochures Discusses symptom…" at bounding box center [789, 388] width 532 height 117
drag, startPoint x: 697, startPoint y: 360, endPoint x: 673, endPoint y: 360, distance: 24.3
click at [673, 353] on strong "Uveitis Brochure" at bounding box center [678, 343] width 310 height 19
drag, startPoint x: 629, startPoint y: 356, endPoint x: 522, endPoint y: 358, distance: 107.1
click at [523, 353] on strong "Uveitis Brochure" at bounding box center [678, 343] width 310 height 19
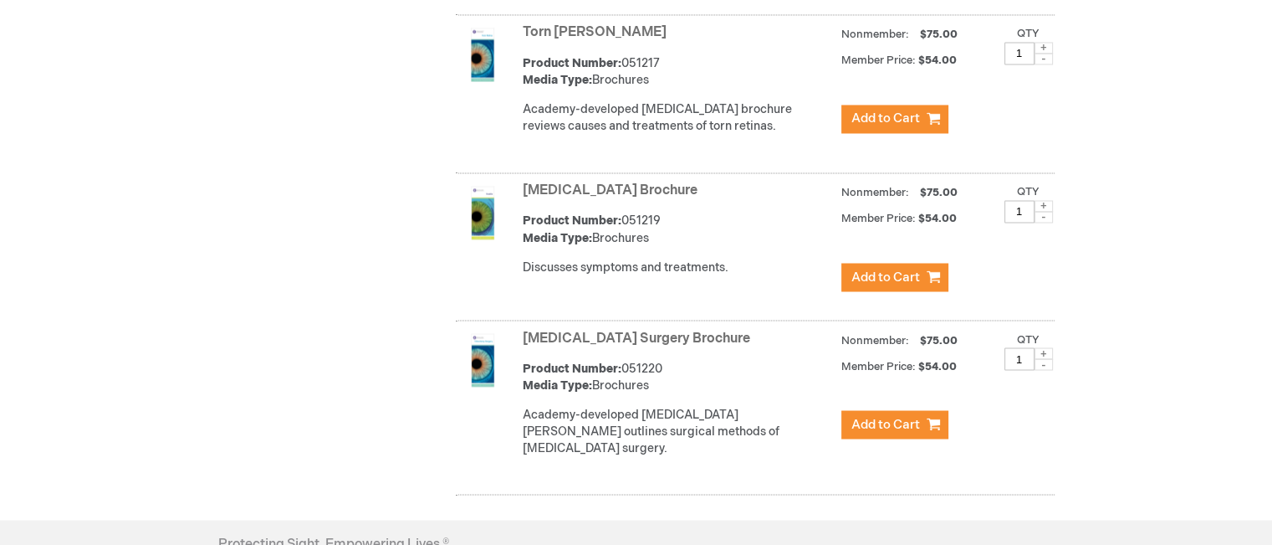
scroll to position [2956, 0]
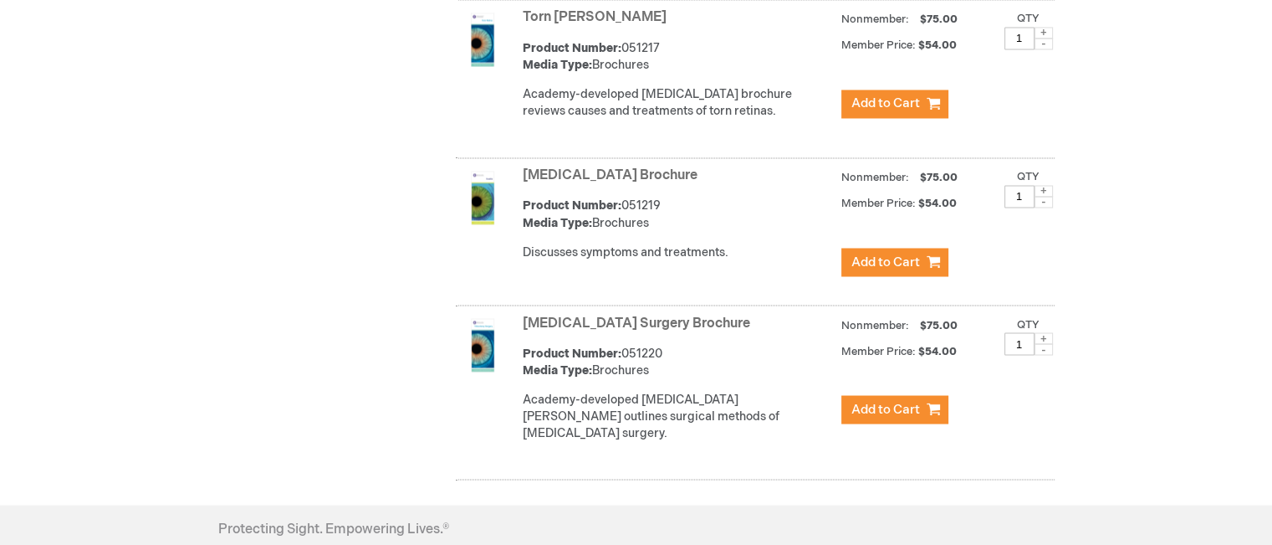
drag, startPoint x: 717, startPoint y: 340, endPoint x: 525, endPoint y: 341, distance: 191.6
click at [525, 333] on strong "Vitrectomy Surgery Brochure" at bounding box center [678, 323] width 310 height 19
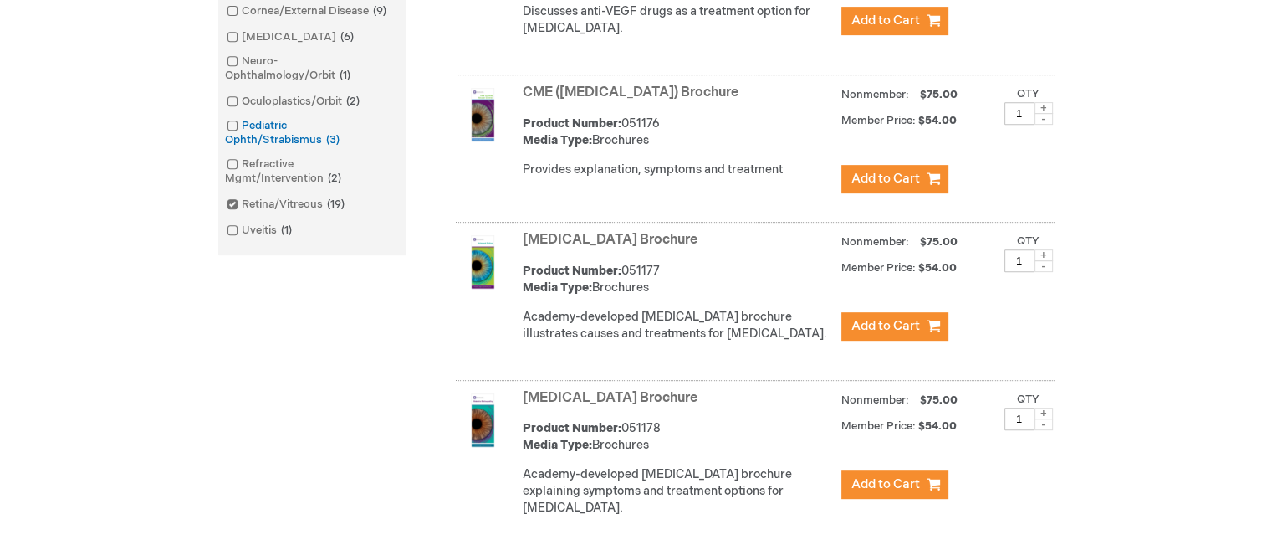
scroll to position [530, 0]
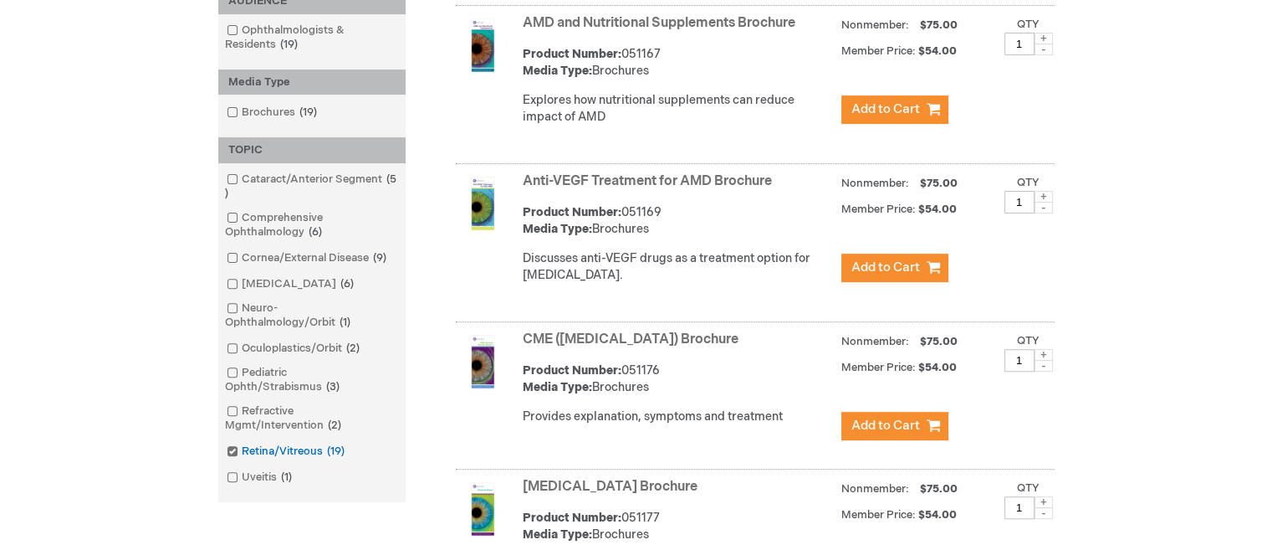
click at [242, 454] on span at bounding box center [242, 450] width 0 height 13
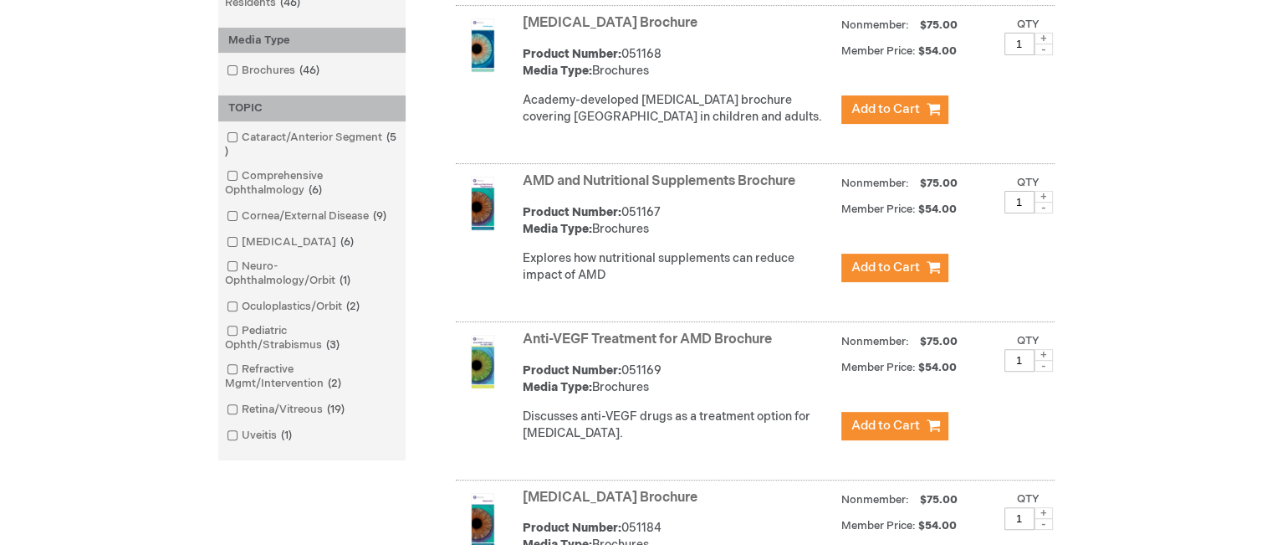
click at [234, 441] on link "Uveitis 1 item" at bounding box center [261, 436] width 76 height 16
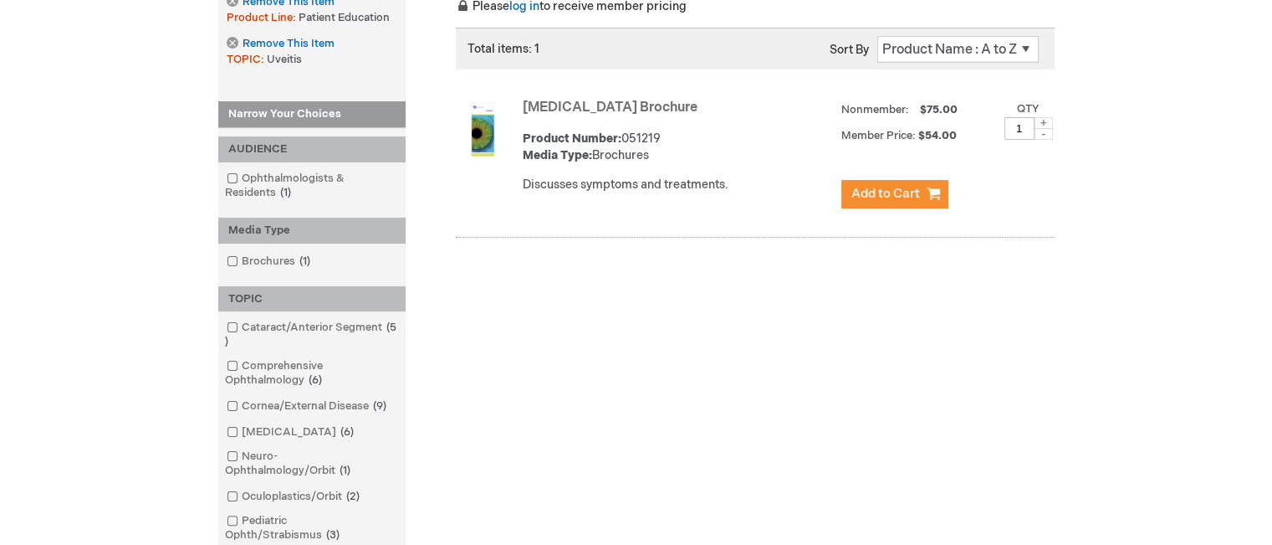
scroll to position [262, 0]
